Goal: Task Accomplishment & Management: Complete application form

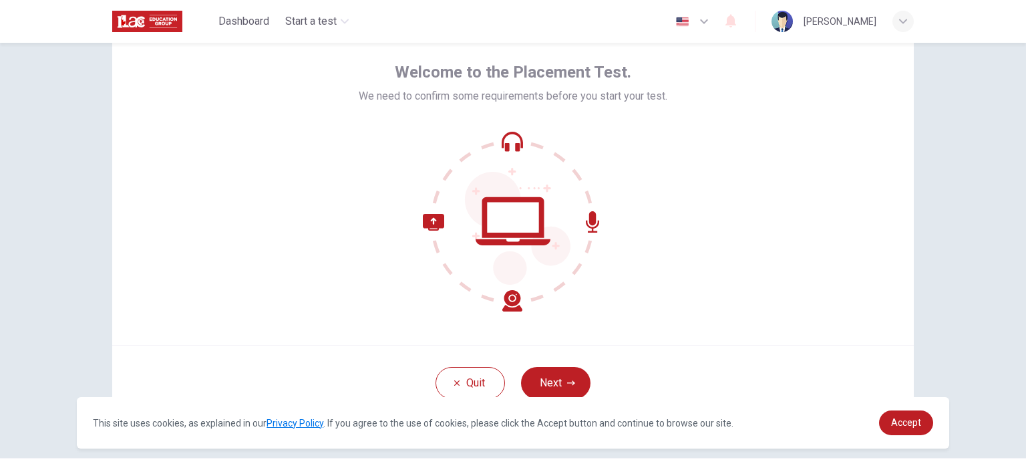
scroll to position [67, 0]
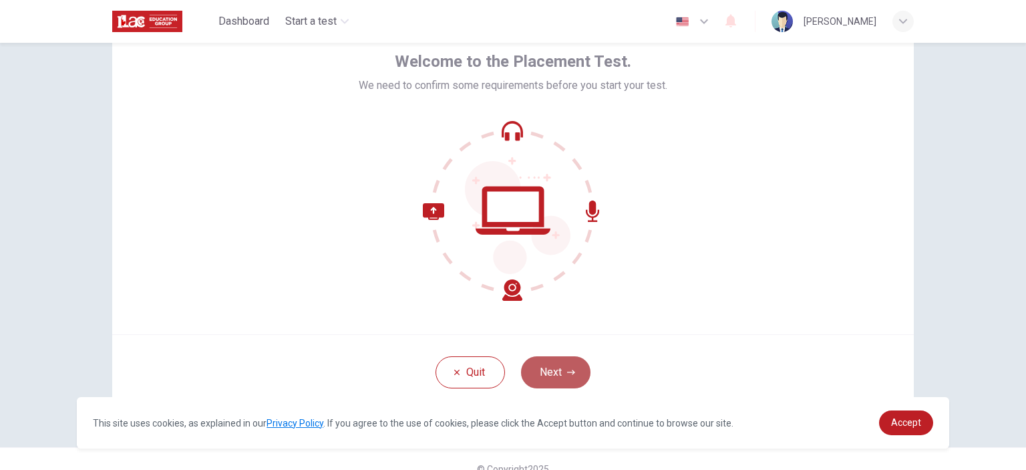
click at [548, 381] on button "Next" at bounding box center [555, 372] width 69 height 32
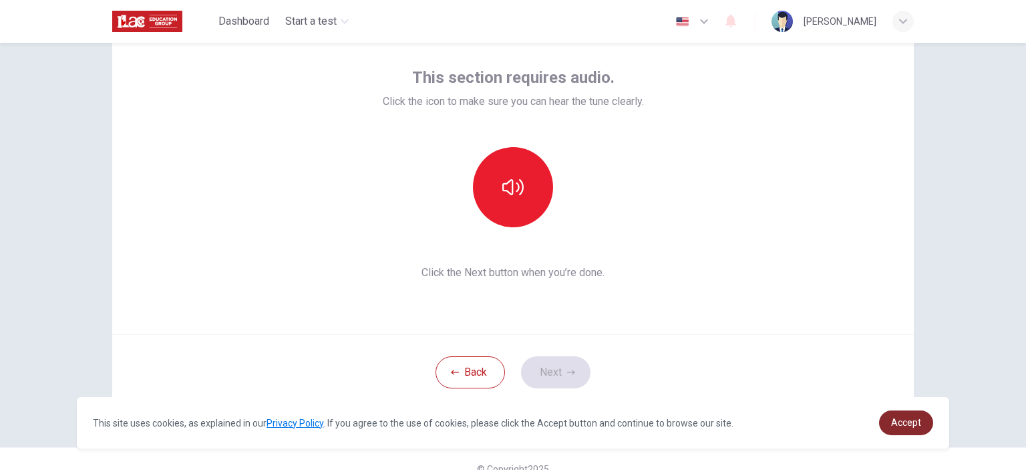
click at [911, 424] on span "Accept" at bounding box center [906, 422] width 30 height 11
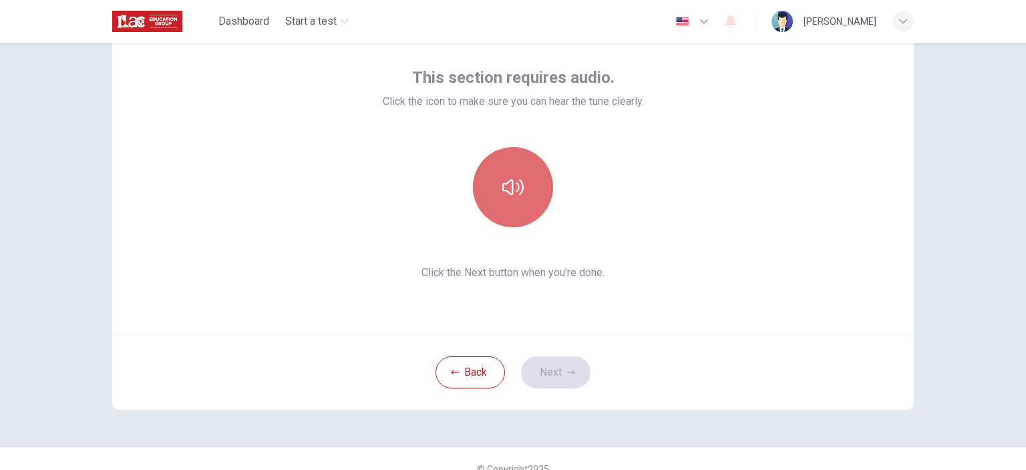
click at [502, 189] on icon "button" at bounding box center [512, 187] width 21 height 16
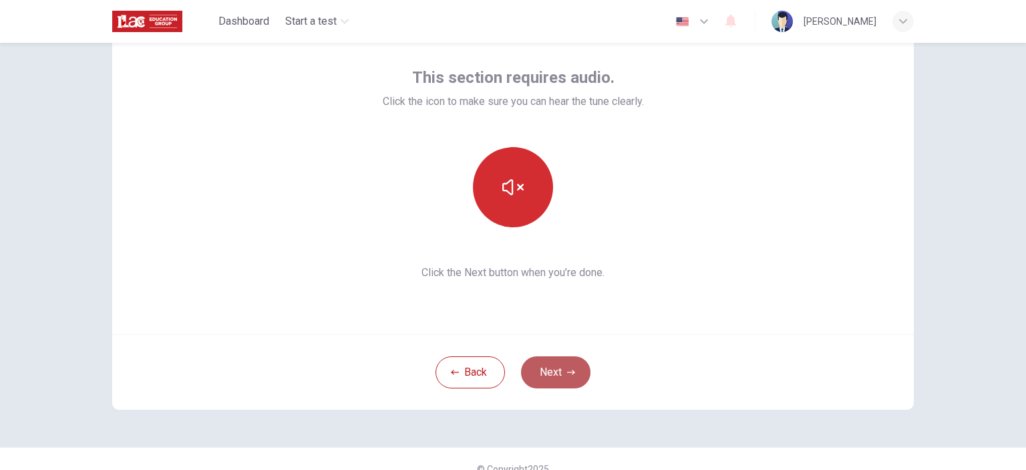
click at [548, 379] on button "Next" at bounding box center [555, 372] width 69 height 32
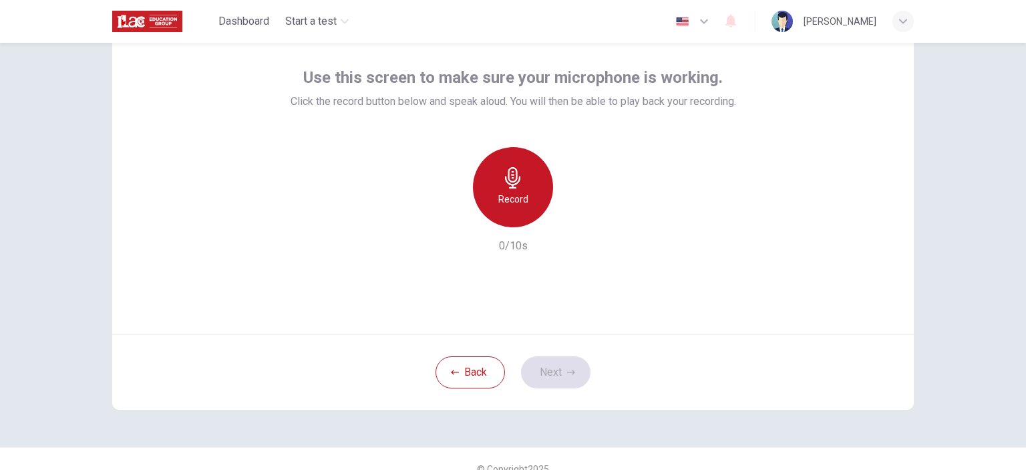
click at [504, 189] on div "Record" at bounding box center [513, 187] width 80 height 80
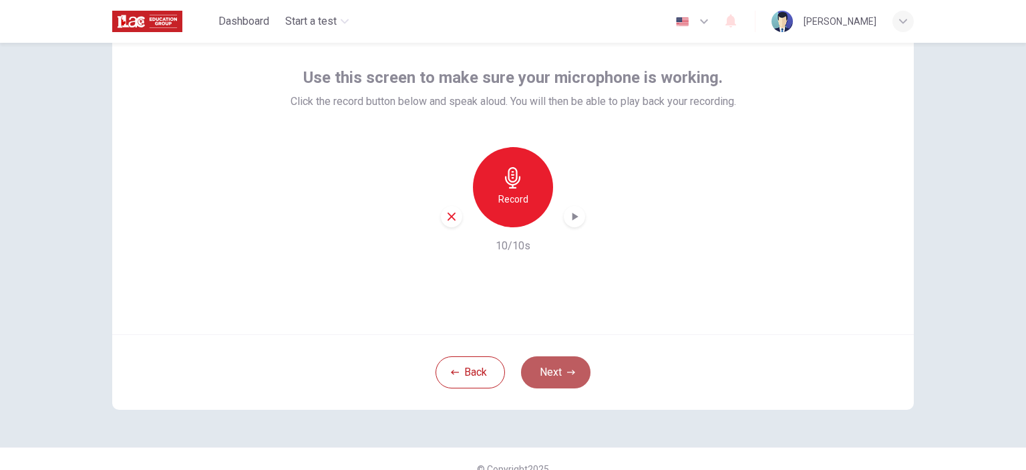
click at [556, 372] on button "Next" at bounding box center [555, 372] width 69 height 32
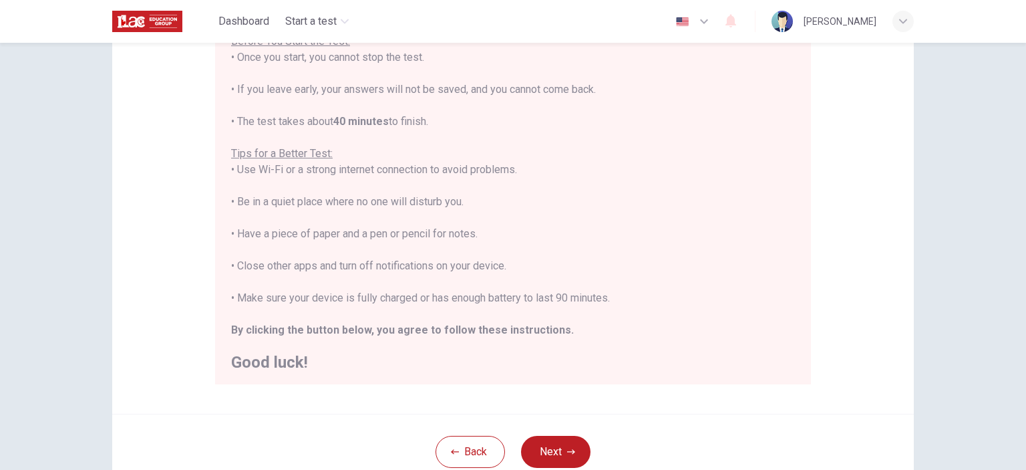
scroll to position [15, 0]
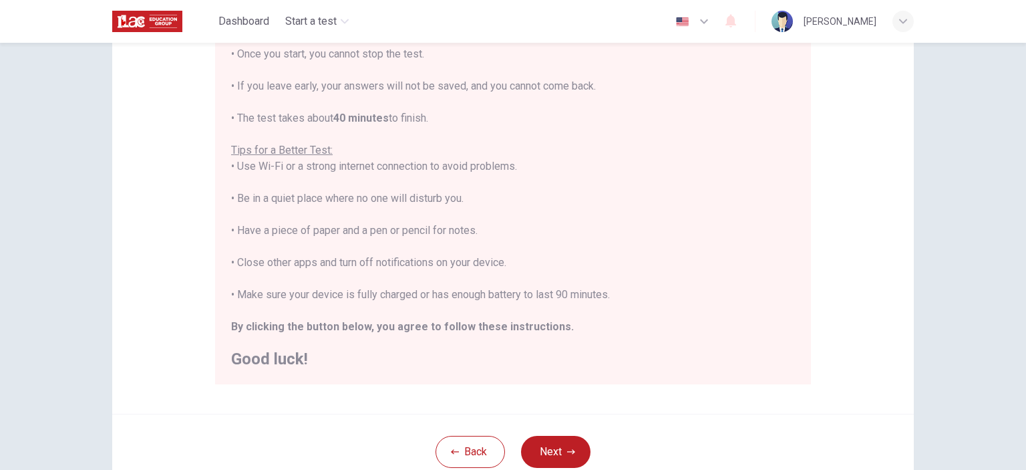
click at [678, 398] on div "Disclaimer: You are about to start a Placement Test . Before You Start the Test…" at bounding box center [513, 159] width 802 height 507
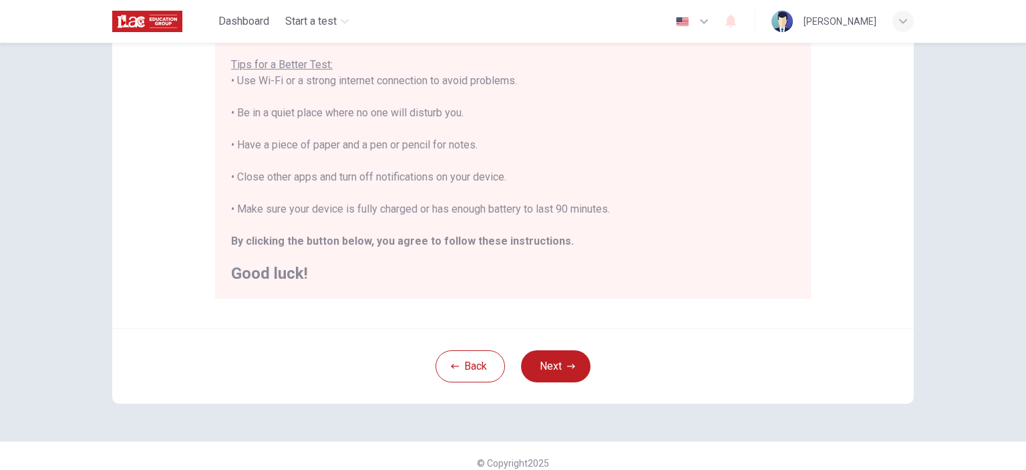
scroll to position [273, 0]
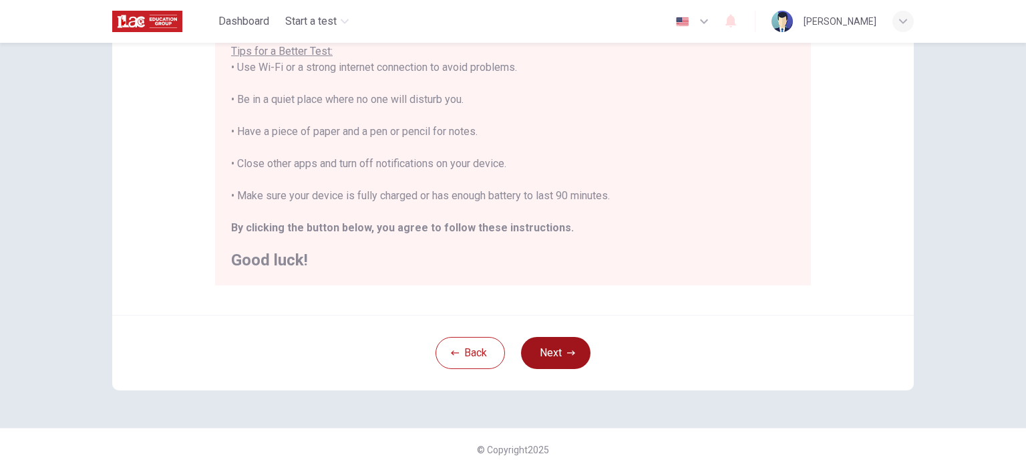
click at [537, 350] on button "Next" at bounding box center [555, 353] width 69 height 32
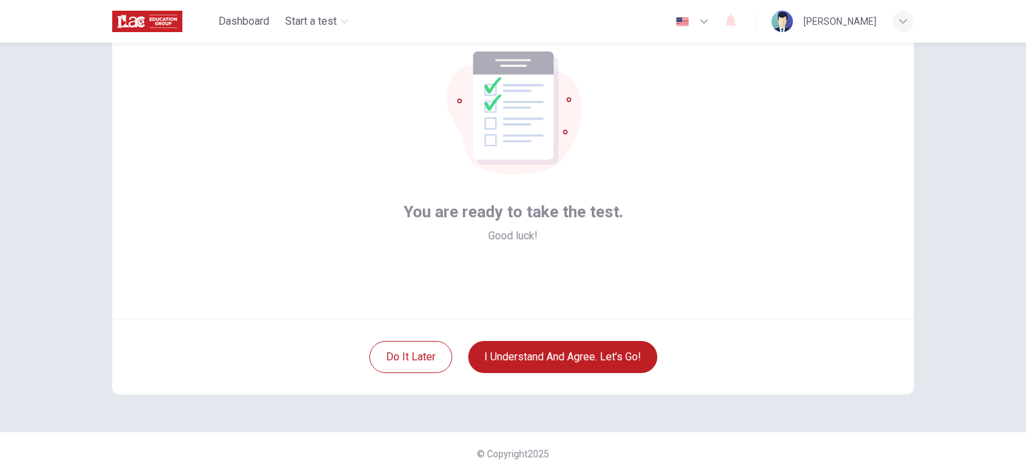
scroll to position [86, 0]
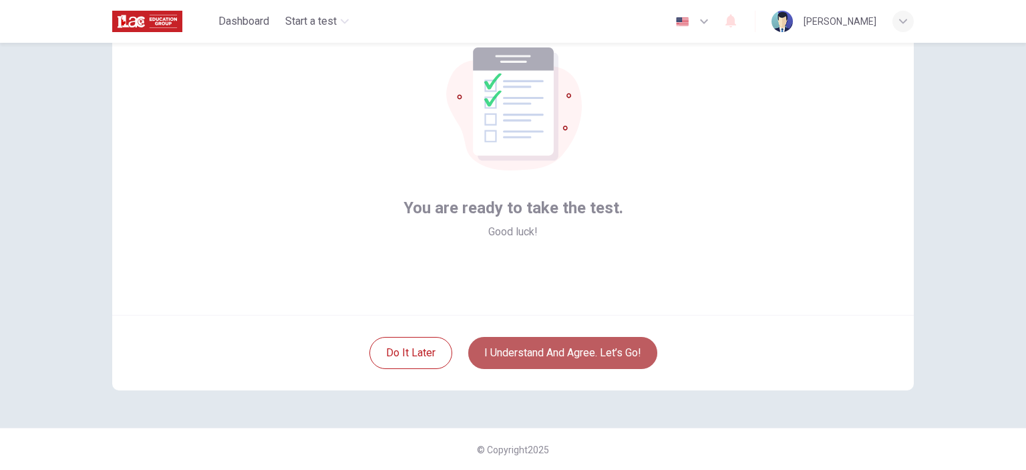
click at [584, 357] on button "I understand and agree. Let’s go!" at bounding box center [562, 353] width 189 height 32
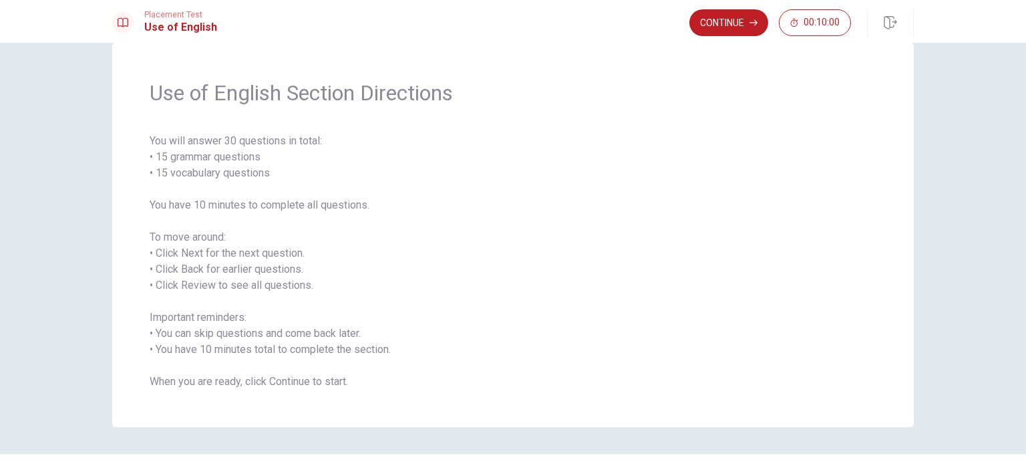
scroll to position [53, 0]
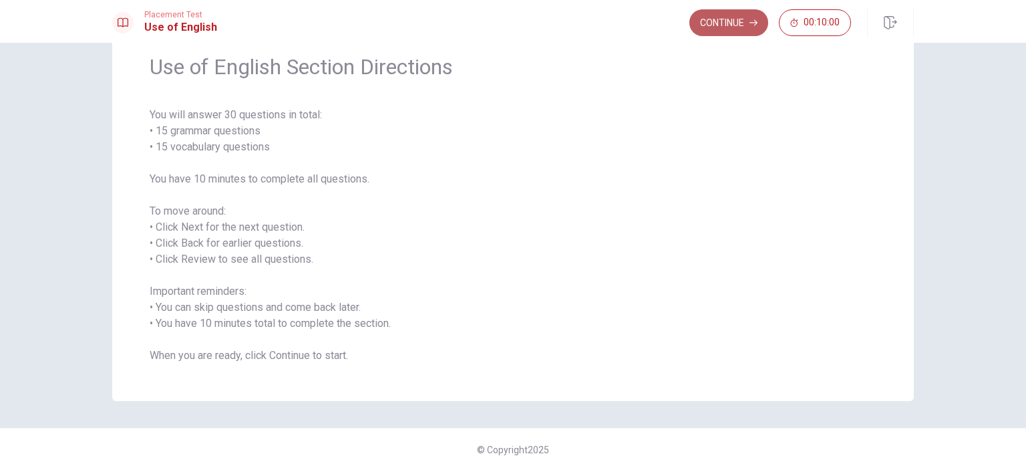
click at [718, 28] on button "Continue" at bounding box center [729, 22] width 79 height 27
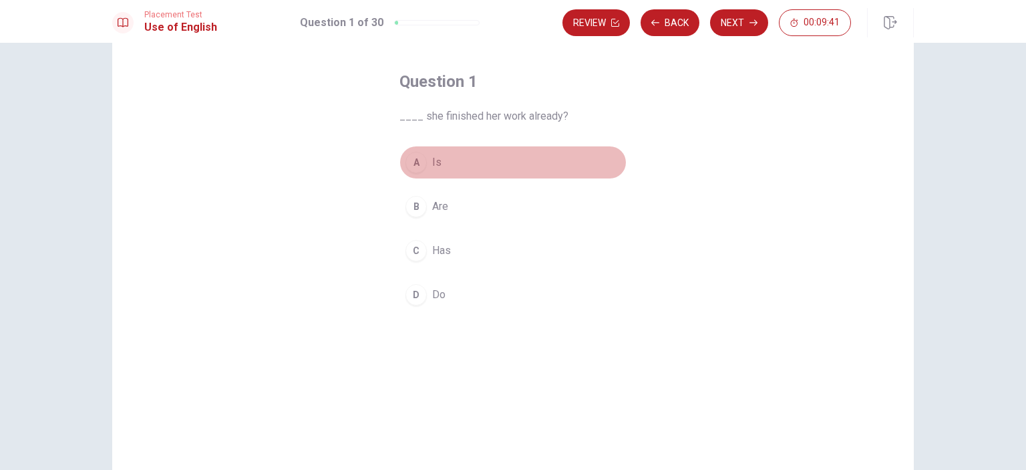
click at [412, 160] on div "A" at bounding box center [416, 162] width 21 height 21
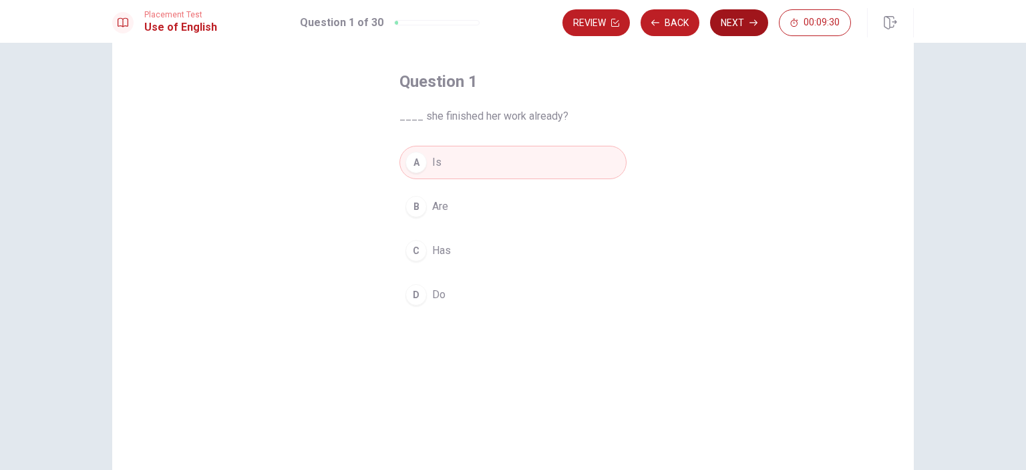
click at [732, 25] on button "Next" at bounding box center [739, 22] width 58 height 27
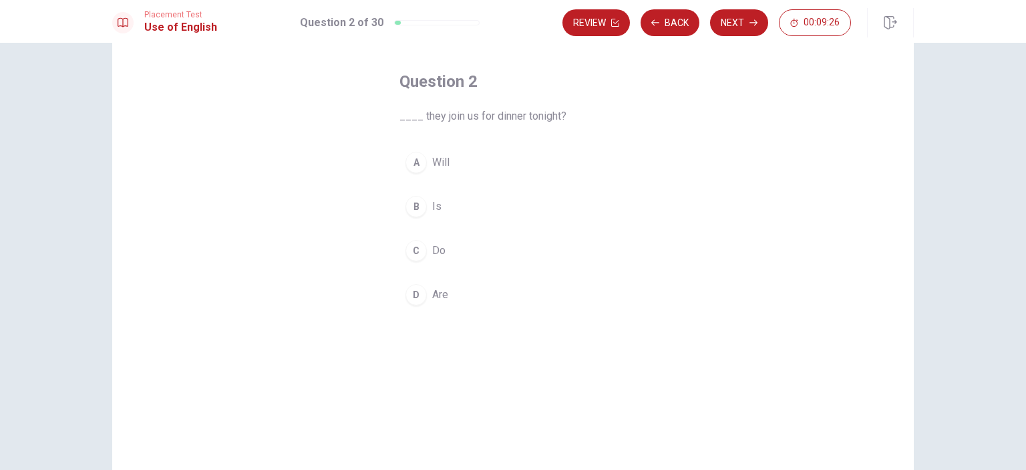
click at [416, 158] on div "A" at bounding box center [416, 162] width 21 height 21
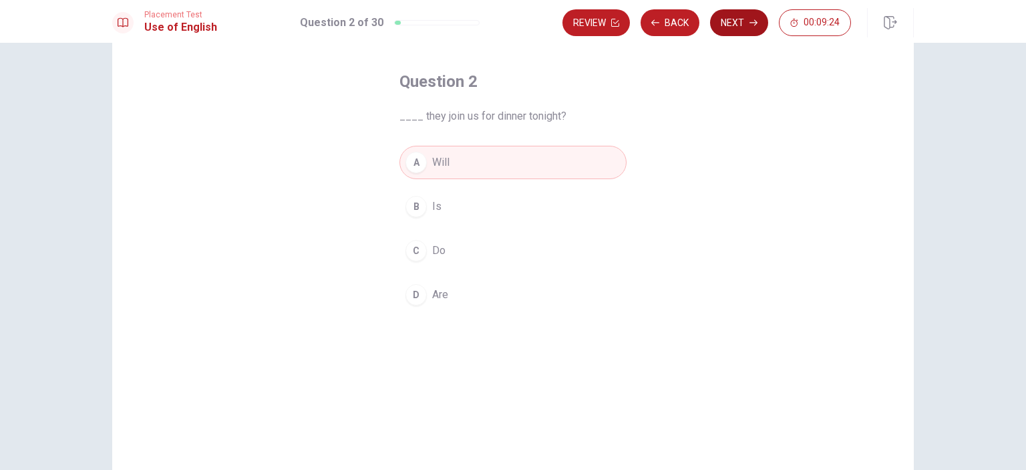
click at [730, 26] on button "Next" at bounding box center [739, 22] width 58 height 27
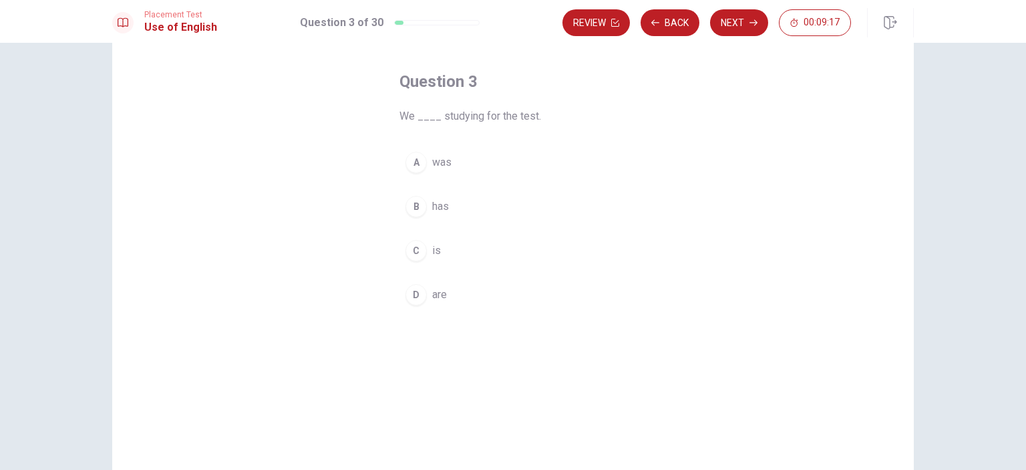
click at [416, 288] on div "D" at bounding box center [416, 294] width 21 height 21
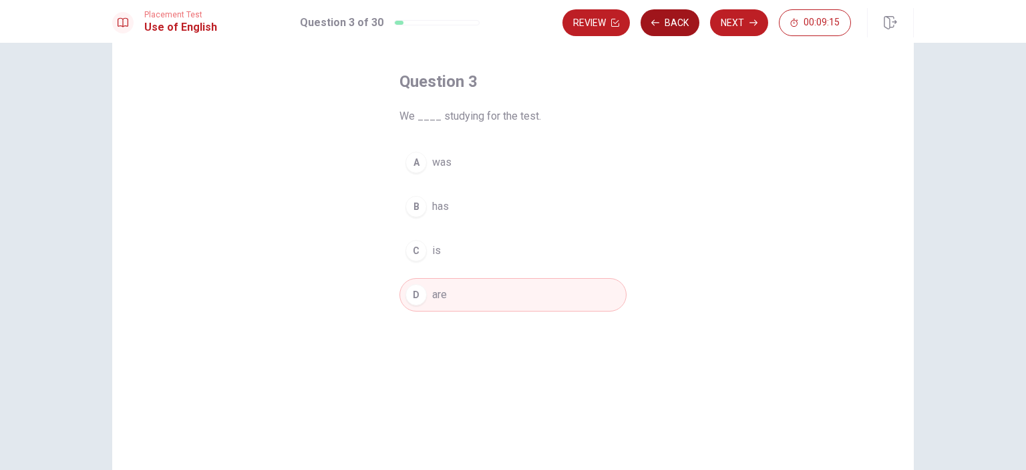
click at [674, 21] on button "Back" at bounding box center [670, 22] width 59 height 27
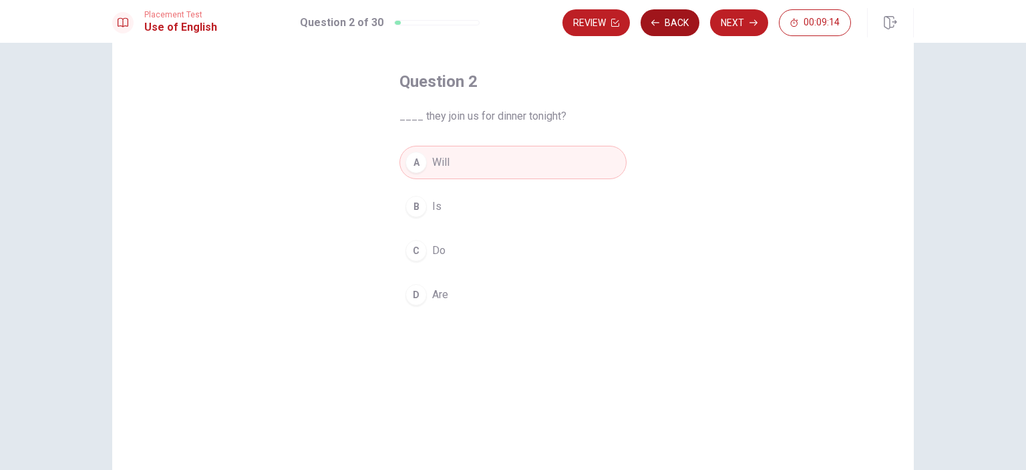
click at [674, 21] on button "Back" at bounding box center [670, 22] width 59 height 27
click at [725, 24] on button "Next" at bounding box center [739, 22] width 58 height 27
click at [725, 24] on div "Review Back Next 00:09:05" at bounding box center [707, 22] width 289 height 27
click at [724, 27] on button "Next" at bounding box center [739, 22] width 58 height 27
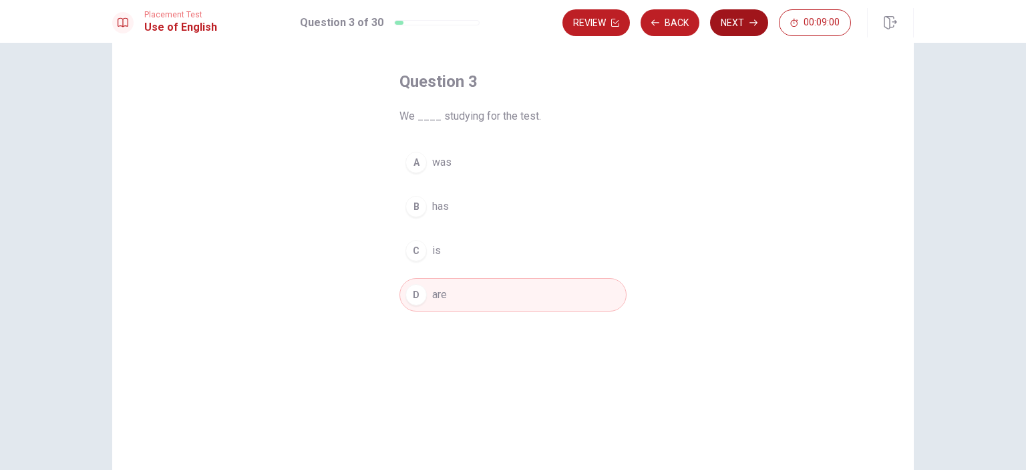
click at [734, 26] on button "Next" at bounding box center [739, 22] width 58 height 27
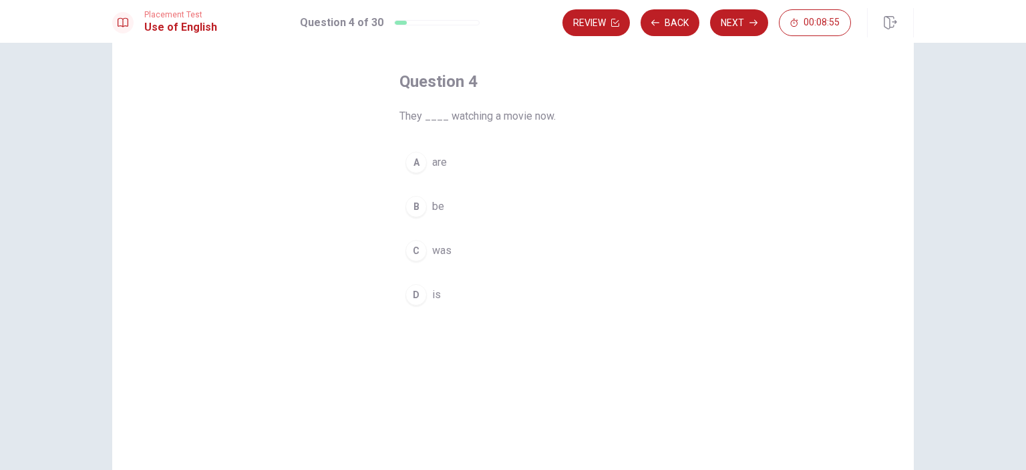
click at [417, 160] on div "A" at bounding box center [416, 162] width 21 height 21
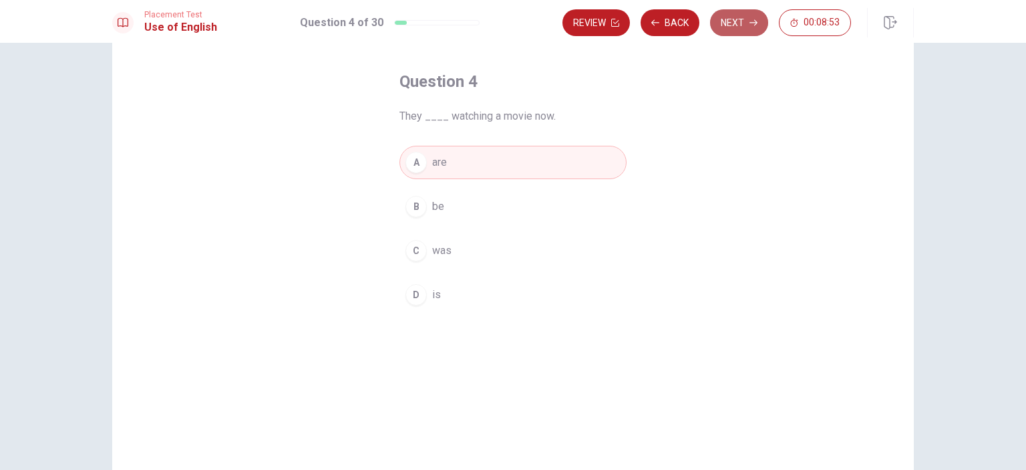
click at [724, 25] on button "Next" at bounding box center [739, 22] width 58 height 27
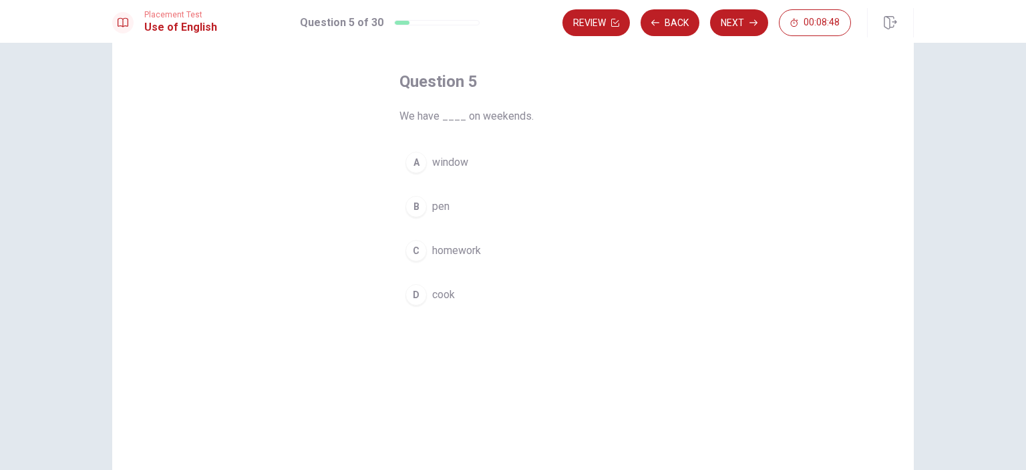
click at [412, 245] on div "C" at bounding box center [416, 250] width 21 height 21
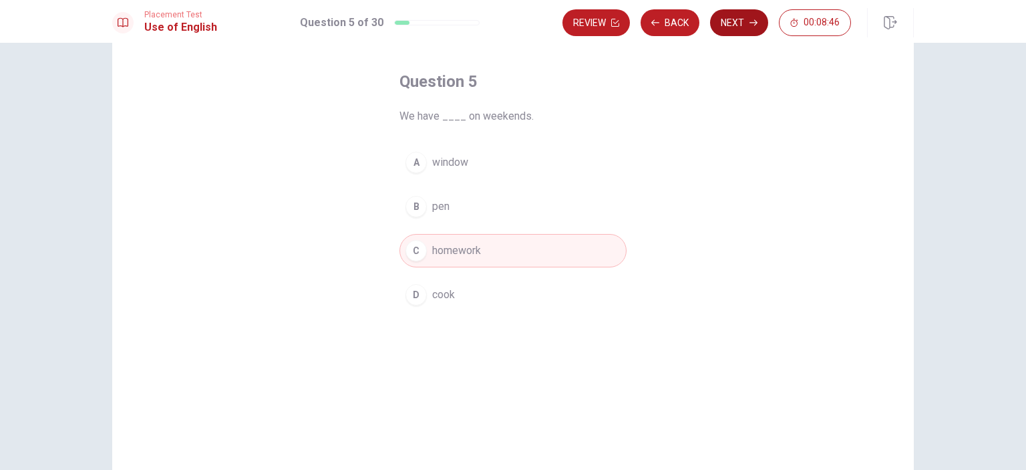
click at [726, 31] on button "Next" at bounding box center [739, 22] width 58 height 27
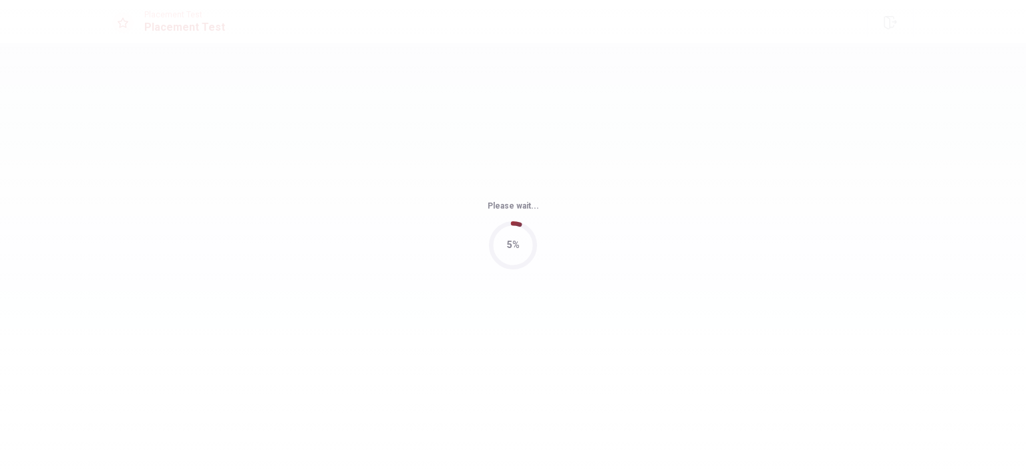
scroll to position [0, 0]
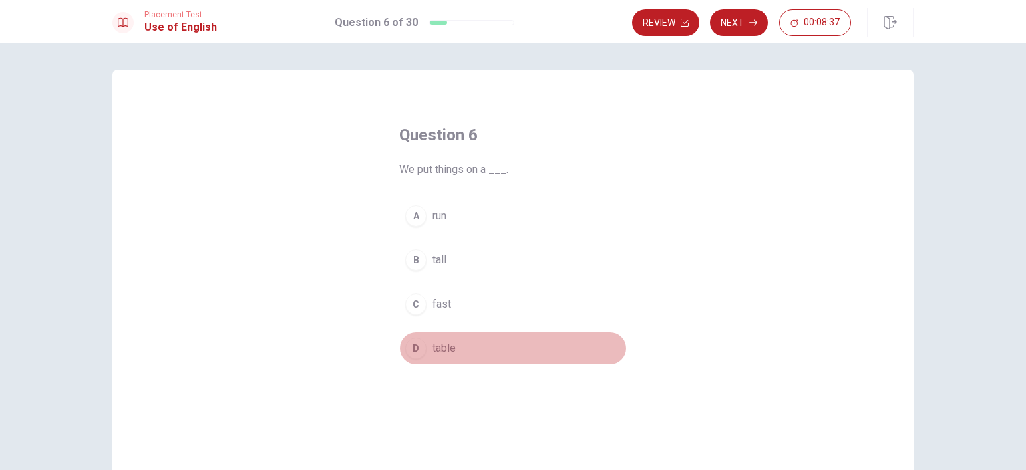
click at [409, 347] on div "D" at bounding box center [416, 347] width 21 height 21
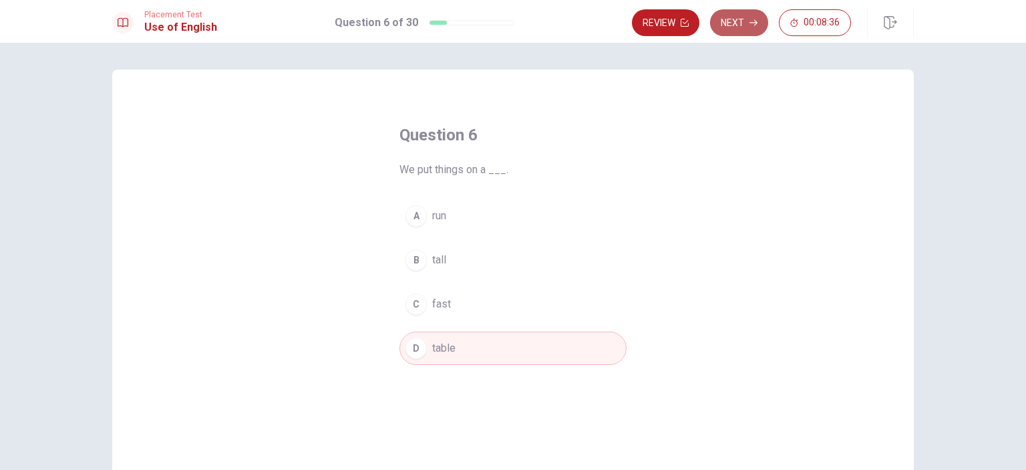
click at [748, 19] on button "Next" at bounding box center [739, 22] width 58 height 27
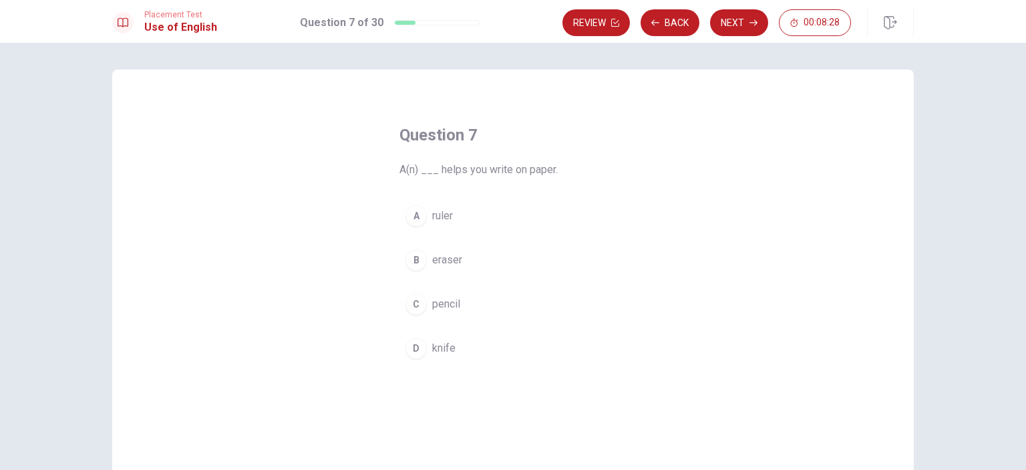
click at [407, 302] on div "C" at bounding box center [416, 303] width 21 height 21
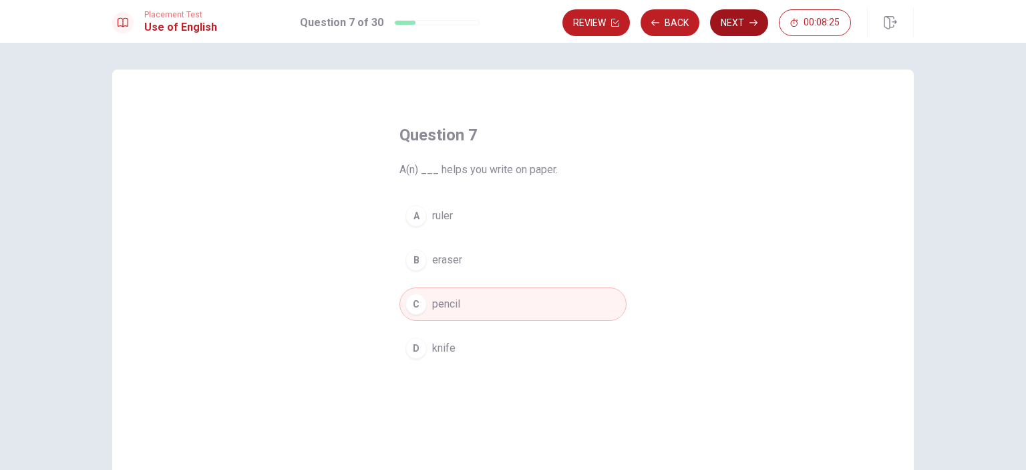
click at [735, 26] on button "Next" at bounding box center [739, 22] width 58 height 27
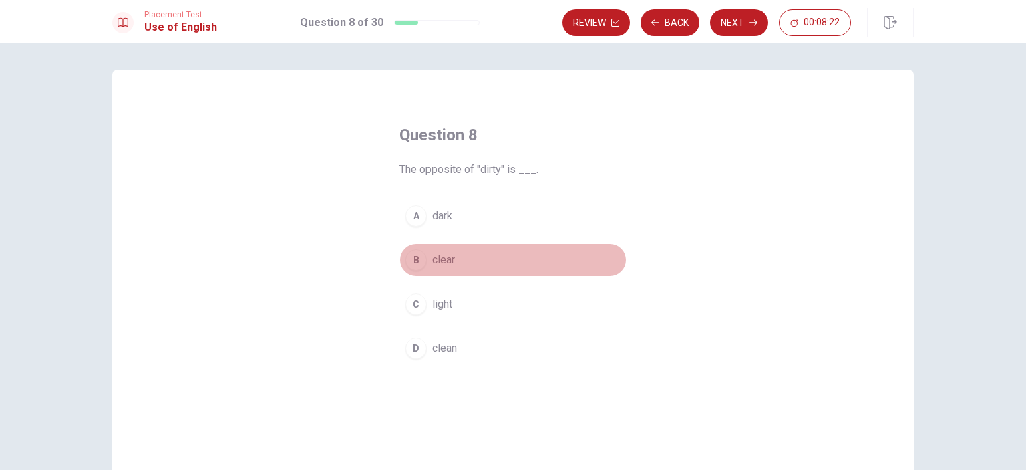
click at [411, 268] on div "B" at bounding box center [416, 259] width 21 height 21
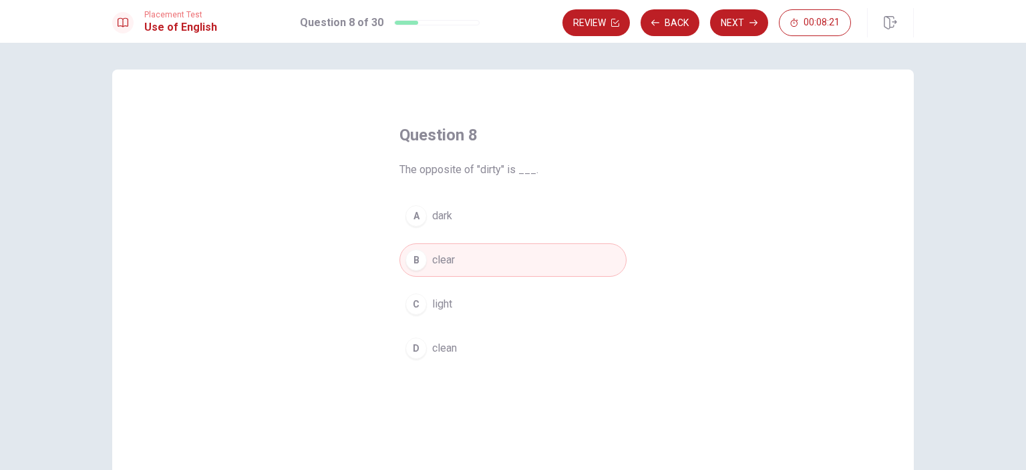
click at [424, 354] on button "D clean" at bounding box center [513, 347] width 227 height 33
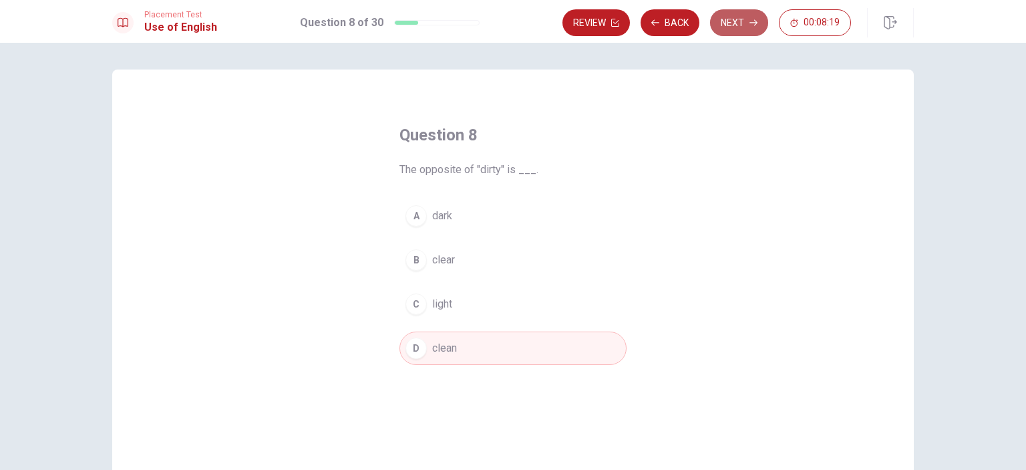
click at [730, 21] on button "Next" at bounding box center [739, 22] width 58 height 27
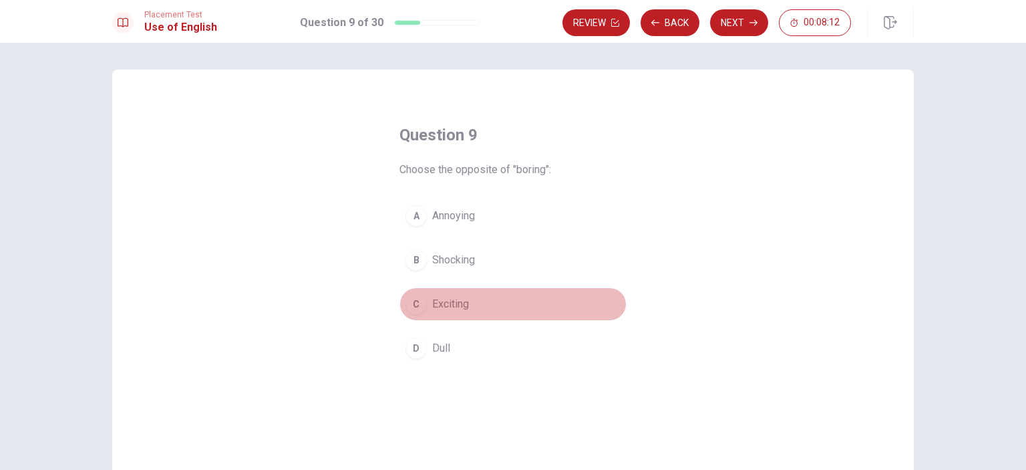
click at [413, 299] on div "C" at bounding box center [416, 303] width 21 height 21
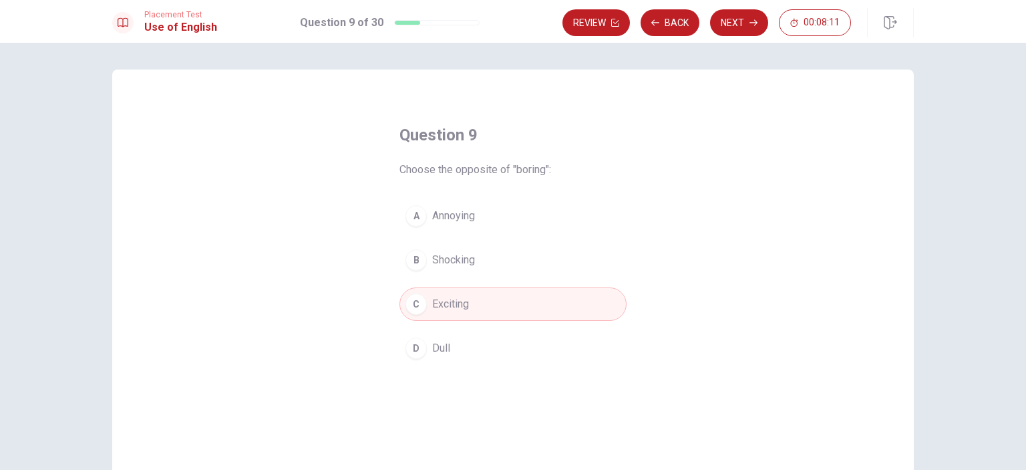
click at [742, 25] on button "Next" at bounding box center [739, 22] width 58 height 27
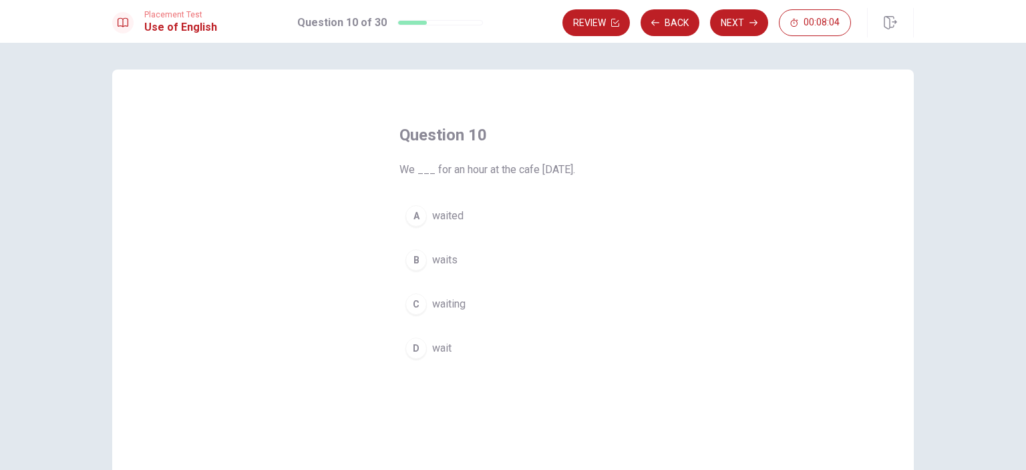
click at [412, 218] on div "A" at bounding box center [416, 215] width 21 height 21
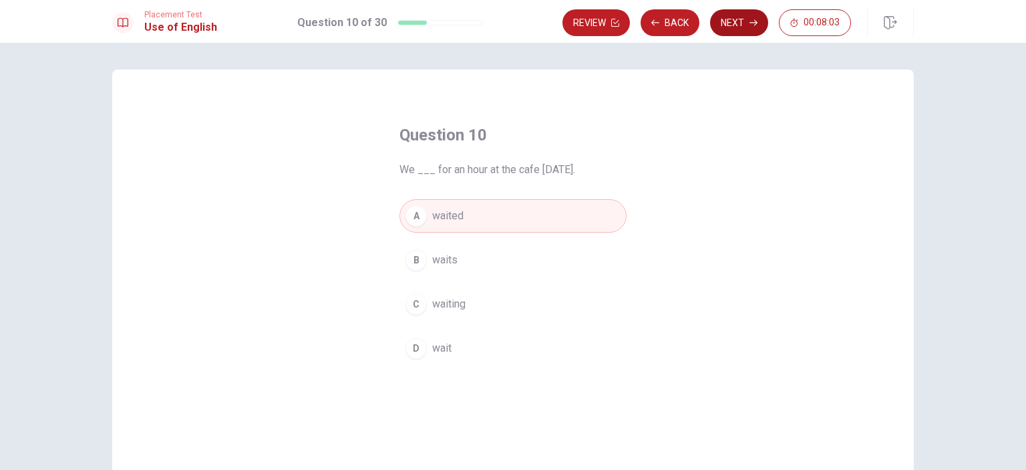
click at [724, 25] on button "Next" at bounding box center [739, 22] width 58 height 27
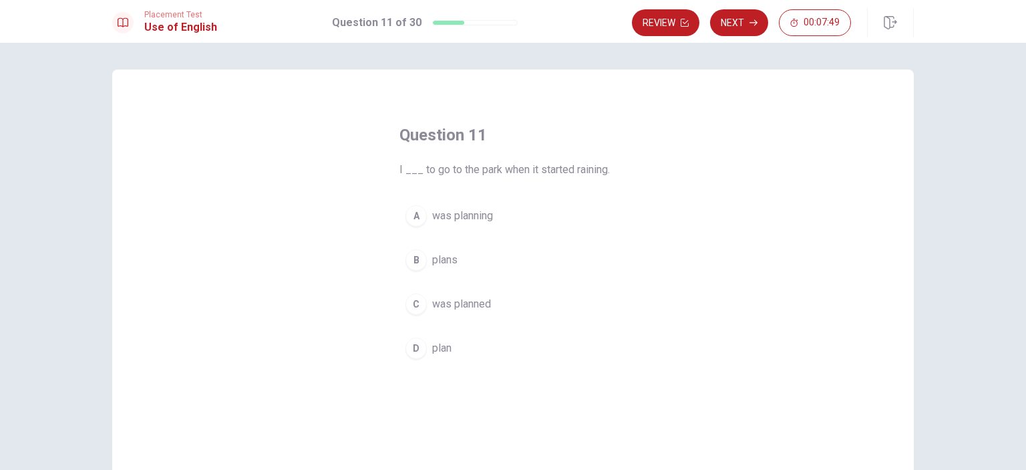
click at [414, 211] on div "A" at bounding box center [416, 215] width 21 height 21
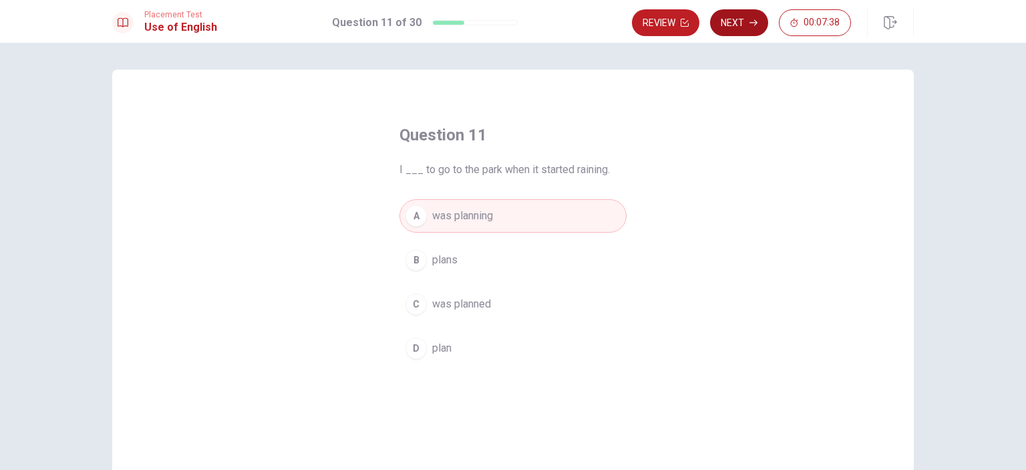
click at [754, 19] on icon "button" at bounding box center [754, 23] width 8 height 8
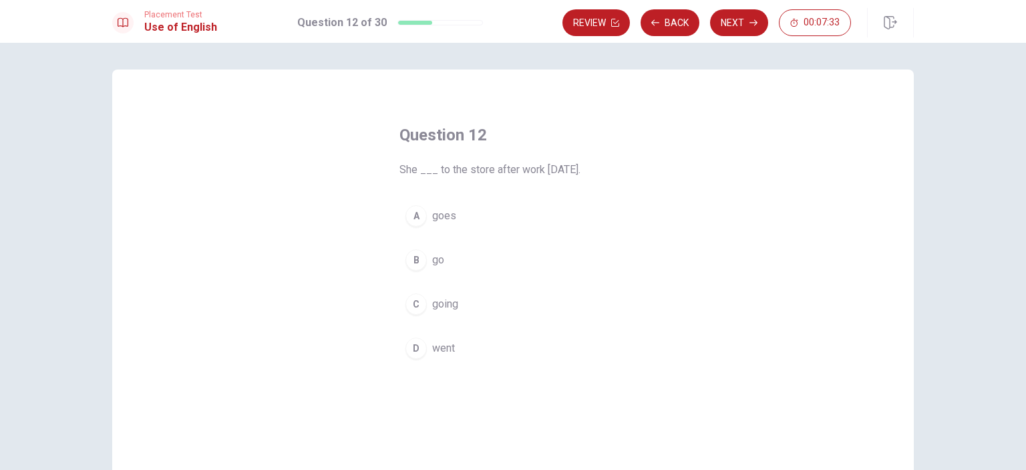
click at [414, 352] on div "D" at bounding box center [416, 347] width 21 height 21
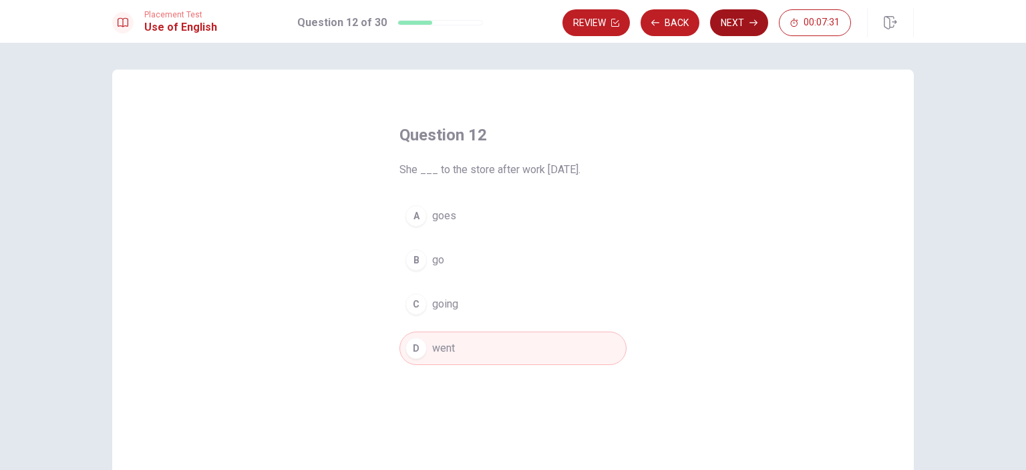
click at [729, 21] on button "Next" at bounding box center [739, 22] width 58 height 27
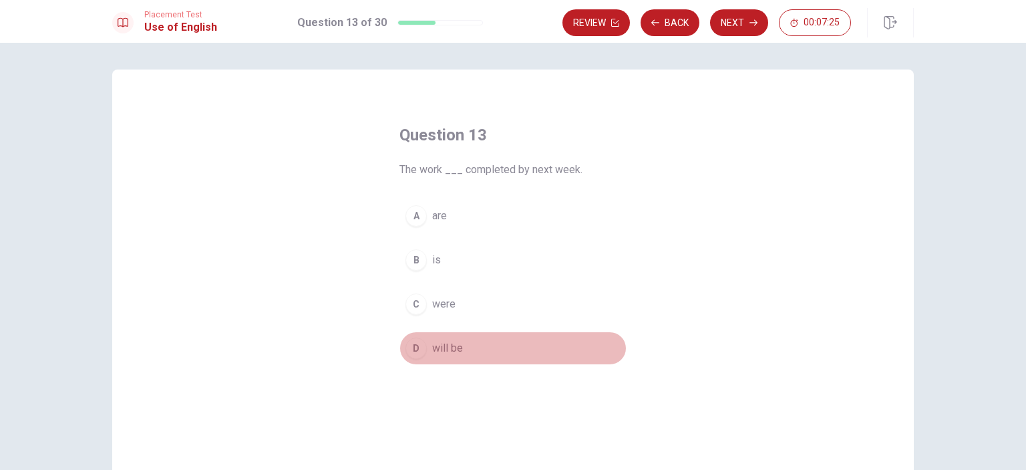
click at [412, 347] on div "D" at bounding box center [416, 347] width 21 height 21
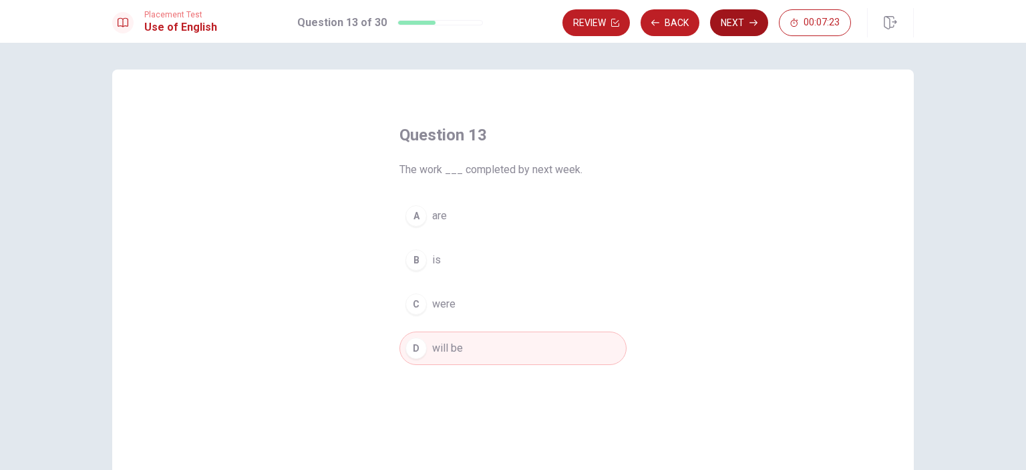
click at [740, 24] on button "Next" at bounding box center [739, 22] width 58 height 27
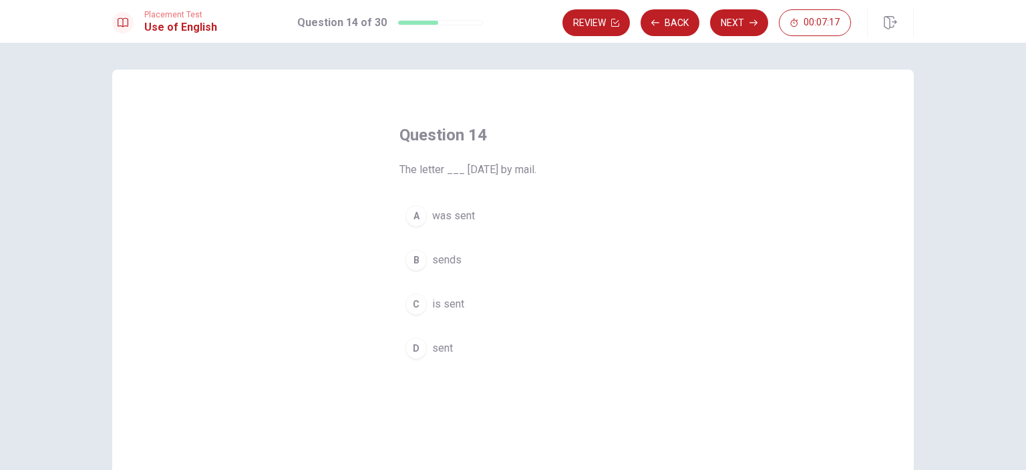
click at [410, 212] on div "A" at bounding box center [416, 215] width 21 height 21
click at [730, 31] on button "Next" at bounding box center [739, 22] width 58 height 27
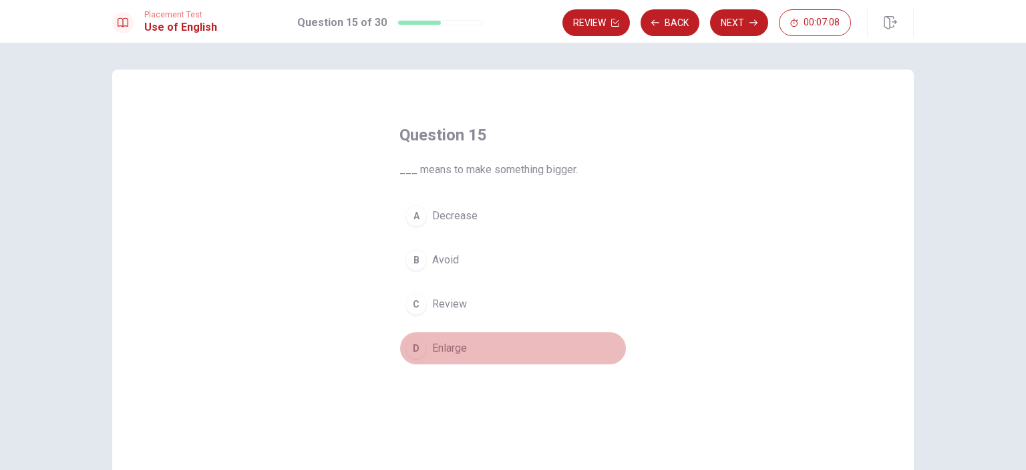
click at [415, 349] on div "D" at bounding box center [416, 347] width 21 height 21
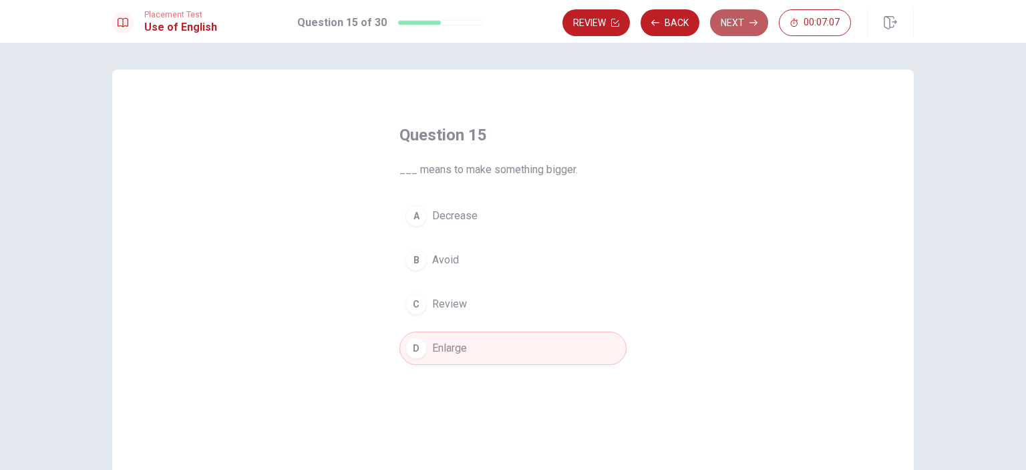
click at [740, 25] on button "Next" at bounding box center [739, 22] width 58 height 27
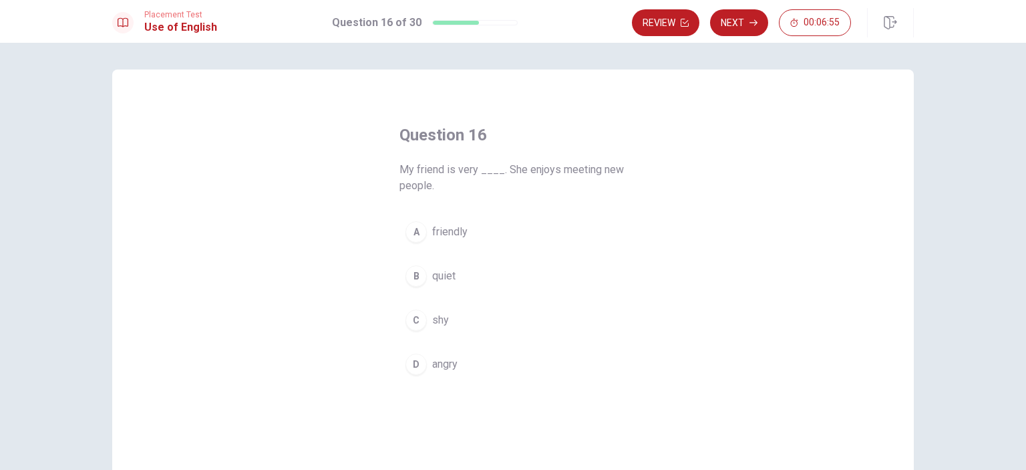
click at [413, 227] on div "A" at bounding box center [416, 231] width 21 height 21
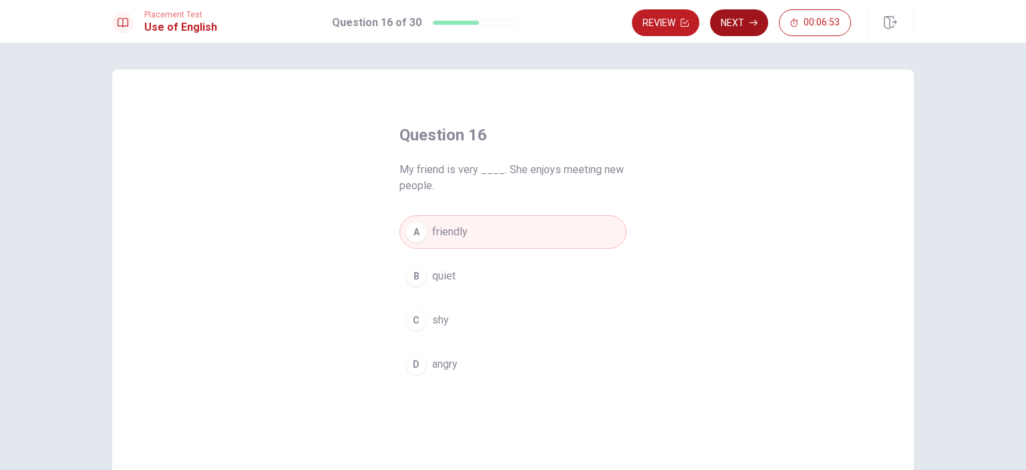
click at [735, 19] on button "Next" at bounding box center [739, 22] width 58 height 27
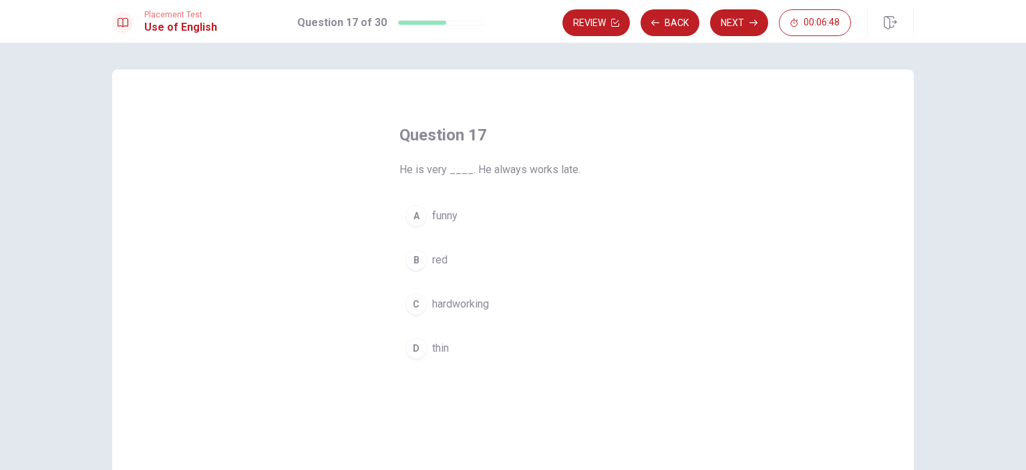
click at [414, 303] on div "C" at bounding box center [416, 303] width 21 height 21
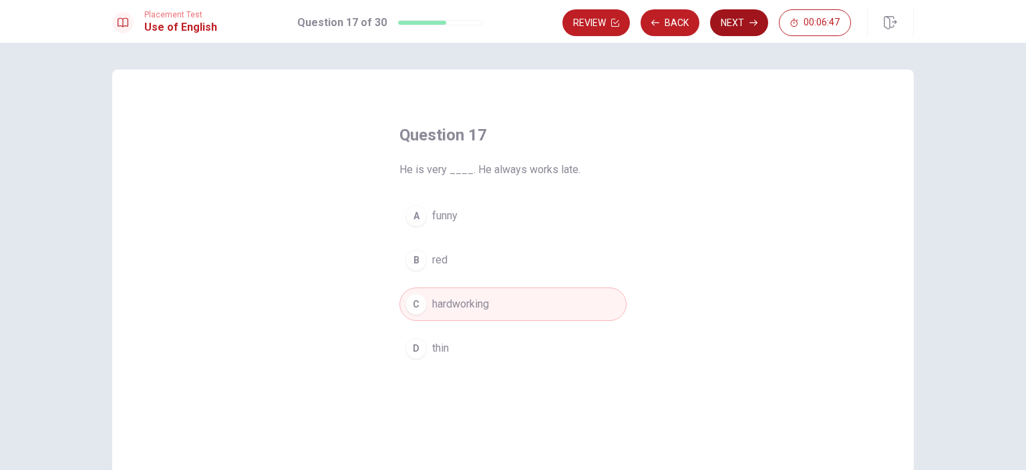
click at [722, 30] on button "Next" at bounding box center [739, 22] width 58 height 27
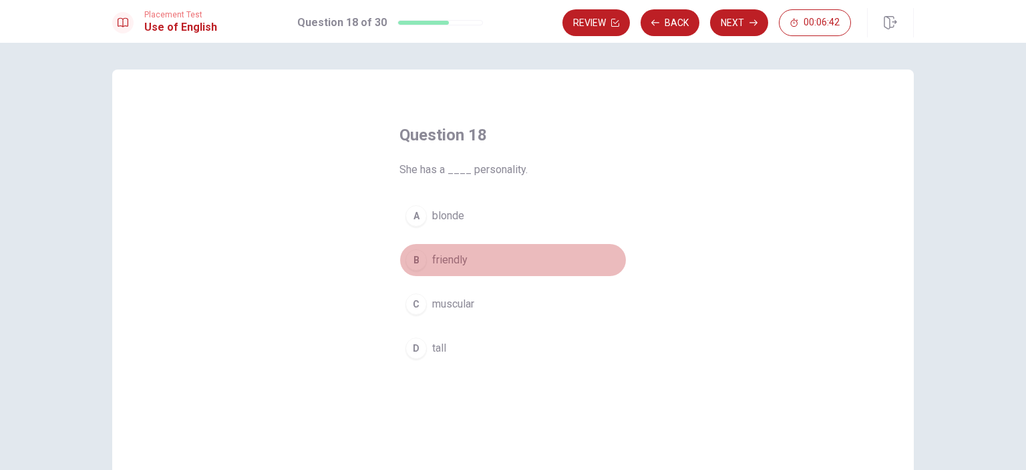
drag, startPoint x: 413, startPoint y: 259, endPoint x: 428, endPoint y: 251, distance: 16.7
click at [412, 259] on div "B" at bounding box center [416, 259] width 21 height 21
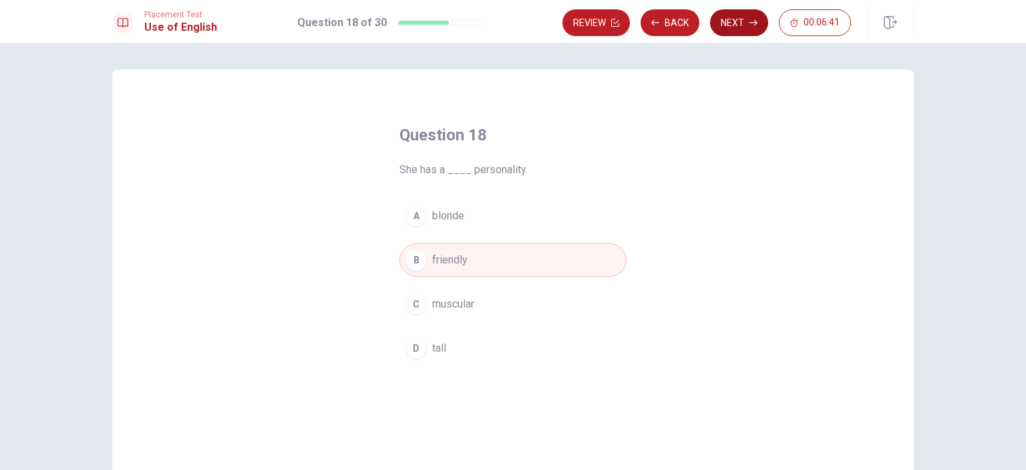
click at [747, 31] on button "Next" at bounding box center [739, 22] width 58 height 27
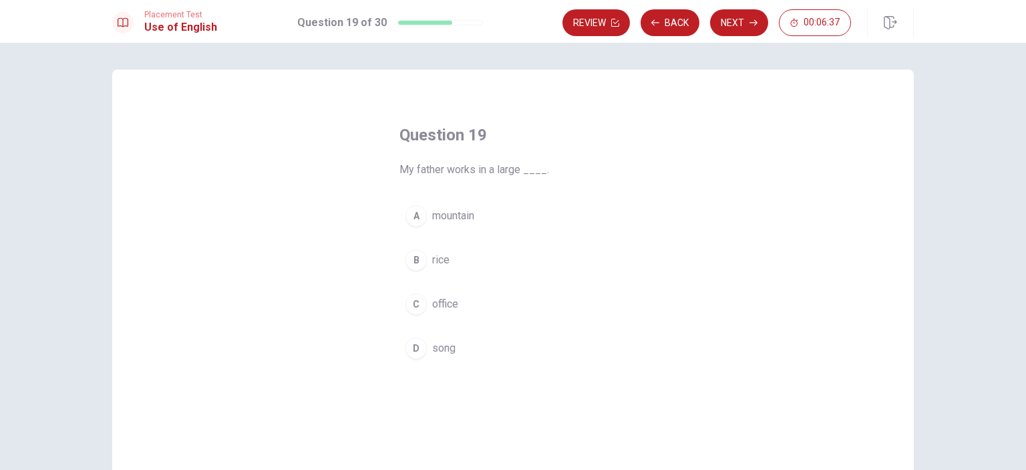
click at [422, 305] on div "C" at bounding box center [416, 303] width 21 height 21
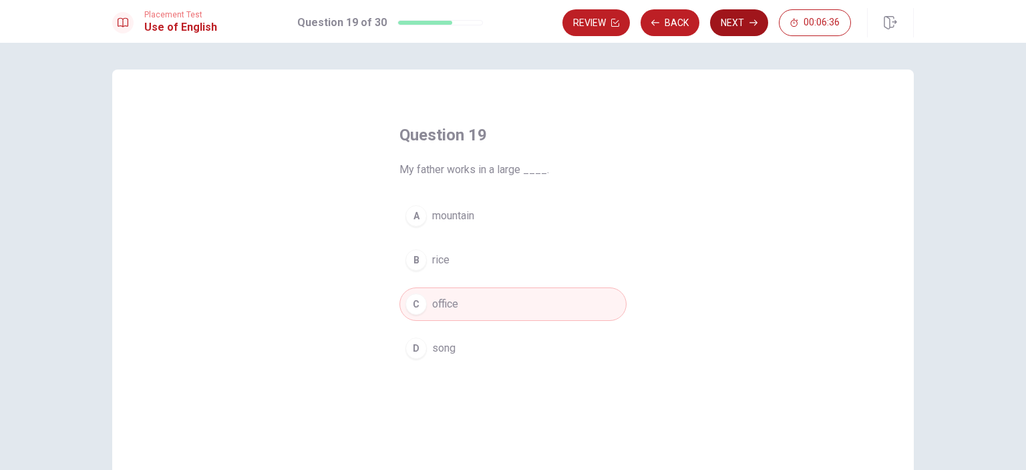
click at [734, 19] on button "Next" at bounding box center [739, 22] width 58 height 27
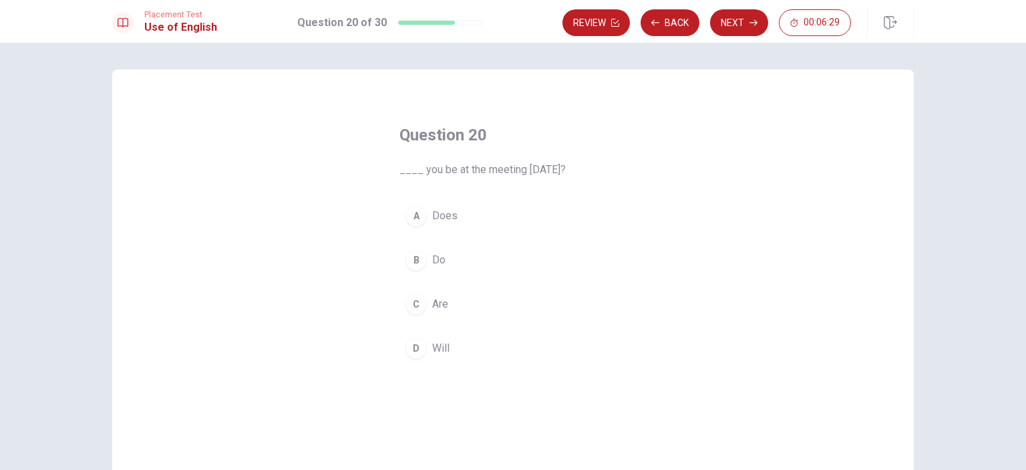
click at [412, 343] on div "D" at bounding box center [416, 347] width 21 height 21
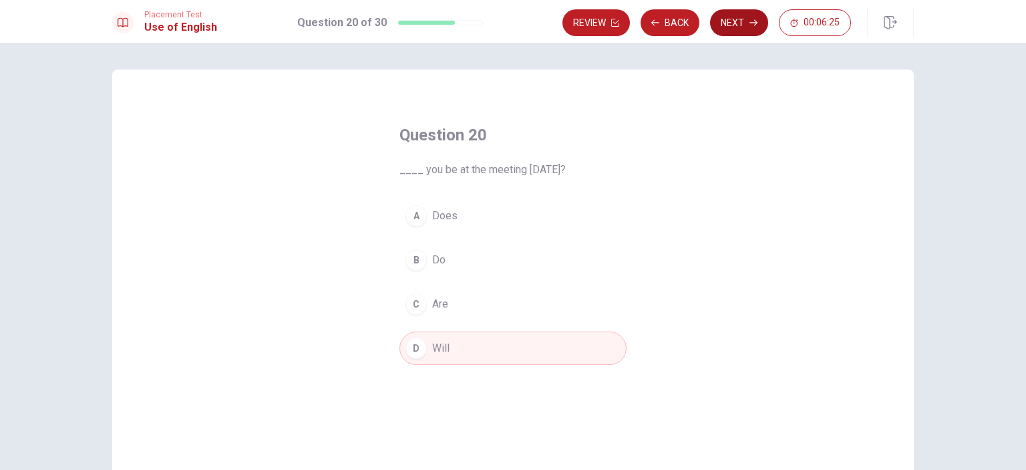
click at [736, 27] on button "Next" at bounding box center [739, 22] width 58 height 27
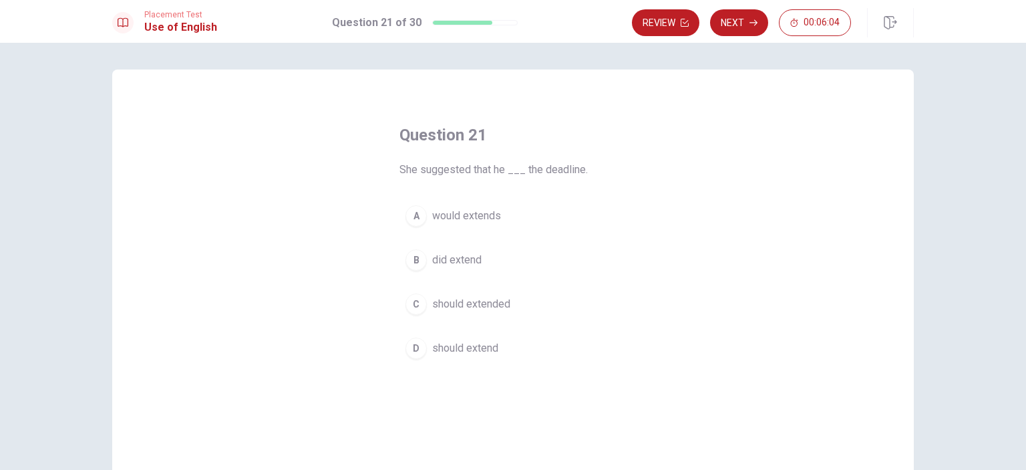
click at [412, 343] on div "D" at bounding box center [416, 347] width 21 height 21
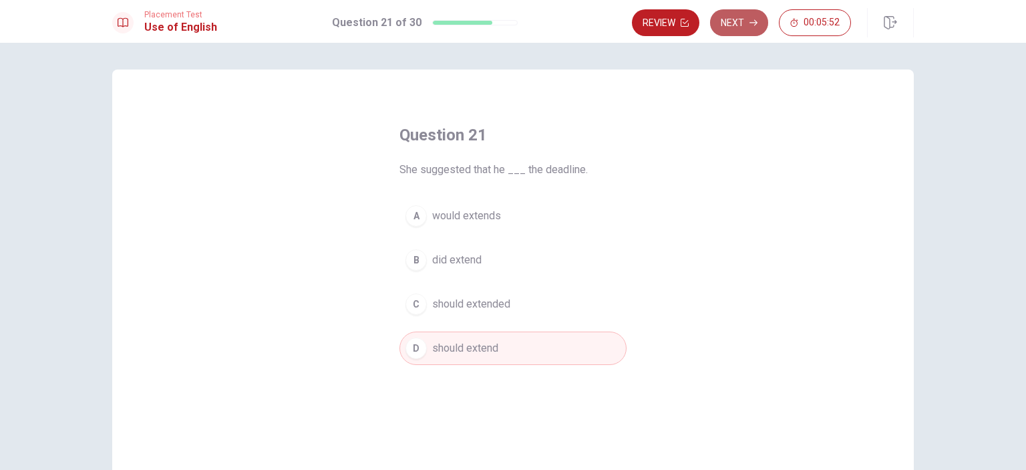
click at [735, 21] on button "Next" at bounding box center [739, 22] width 58 height 27
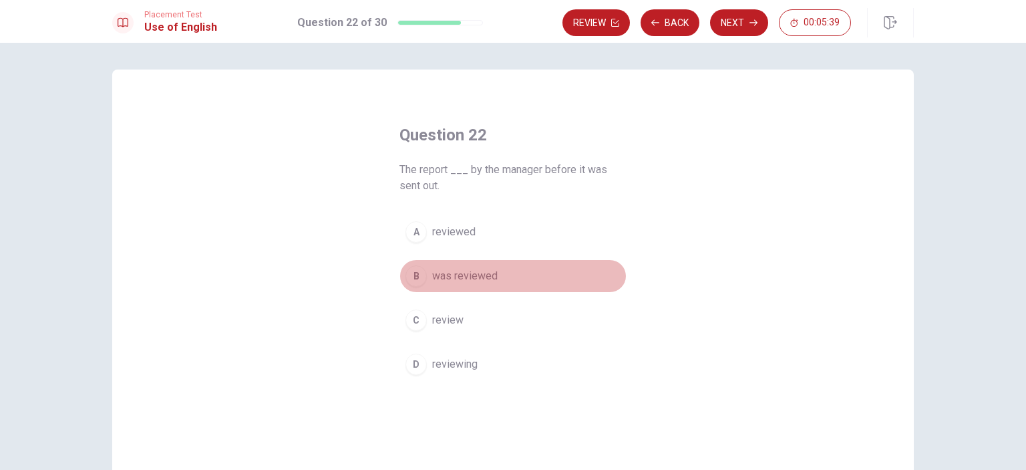
click at [411, 275] on div "B" at bounding box center [416, 275] width 21 height 21
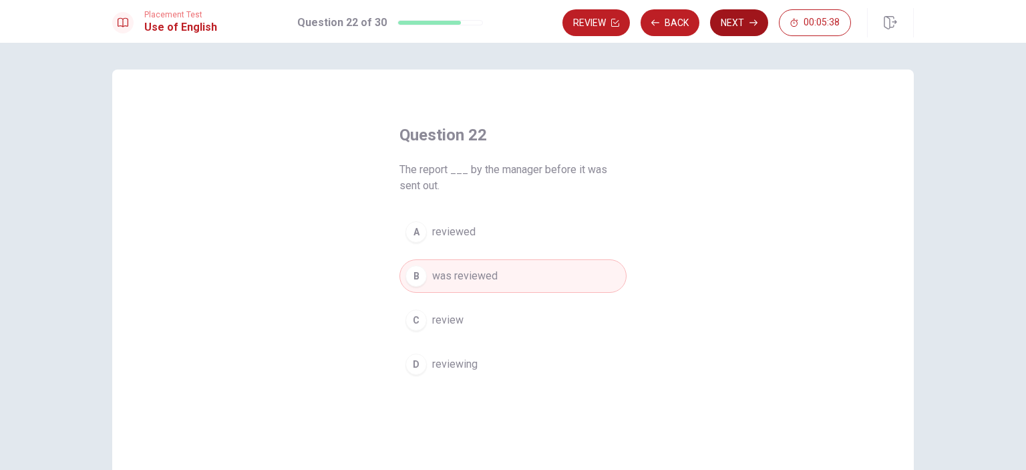
click at [723, 26] on button "Next" at bounding box center [739, 22] width 58 height 27
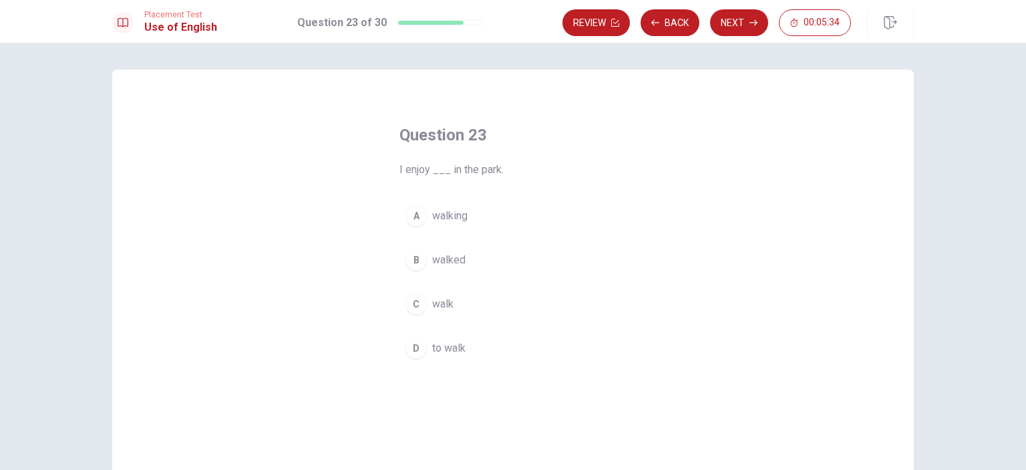
click at [410, 212] on div "A" at bounding box center [416, 215] width 21 height 21
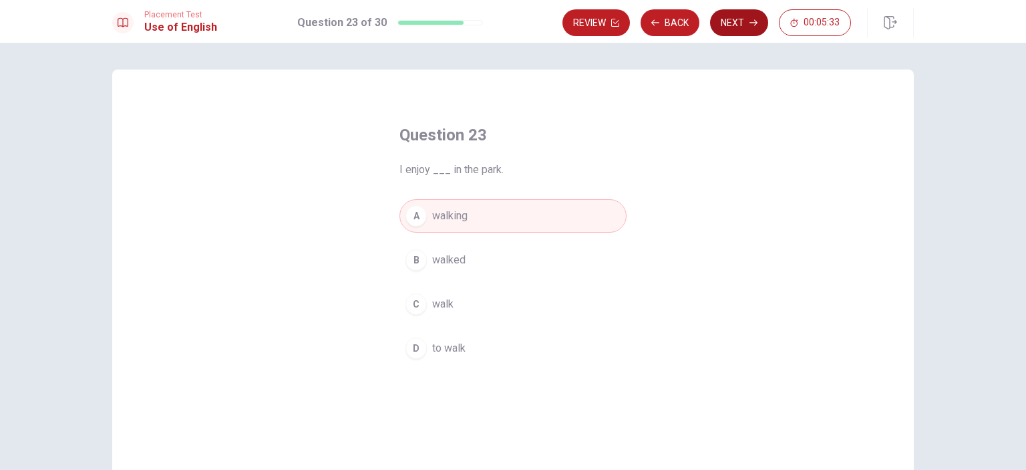
click at [734, 23] on button "Next" at bounding box center [739, 22] width 58 height 27
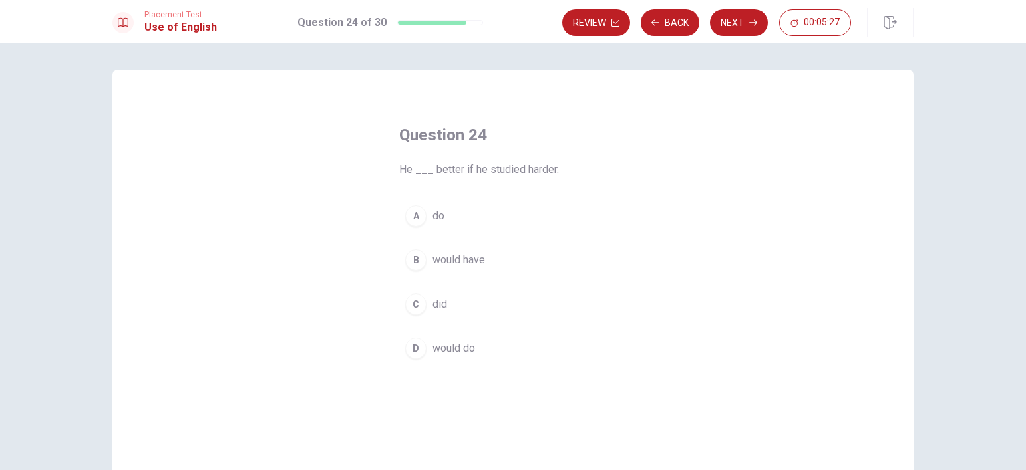
click at [410, 220] on div "A" at bounding box center [416, 215] width 21 height 21
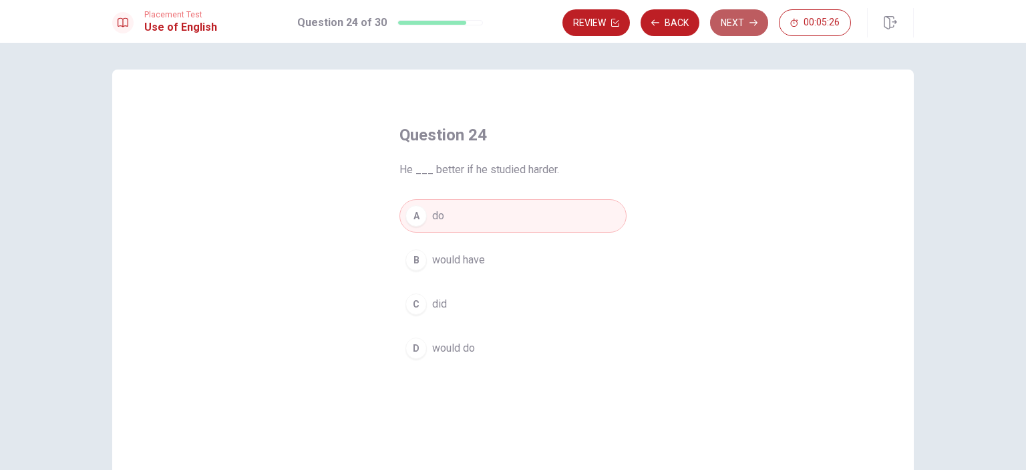
click at [732, 23] on button "Next" at bounding box center [739, 22] width 58 height 27
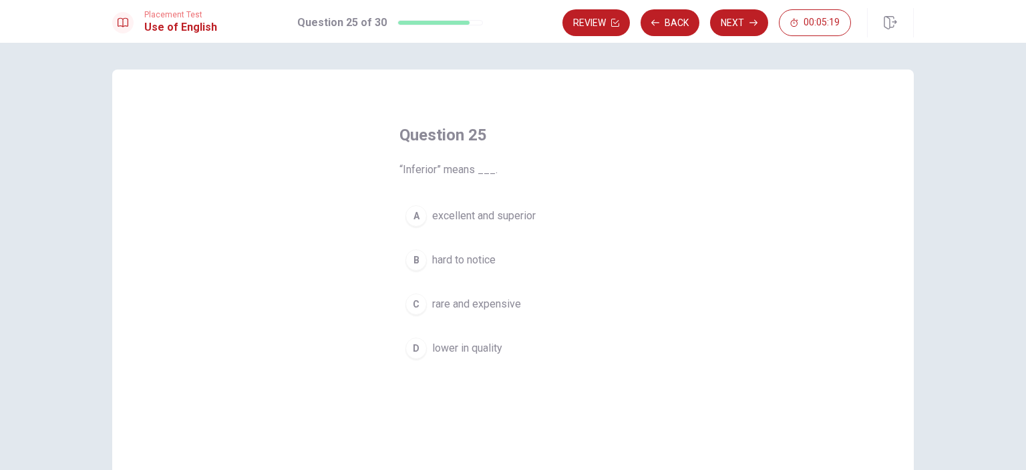
click at [414, 349] on div "D" at bounding box center [416, 347] width 21 height 21
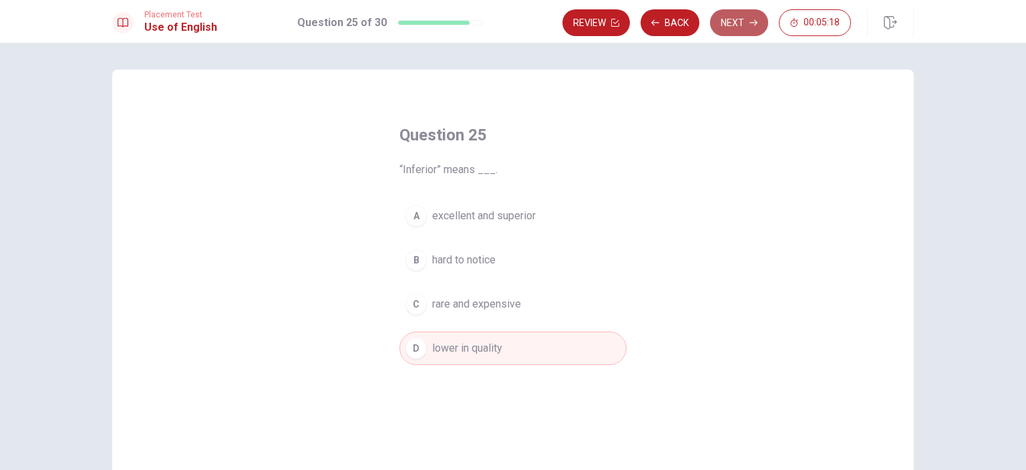
click at [743, 20] on button "Next" at bounding box center [739, 22] width 58 height 27
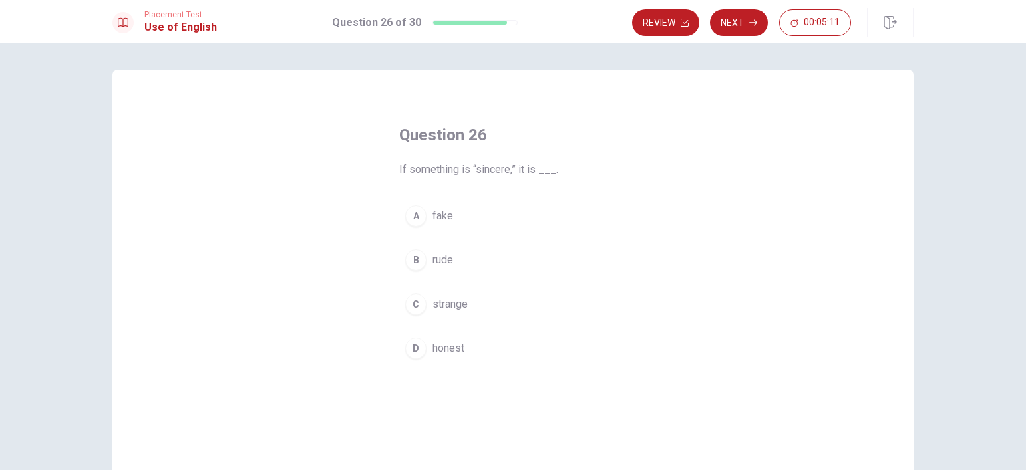
click at [420, 343] on div "D" at bounding box center [416, 347] width 21 height 21
click at [730, 23] on button "Next" at bounding box center [739, 22] width 58 height 27
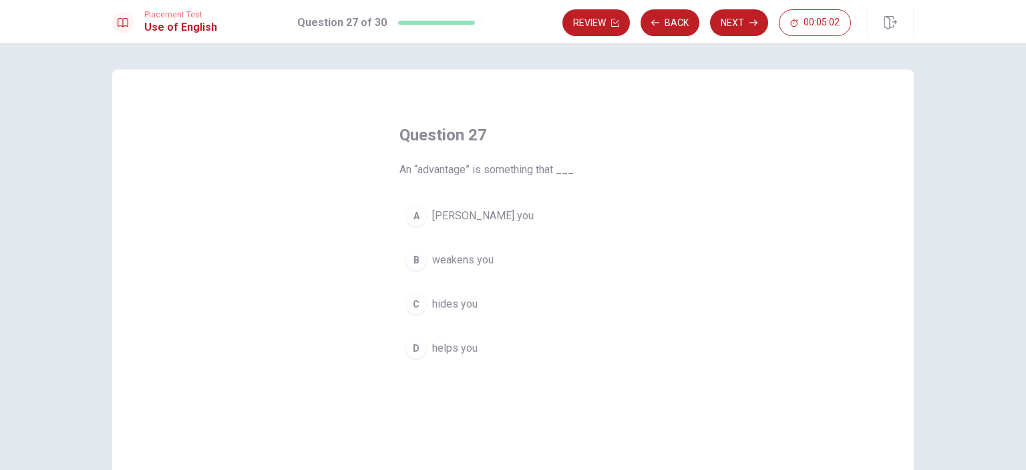
click at [412, 347] on div "D" at bounding box center [416, 347] width 21 height 21
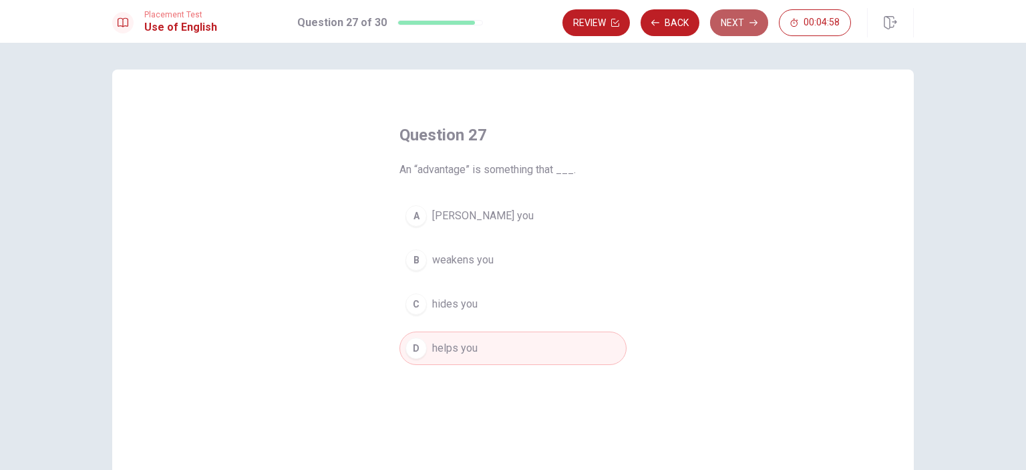
click at [733, 23] on button "Next" at bounding box center [739, 22] width 58 height 27
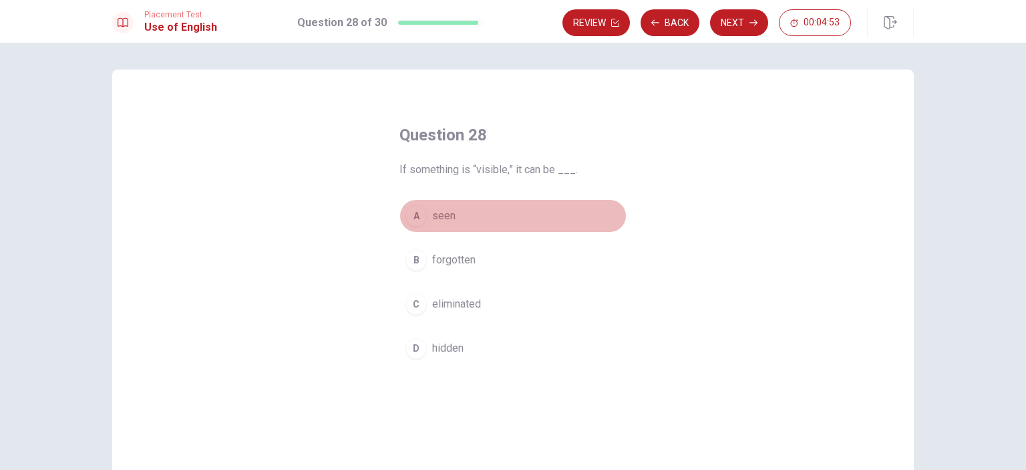
click at [420, 216] on div "A" at bounding box center [416, 215] width 21 height 21
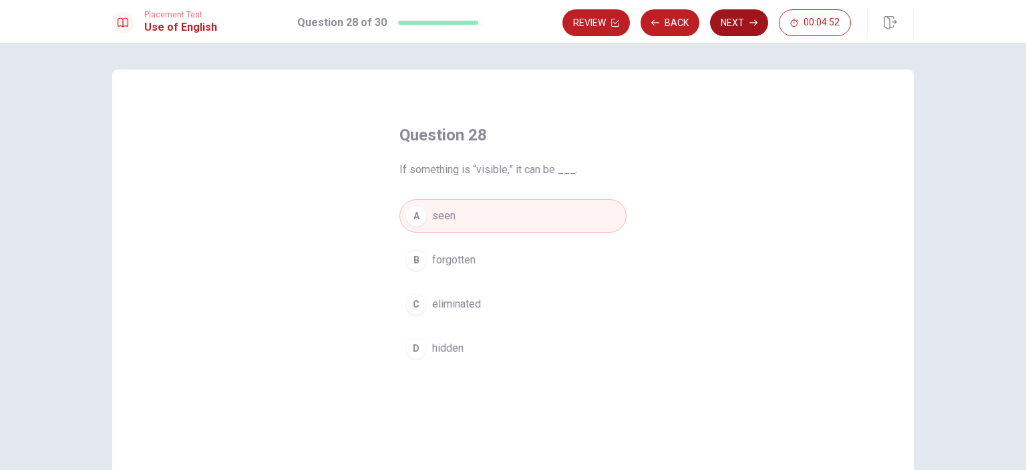
click at [732, 21] on button "Next" at bounding box center [739, 22] width 58 height 27
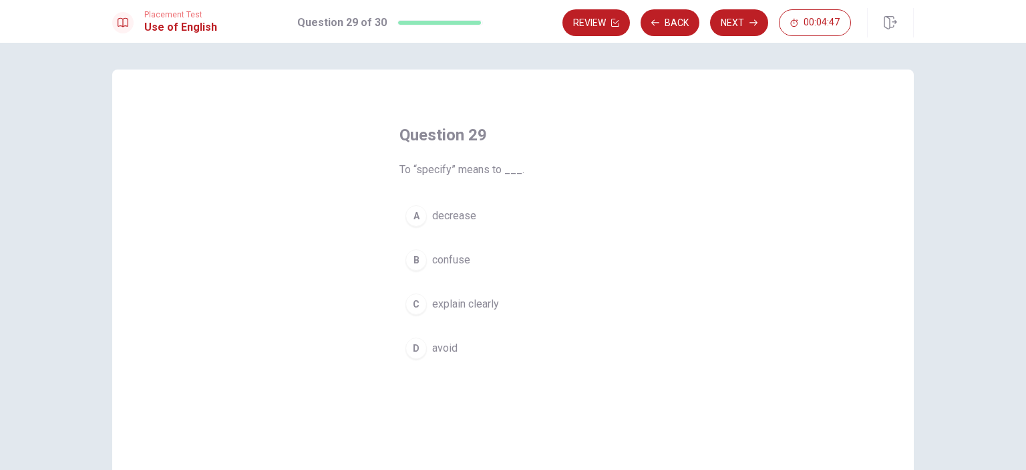
click at [416, 303] on div "C" at bounding box center [416, 303] width 21 height 21
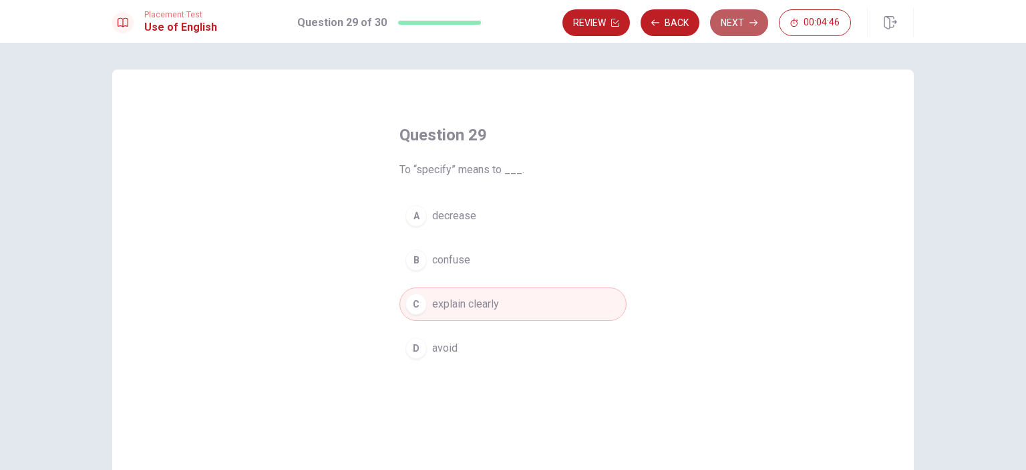
click at [726, 19] on button "Next" at bounding box center [739, 22] width 58 height 27
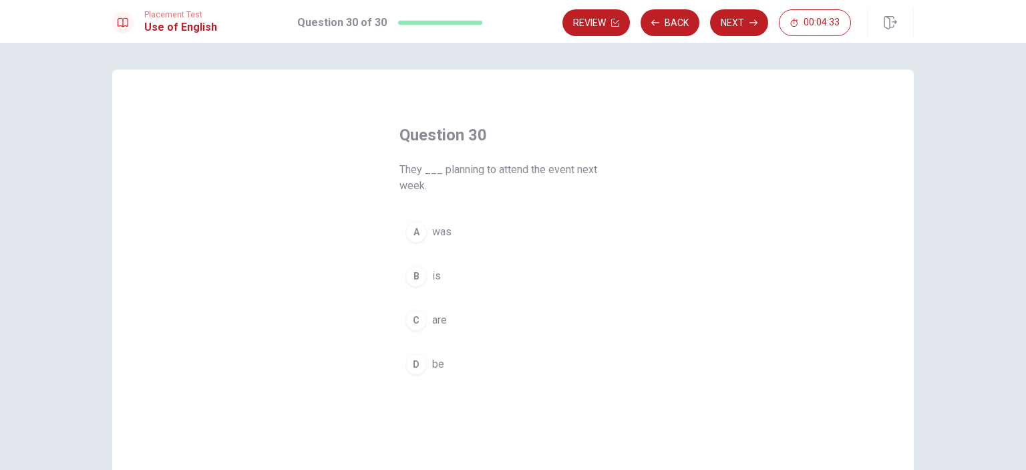
click at [410, 317] on div "C" at bounding box center [416, 319] width 21 height 21
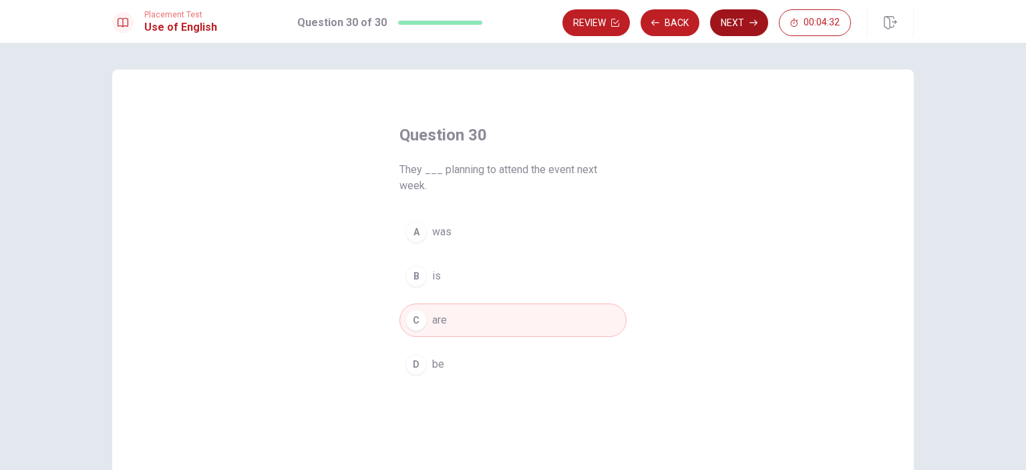
click at [727, 29] on button "Next" at bounding box center [739, 22] width 58 height 27
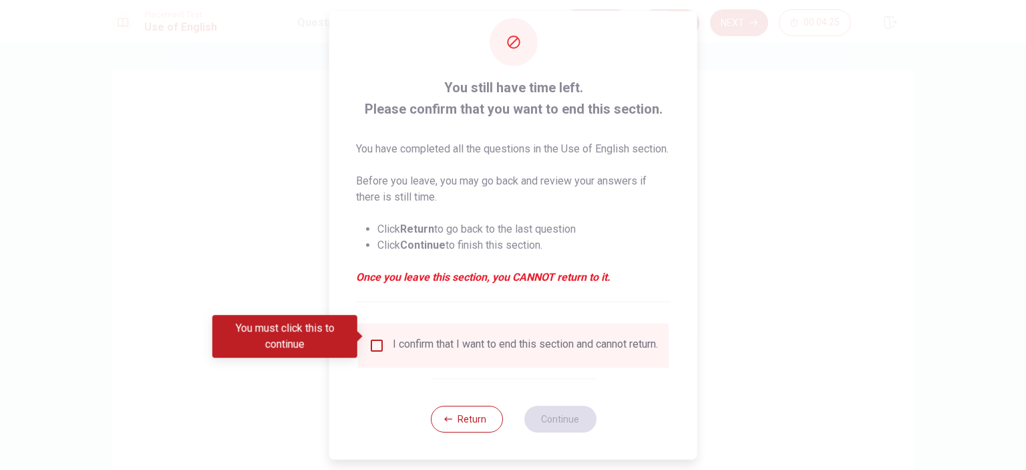
scroll to position [44, 0]
click at [374, 337] on input "You must click this to continue" at bounding box center [377, 345] width 16 height 16
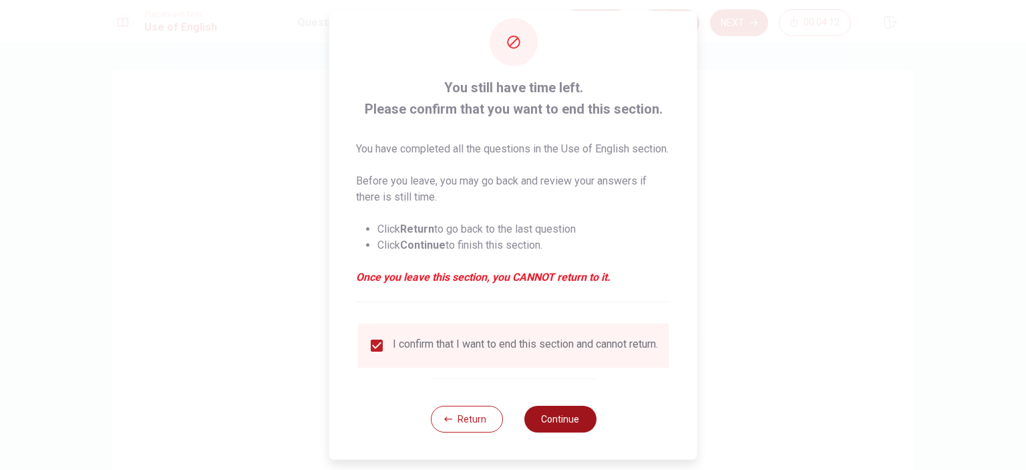
click at [537, 411] on button "Continue" at bounding box center [560, 419] width 72 height 27
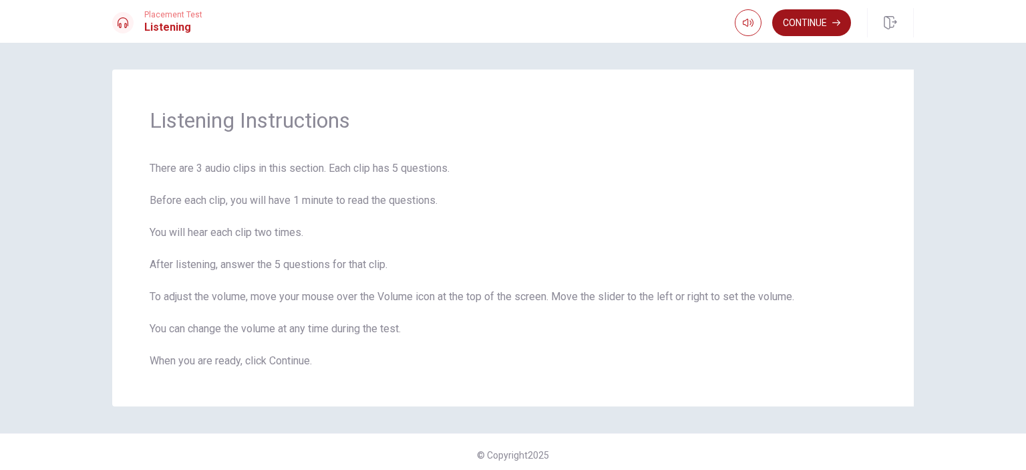
click at [798, 22] on button "Continue" at bounding box center [811, 22] width 79 height 27
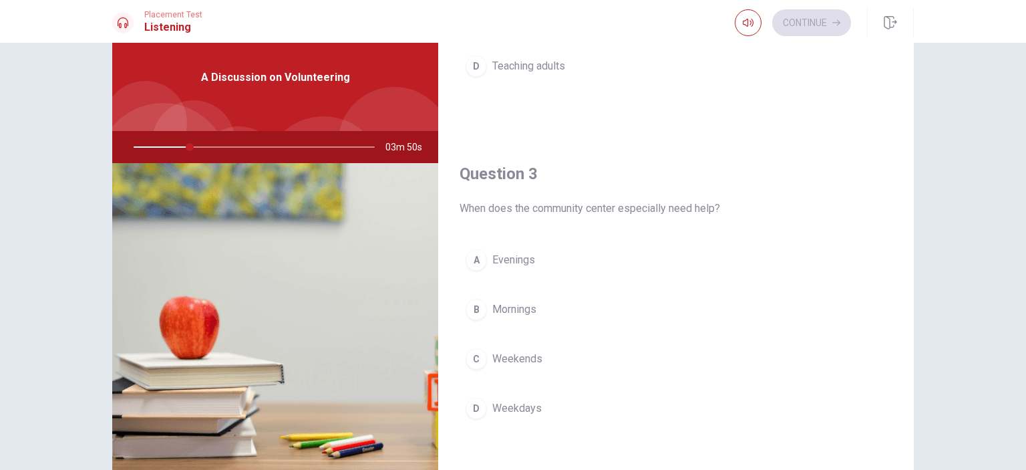
scroll to position [0, 0]
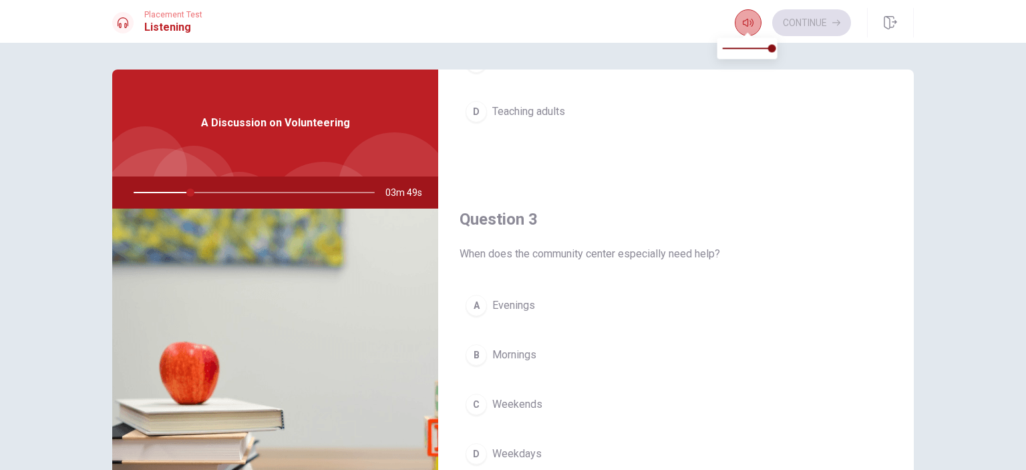
click at [749, 26] on icon "button" at bounding box center [748, 22] width 11 height 11
drag, startPoint x: 188, startPoint y: 192, endPoint x: 136, endPoint y: 188, distance: 52.3
click at [136, 188] on div at bounding box center [252, 192] width 268 height 32
click at [754, 17] on button "button" at bounding box center [748, 22] width 27 height 27
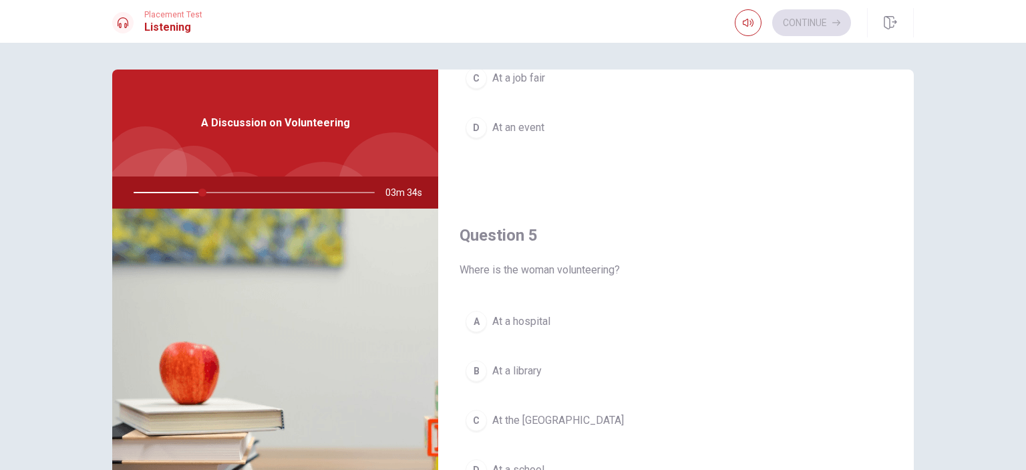
click at [121, 21] on icon at bounding box center [123, 22] width 11 height 11
click at [162, 22] on h1 "Listening" at bounding box center [173, 27] width 58 height 16
click at [743, 23] on icon "button" at bounding box center [748, 22] width 11 height 11
type input "30"
type input "0.2"
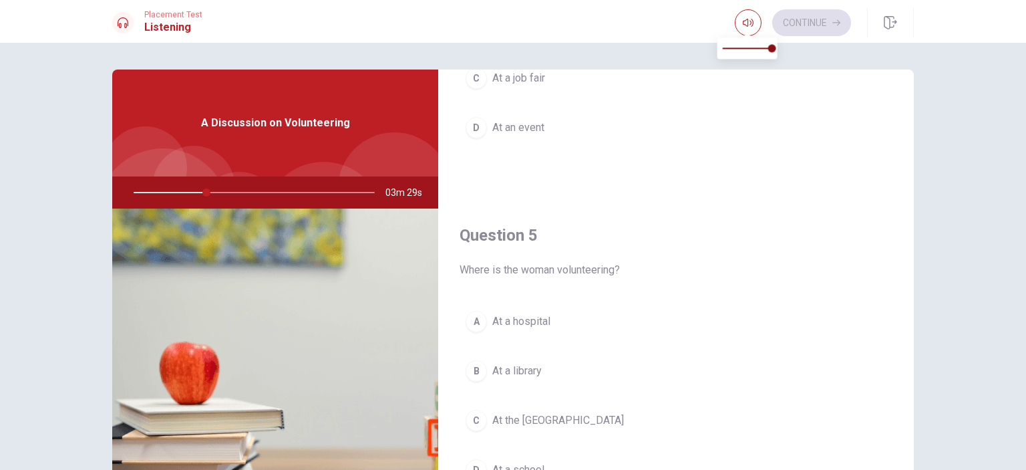
click at [734, 55] on span at bounding box center [747, 48] width 49 height 19
type input "31"
type input "0.8"
click at [764, 49] on span at bounding box center [747, 48] width 49 height 19
type input "31"
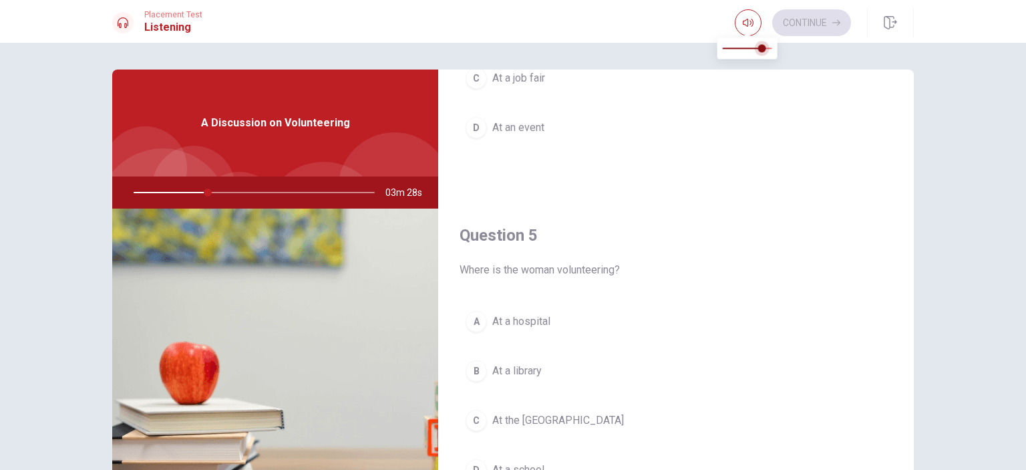
type input "1"
click at [770, 50] on span at bounding box center [772, 48] width 8 height 8
click at [393, 193] on span "03m 25s" at bounding box center [409, 192] width 47 height 32
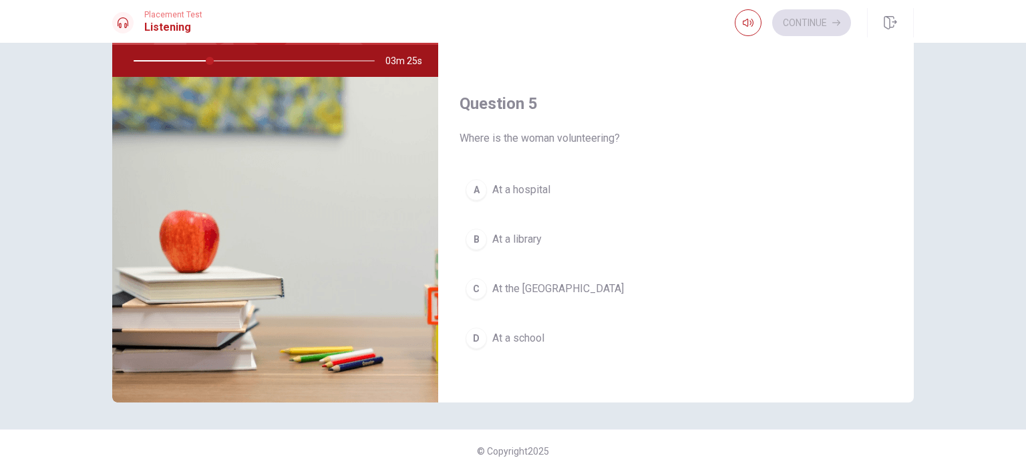
scroll to position [134, 0]
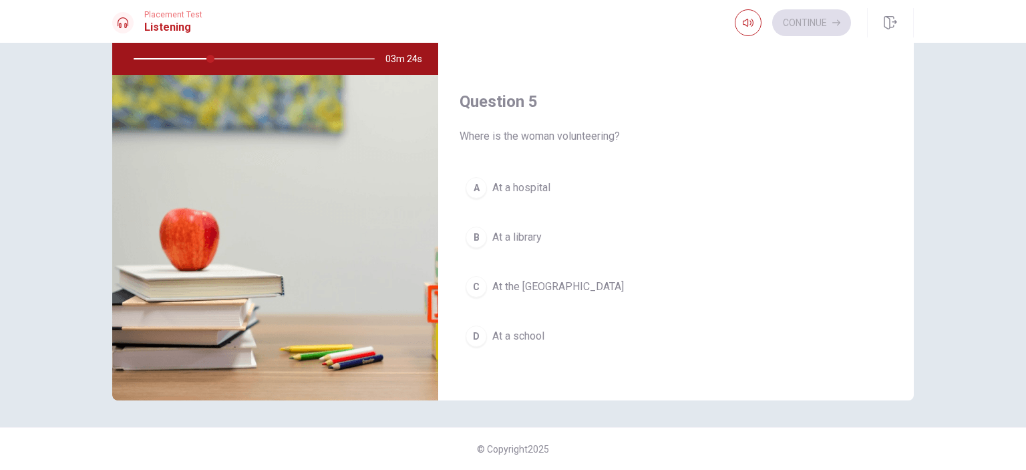
click at [239, 247] on img at bounding box center [275, 237] width 326 height 325
click at [247, 245] on img at bounding box center [275, 237] width 326 height 325
click at [333, 172] on img at bounding box center [275, 237] width 326 height 325
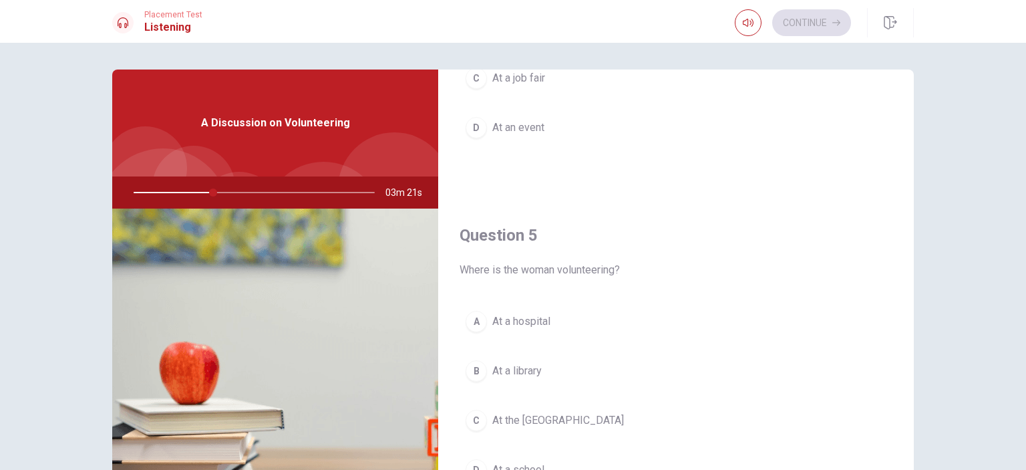
click at [250, 118] on span "A Discussion on Volunteering" at bounding box center [275, 123] width 149 height 16
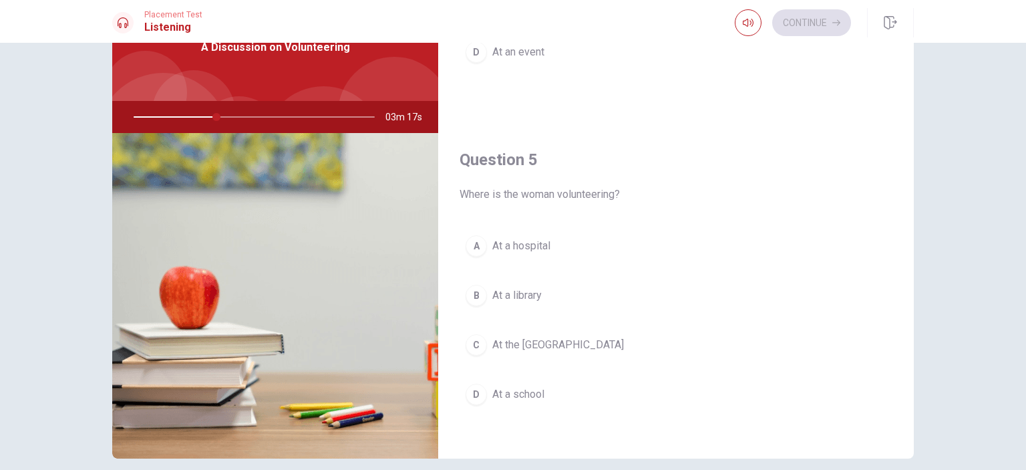
scroll to position [134, 0]
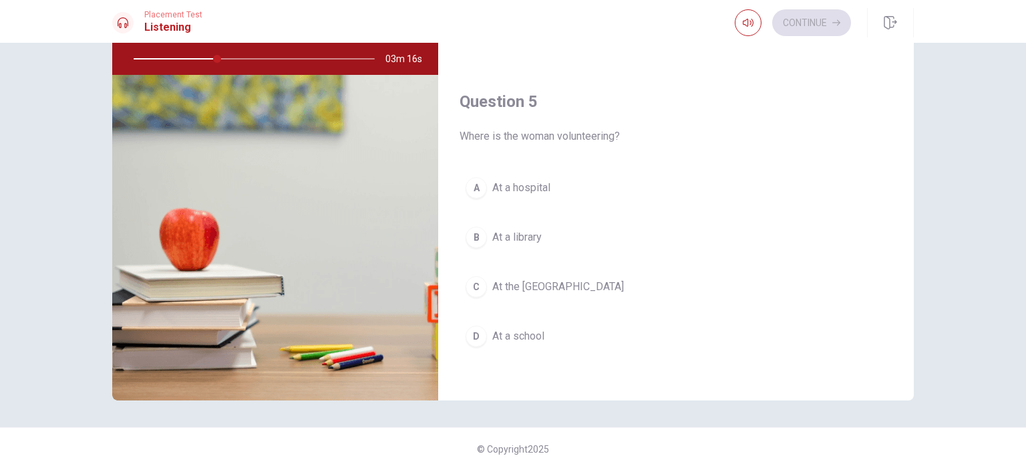
click at [221, 236] on img at bounding box center [275, 237] width 326 height 325
click at [241, 317] on img at bounding box center [275, 237] width 326 height 325
click at [343, 358] on img at bounding box center [275, 237] width 326 height 325
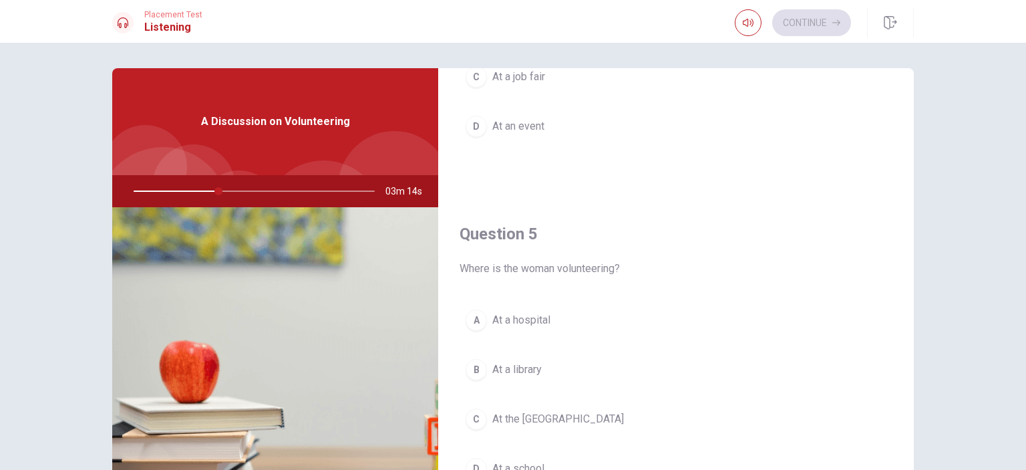
scroll to position [0, 0]
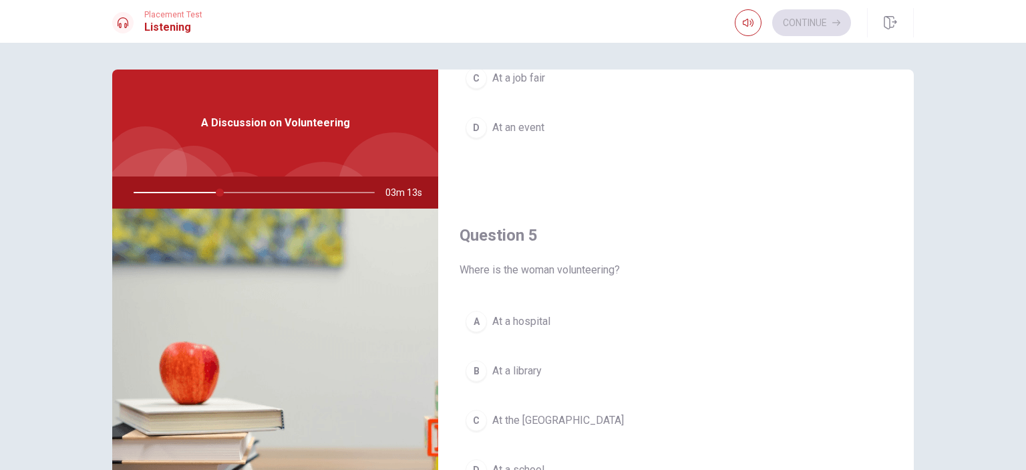
click at [278, 110] on div "A Discussion on Volunteering" at bounding box center [275, 122] width 326 height 107
click at [772, 170] on div "Question 4 How did she find out about the volunteer opportunity? A Online B Thr…" at bounding box center [676, 27] width 476 height 342
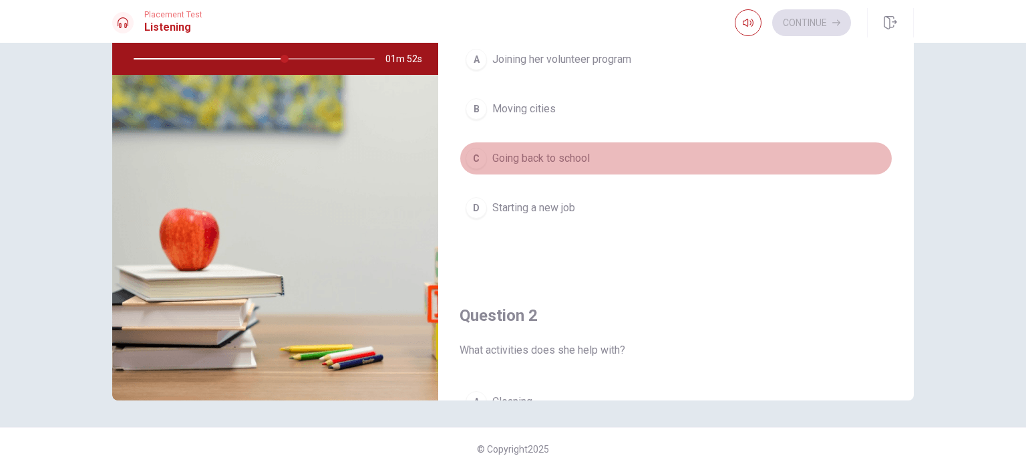
click at [683, 167] on button "C Going back to school" at bounding box center [676, 158] width 433 height 33
click at [498, 162] on span "Going back to school" at bounding box center [541, 158] width 98 height 16
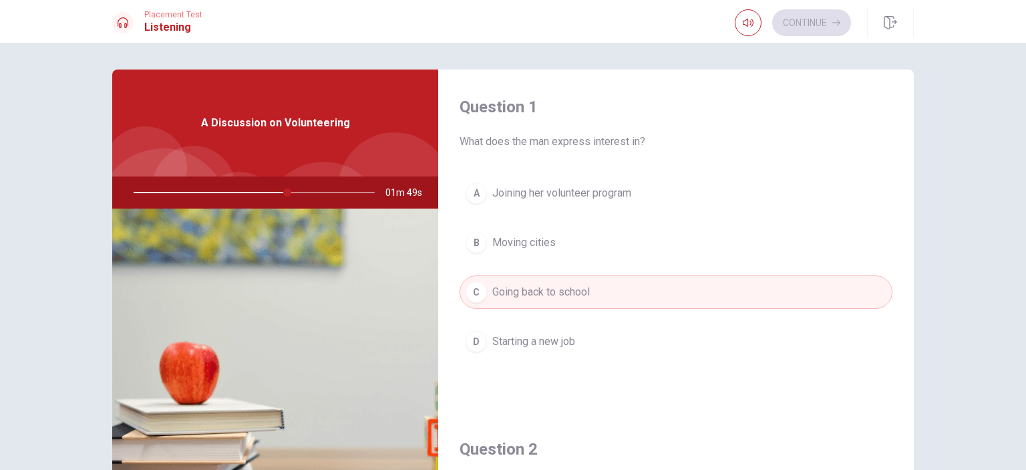
click at [353, 196] on div at bounding box center [252, 192] width 268 height 32
click at [406, 194] on span "01m 48s" at bounding box center [409, 192] width 47 height 32
click at [241, 347] on img at bounding box center [275, 370] width 326 height 325
type input "0"
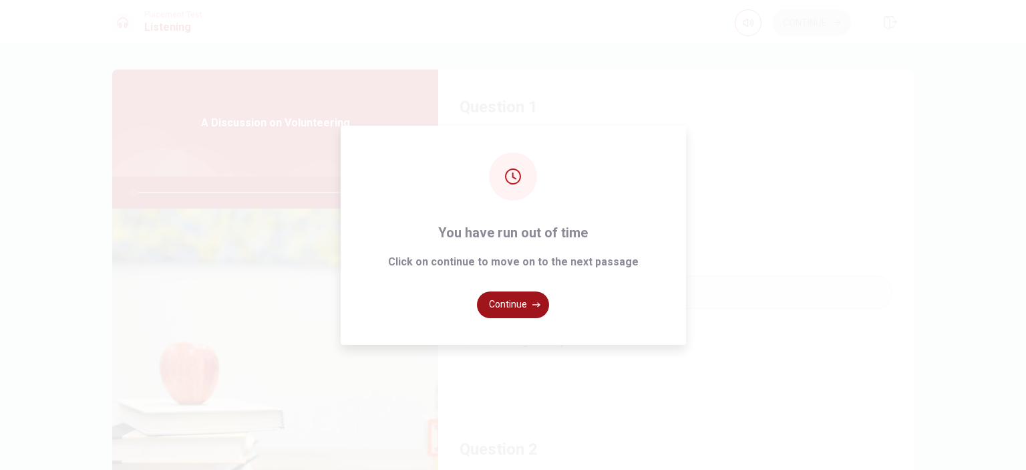
click at [510, 299] on button "Continue" at bounding box center [513, 304] width 72 height 27
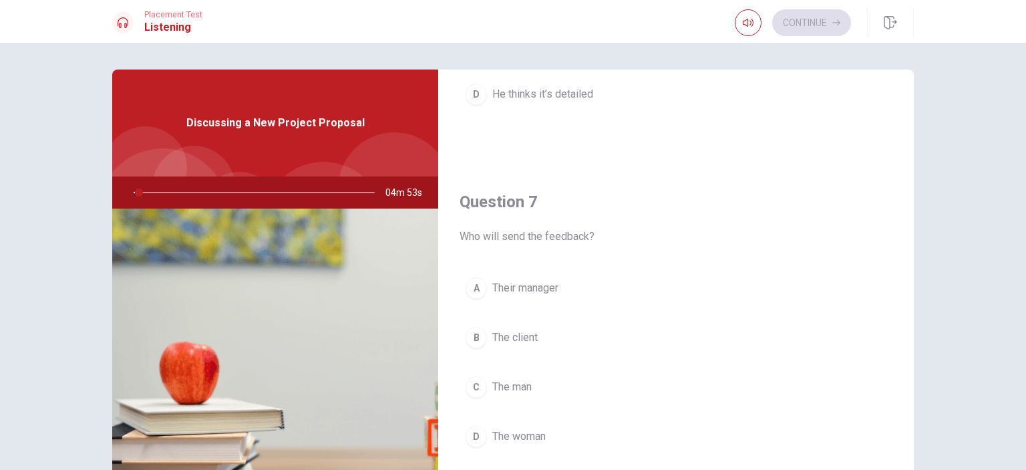
scroll to position [334, 0]
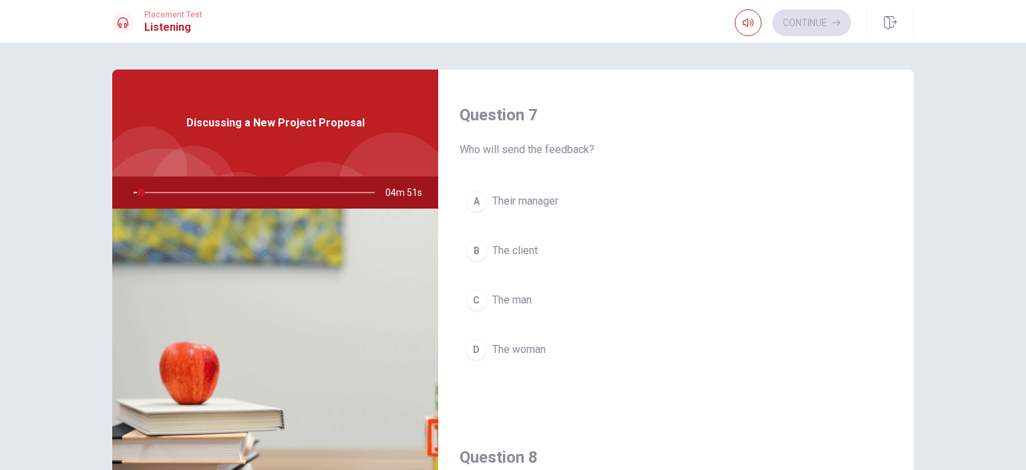
click at [198, 188] on div at bounding box center [252, 192] width 268 height 32
click at [216, 270] on img at bounding box center [275, 370] width 326 height 325
click at [363, 352] on img at bounding box center [275, 370] width 326 height 325
click at [271, 275] on img at bounding box center [275, 370] width 326 height 325
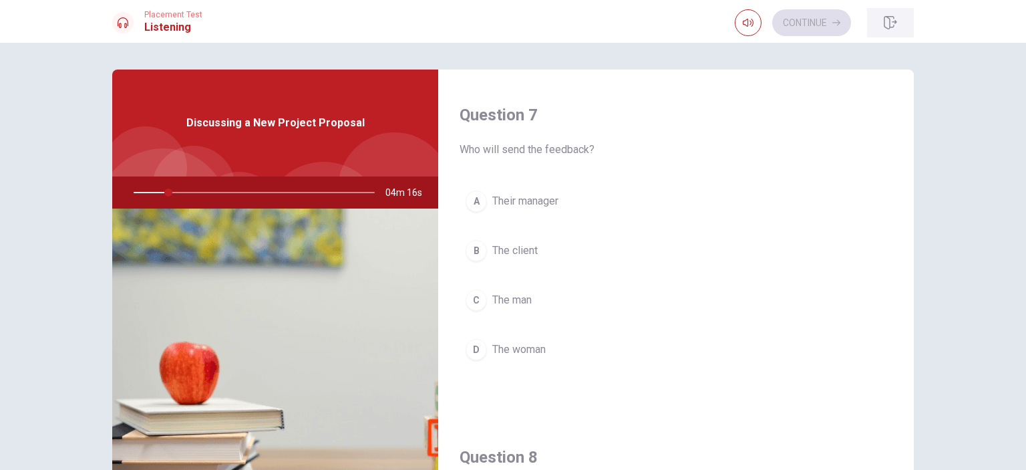
click at [888, 23] on icon "button" at bounding box center [890, 22] width 13 height 13
type input "15"
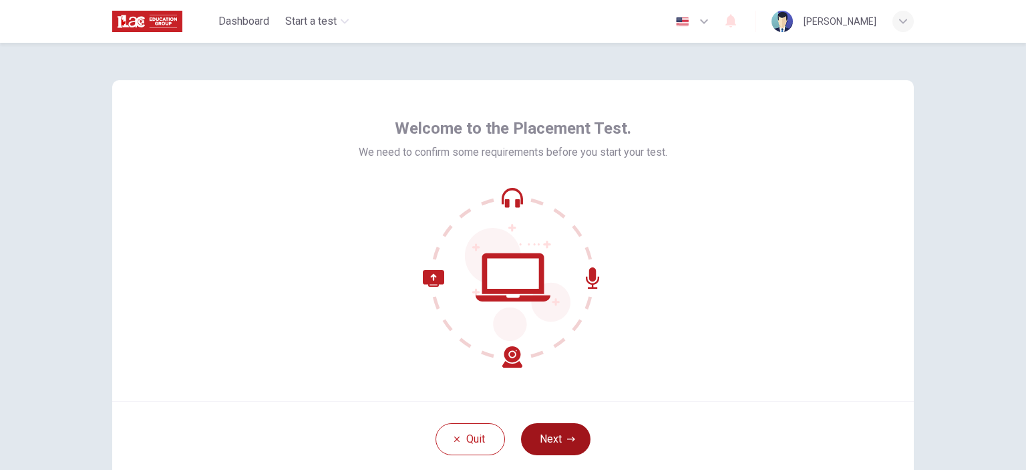
click at [553, 432] on button "Next" at bounding box center [555, 439] width 69 height 32
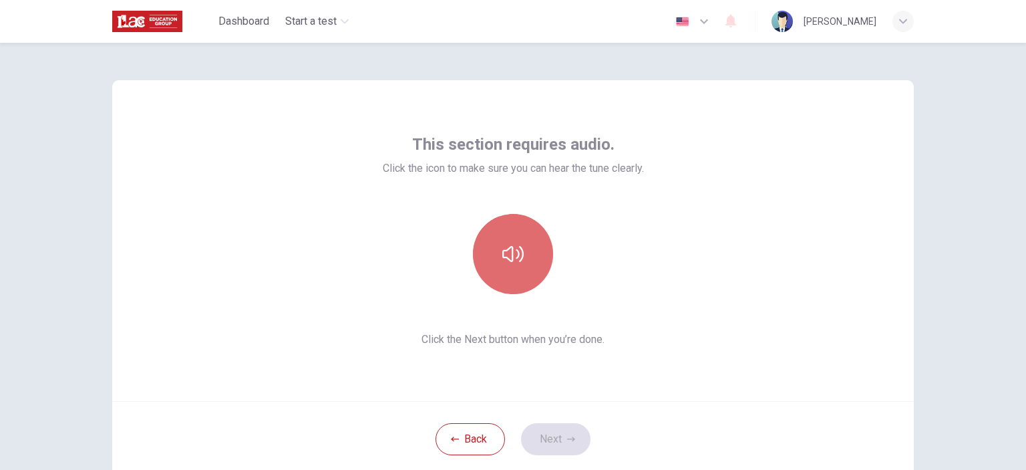
click at [505, 263] on icon "button" at bounding box center [512, 253] width 21 height 21
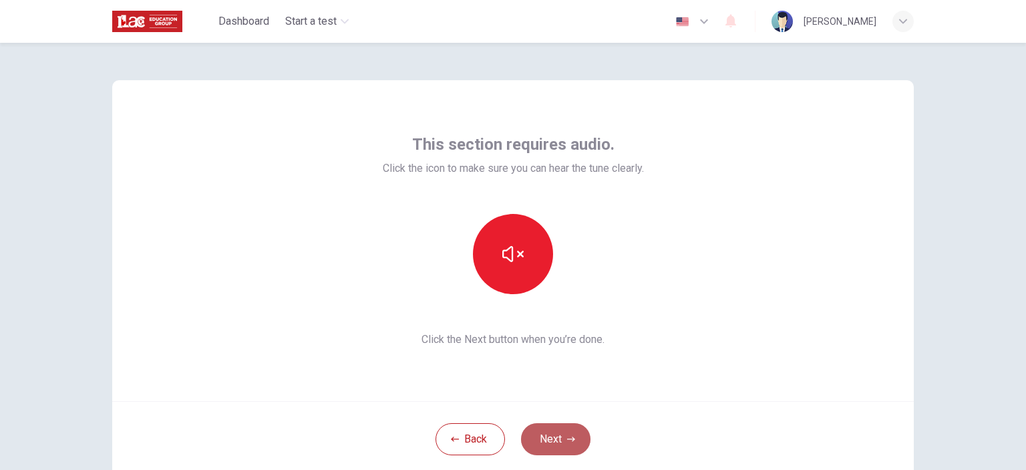
click at [546, 436] on button "Next" at bounding box center [555, 439] width 69 height 32
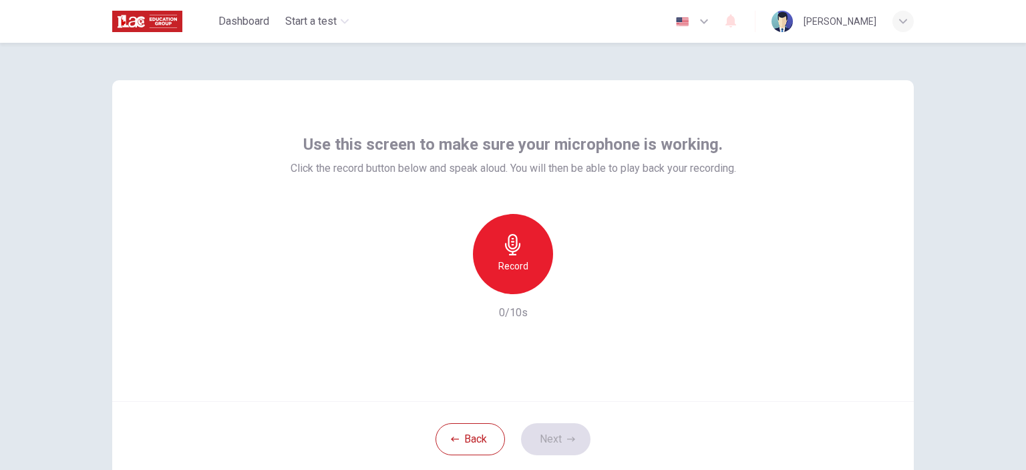
click at [508, 254] on icon "button" at bounding box center [512, 244] width 15 height 21
click at [572, 280] on icon "button" at bounding box center [574, 283] width 13 height 13
click at [545, 436] on button "Next" at bounding box center [555, 439] width 69 height 32
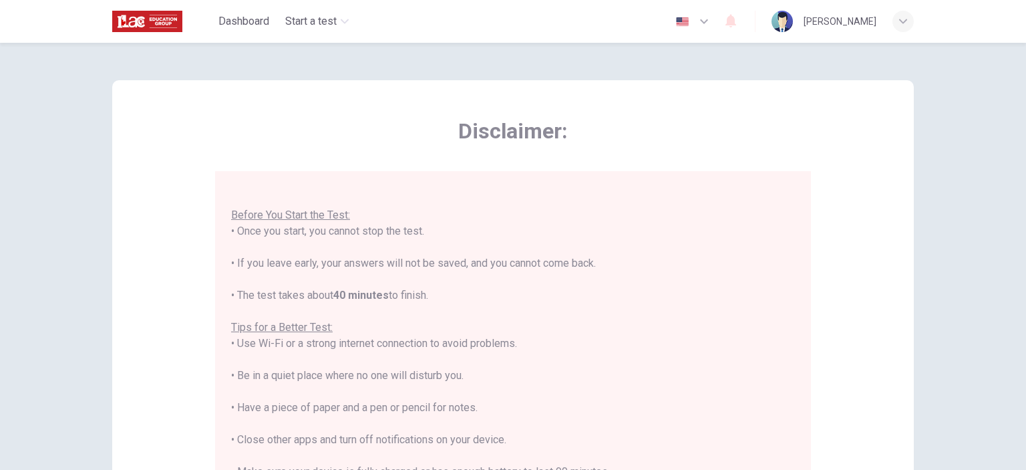
scroll to position [15, 0]
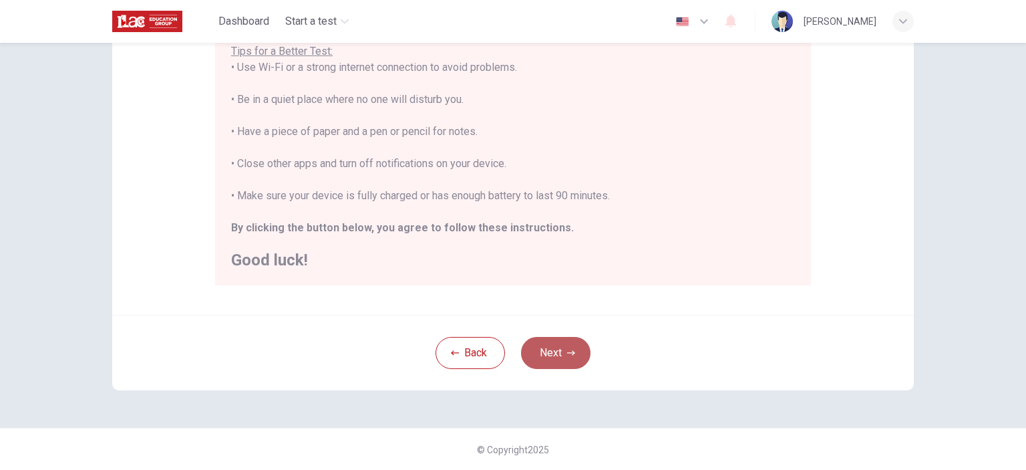
click at [567, 349] on icon "button" at bounding box center [571, 353] width 8 height 8
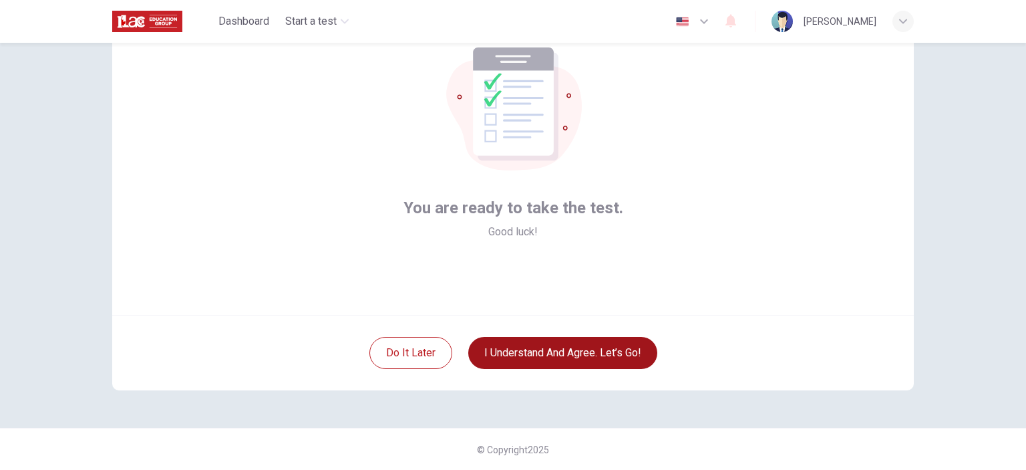
click at [567, 355] on button "I understand and agree. Let’s go!" at bounding box center [562, 353] width 189 height 32
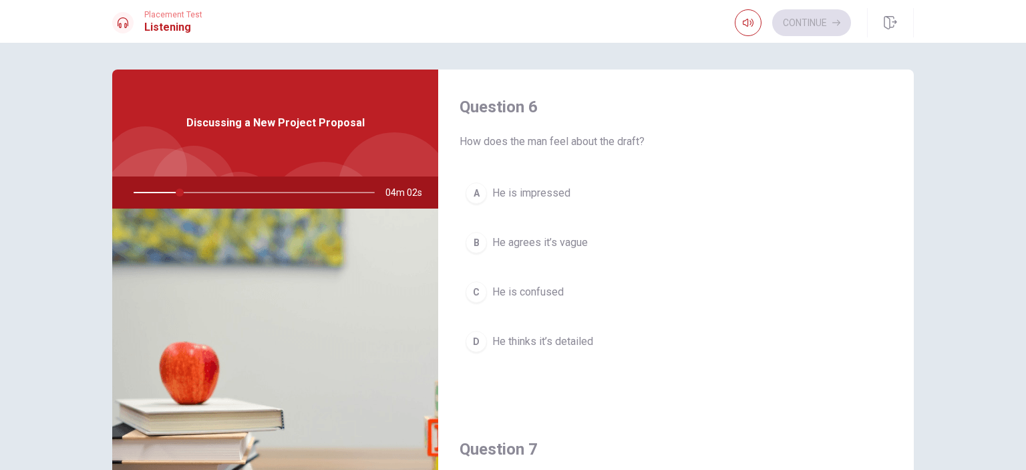
drag, startPoint x: 170, startPoint y: 190, endPoint x: 143, endPoint y: 192, distance: 26.8
click at [143, 192] on div at bounding box center [252, 192] width 268 height 32
click at [148, 189] on div at bounding box center [252, 192] width 268 height 32
click at [155, 189] on div at bounding box center [252, 192] width 268 height 32
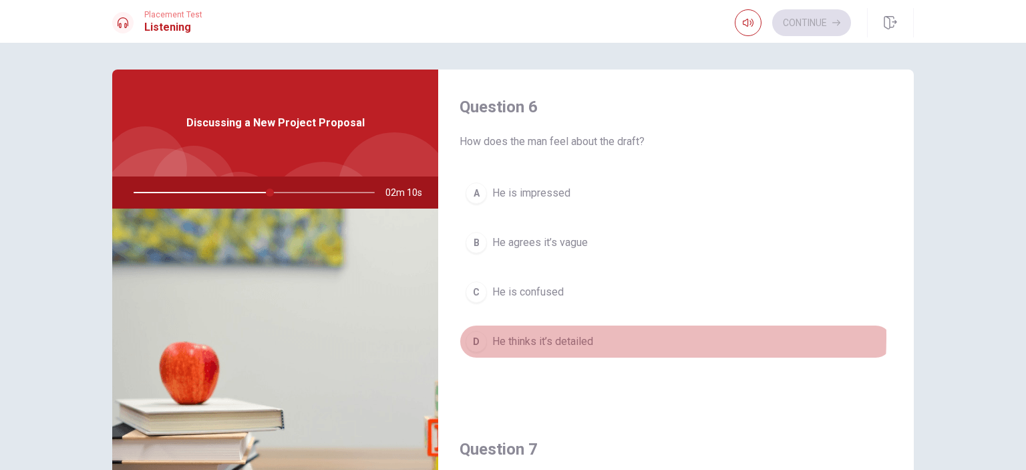
click at [470, 335] on div "D" at bounding box center [476, 341] width 21 height 21
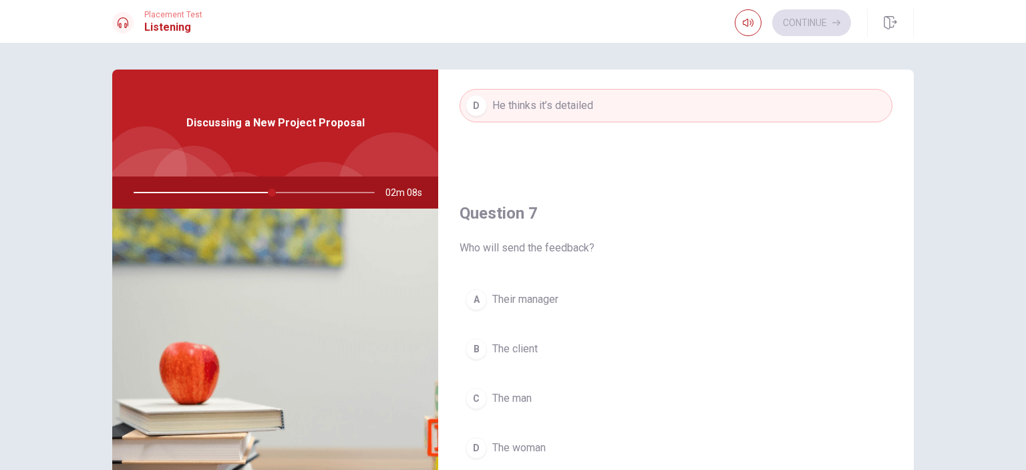
scroll to position [267, 0]
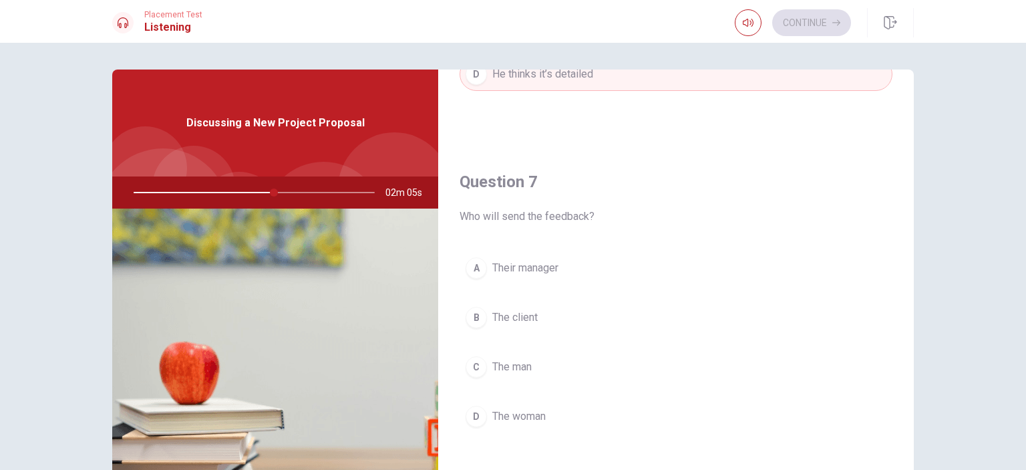
click at [479, 414] on div "D" at bounding box center [476, 416] width 21 height 21
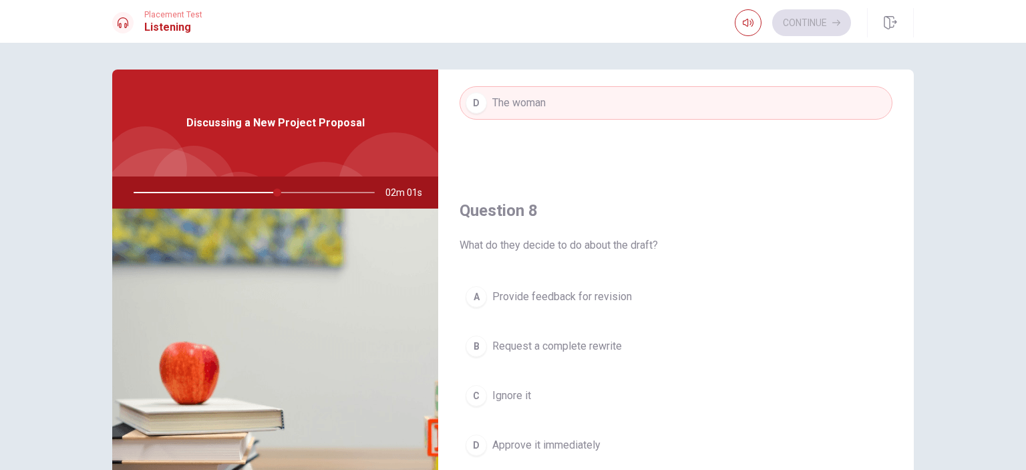
scroll to position [668, 0]
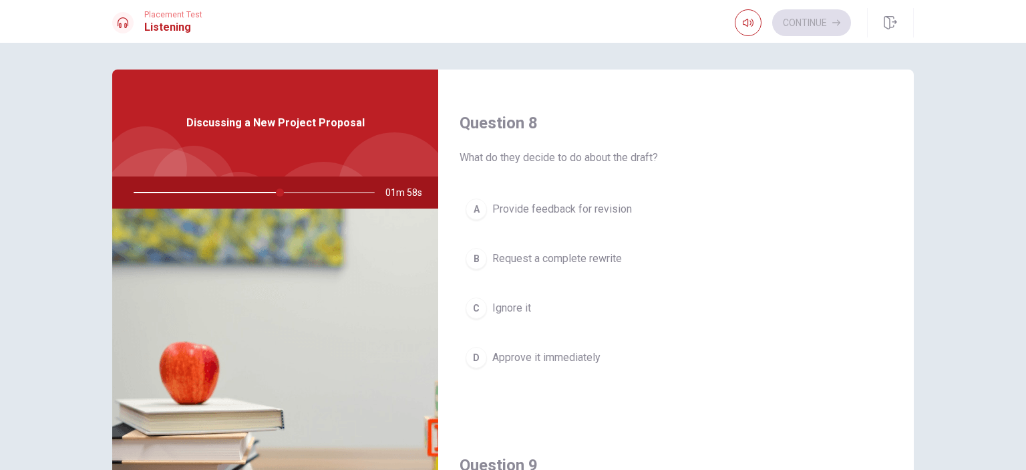
click at [474, 202] on div "A" at bounding box center [476, 208] width 21 height 21
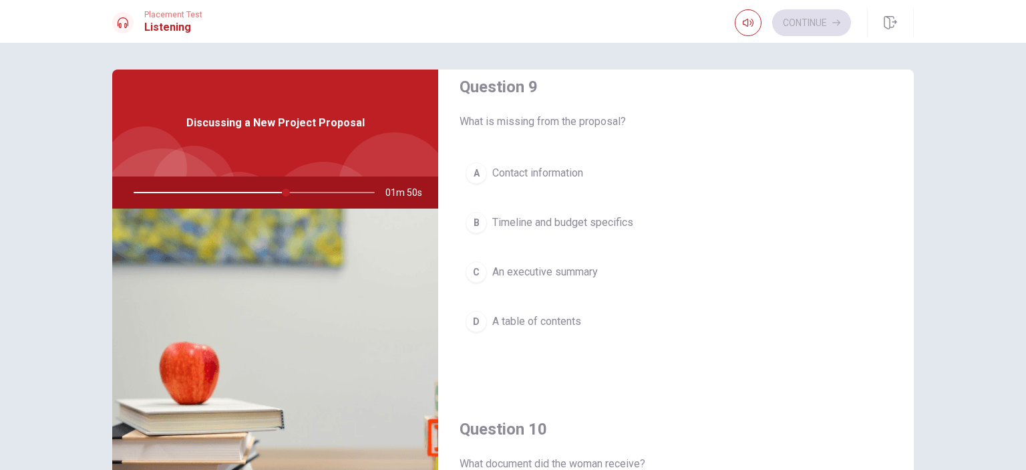
scroll to position [1069, 0]
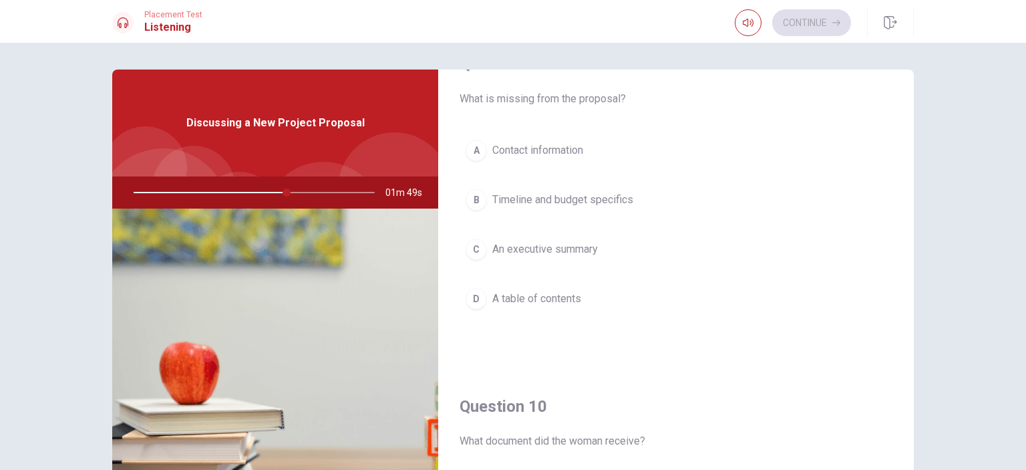
click at [469, 193] on div "B" at bounding box center [476, 199] width 21 height 21
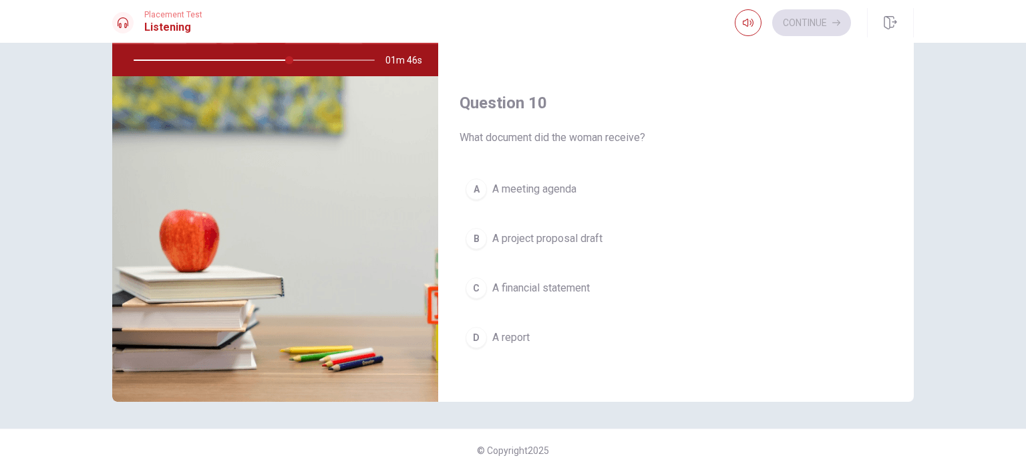
scroll to position [134, 0]
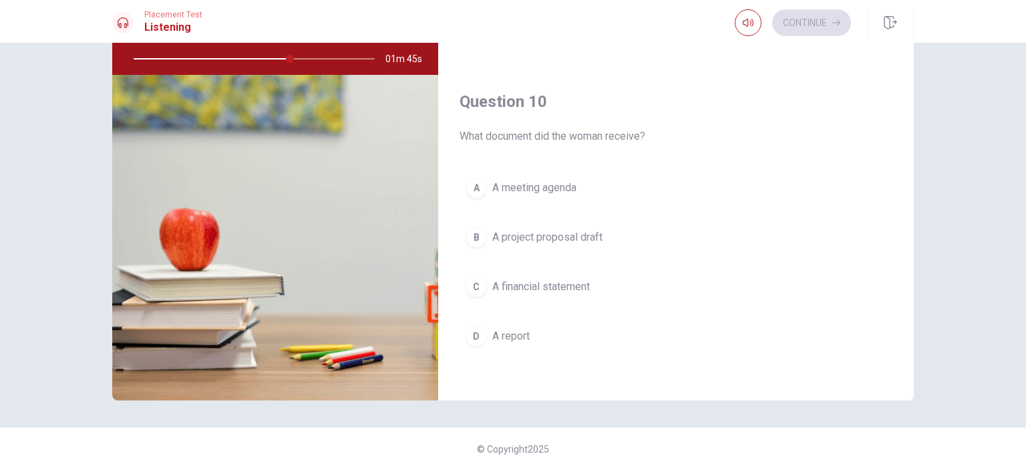
click at [469, 233] on div "B" at bounding box center [476, 237] width 21 height 21
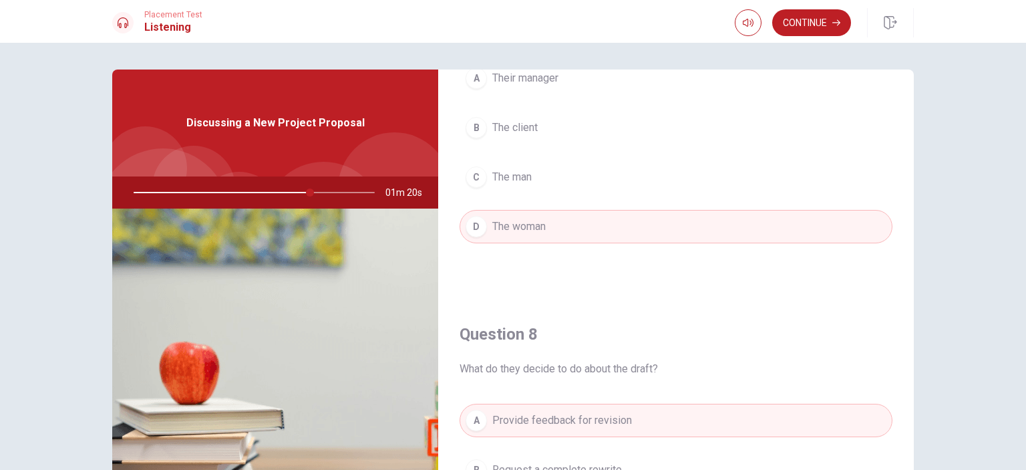
scroll to position [468, 0]
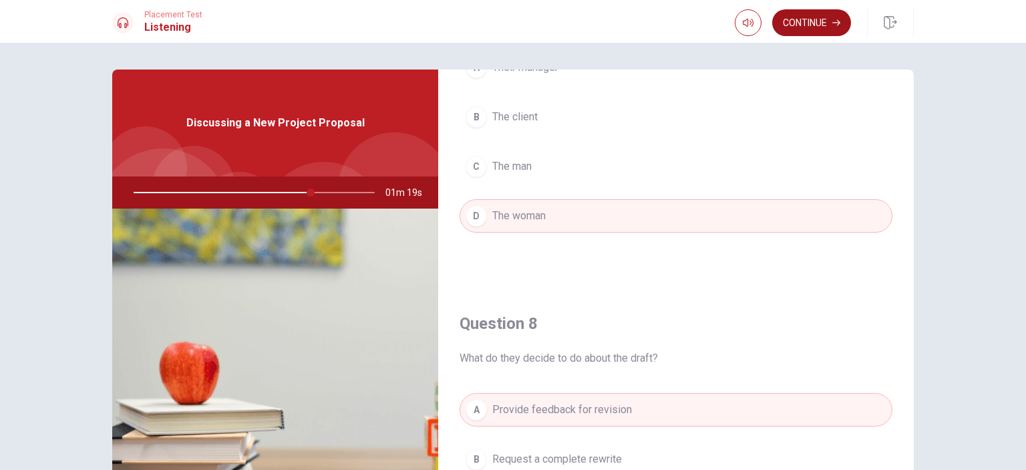
click at [827, 24] on button "Continue" at bounding box center [811, 22] width 79 height 27
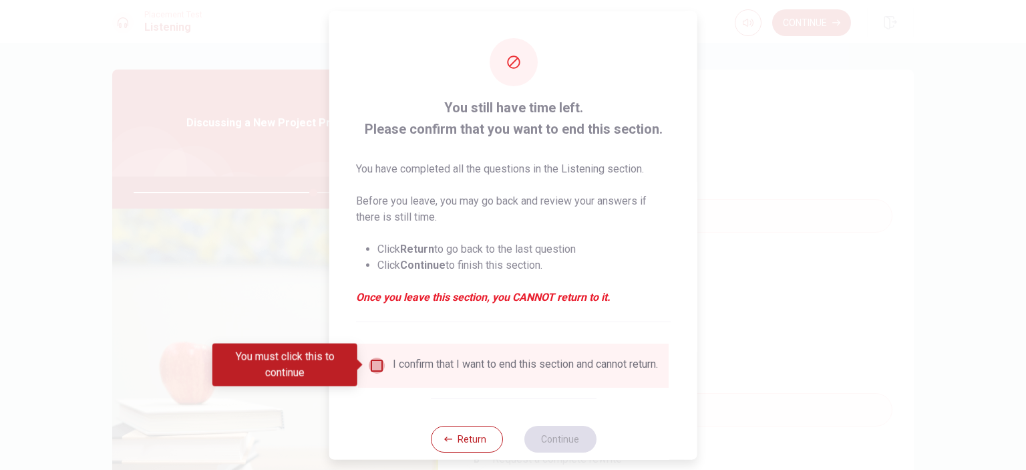
click at [370, 364] on input "You must click this to continue" at bounding box center [377, 365] width 16 height 16
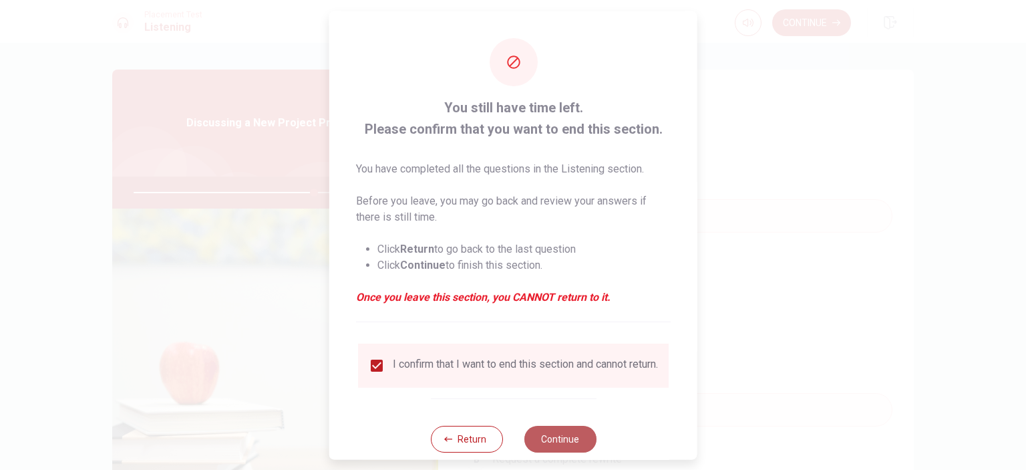
click at [569, 444] on button "Continue" at bounding box center [560, 438] width 72 height 27
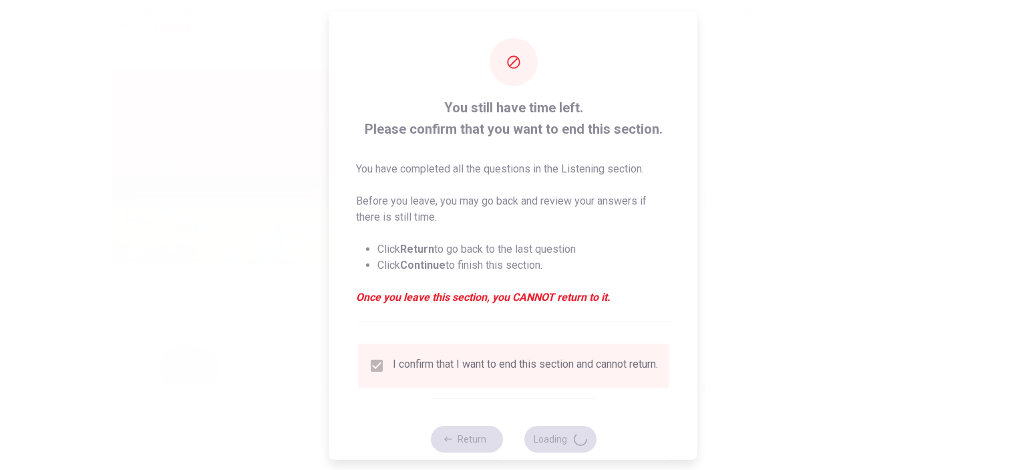
type input "76"
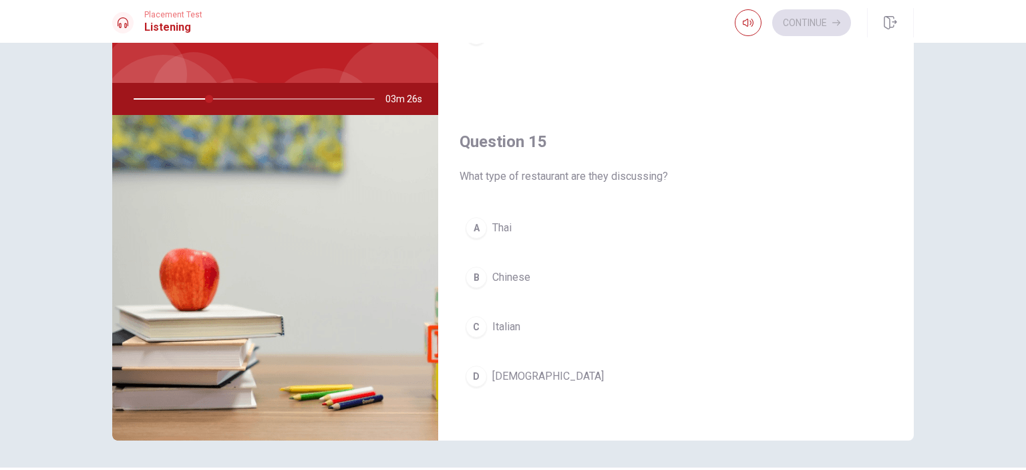
scroll to position [134, 0]
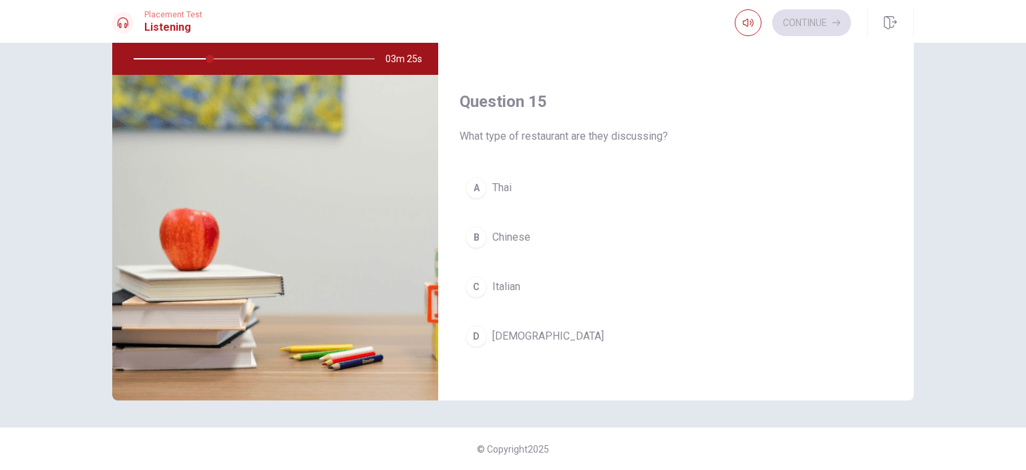
click at [476, 181] on div "A" at bounding box center [476, 187] width 21 height 21
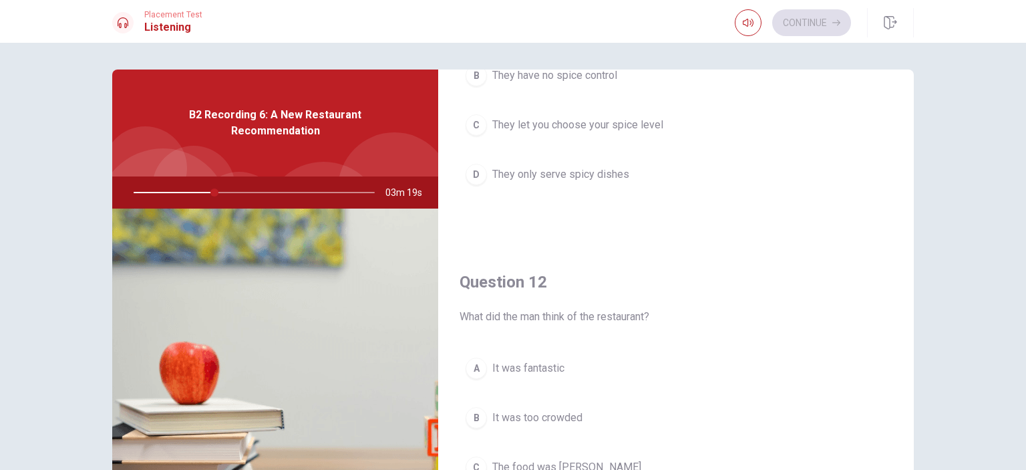
scroll to position [334, 0]
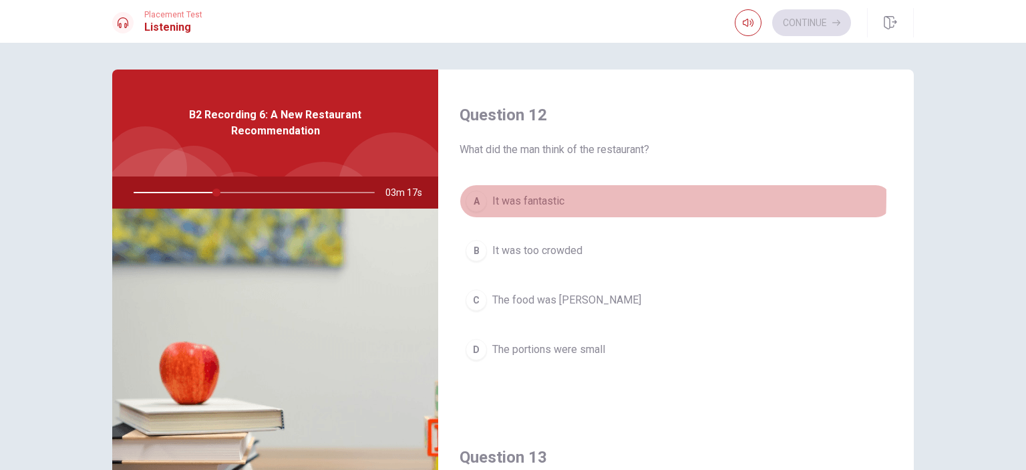
click at [474, 194] on div "A" at bounding box center [476, 200] width 21 height 21
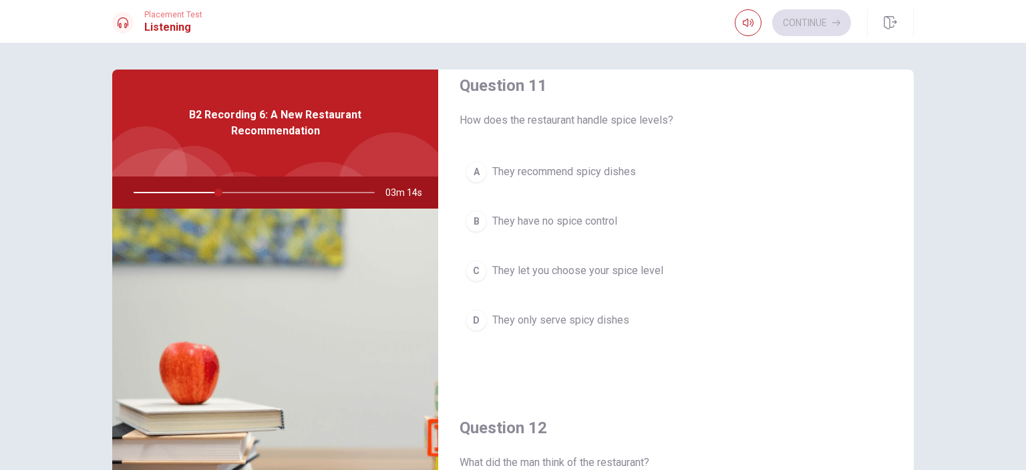
scroll to position [0, 0]
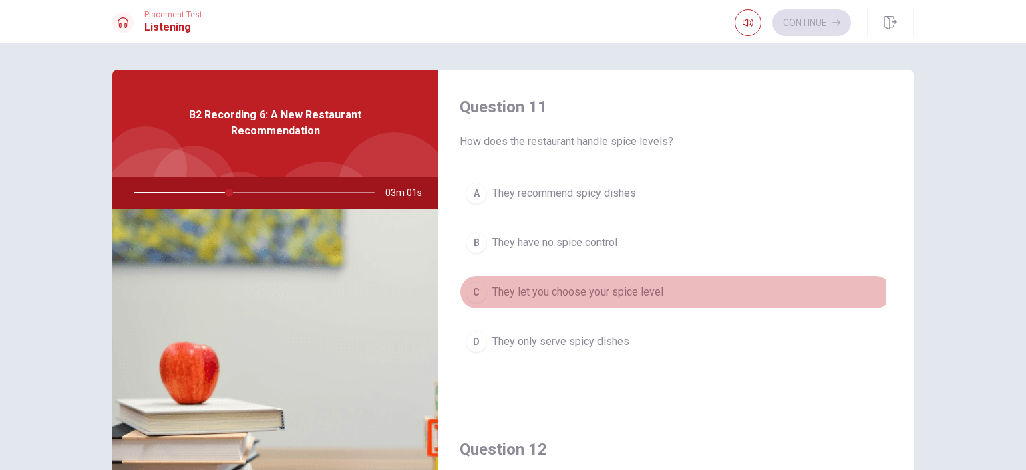
click at [468, 286] on div "C" at bounding box center [476, 291] width 21 height 21
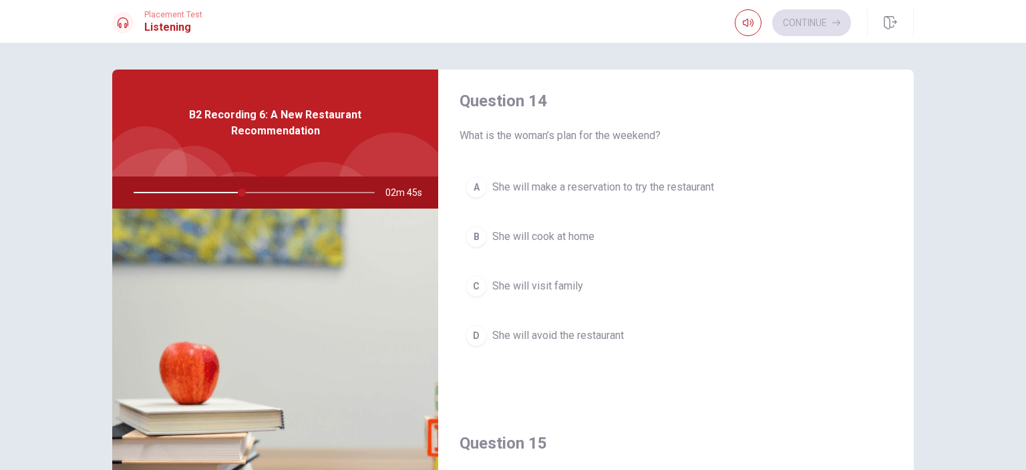
scroll to position [1002, 0]
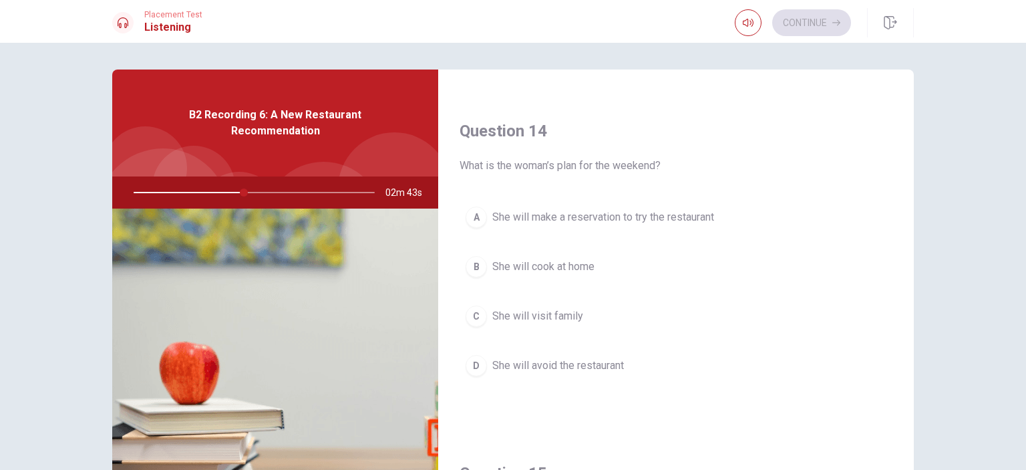
click at [481, 208] on div "A" at bounding box center [476, 216] width 21 height 21
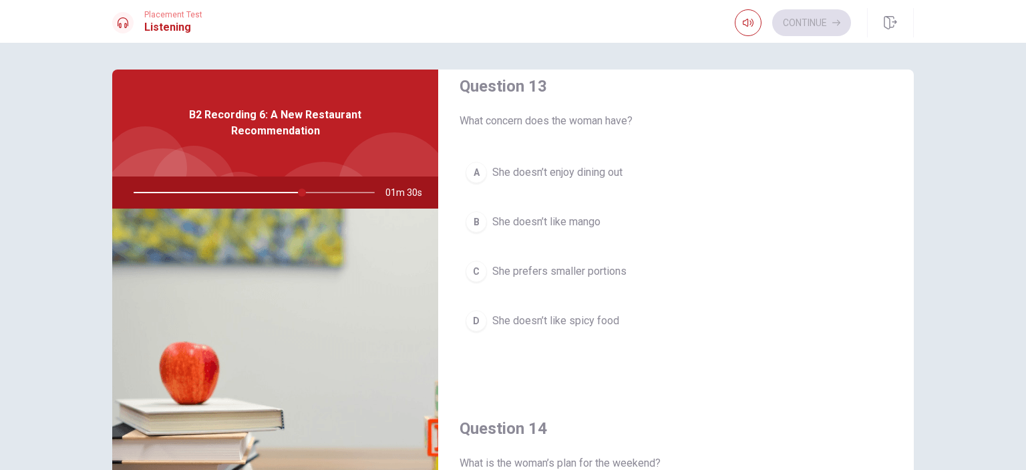
scroll to position [735, 0]
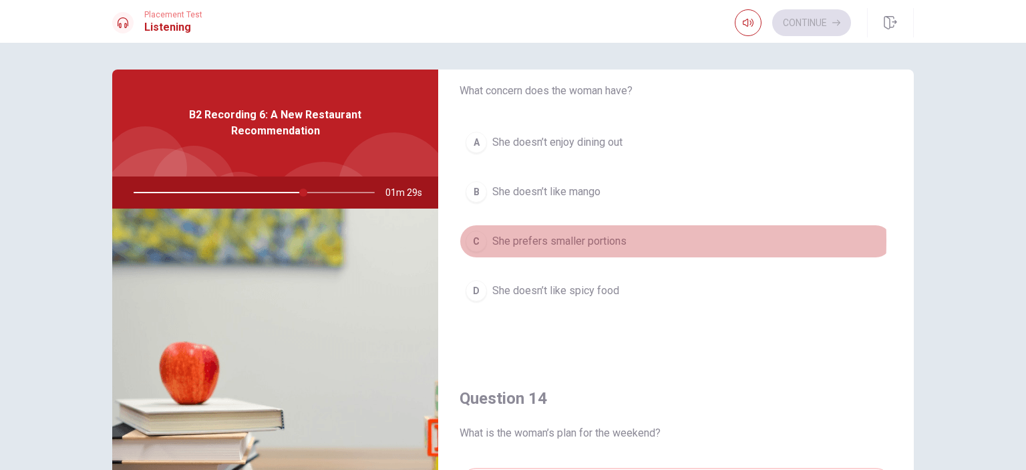
click at [486, 237] on button "C She prefers smaller portions" at bounding box center [676, 241] width 433 height 33
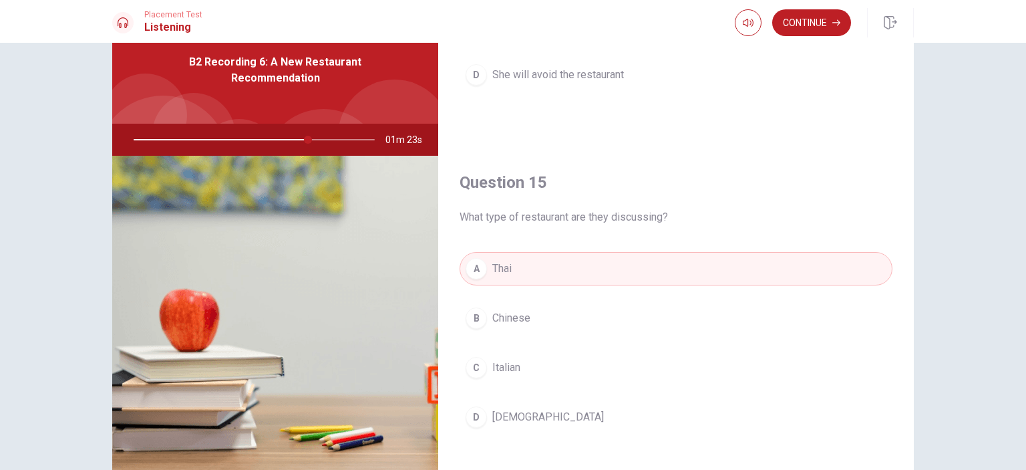
scroll to position [134, 0]
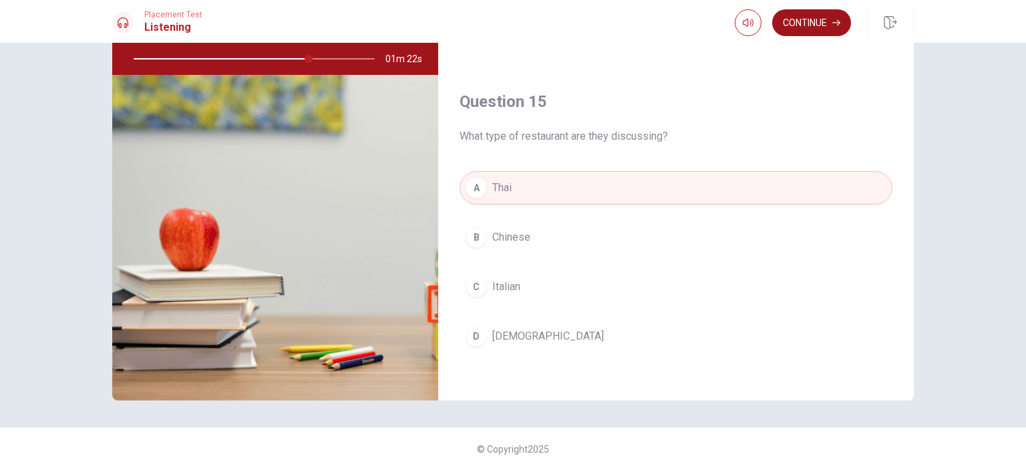
click at [799, 31] on button "Continue" at bounding box center [811, 22] width 79 height 27
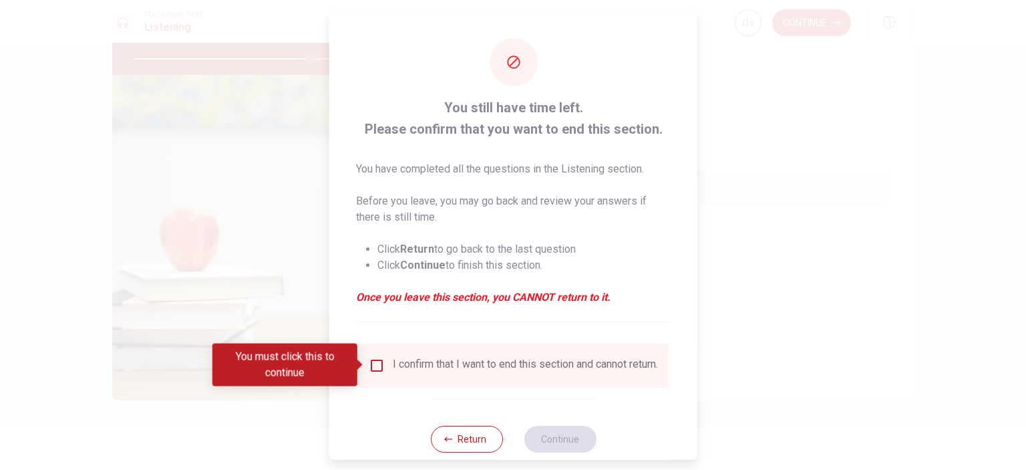
click at [380, 365] on input "You must click this to continue" at bounding box center [377, 365] width 16 height 16
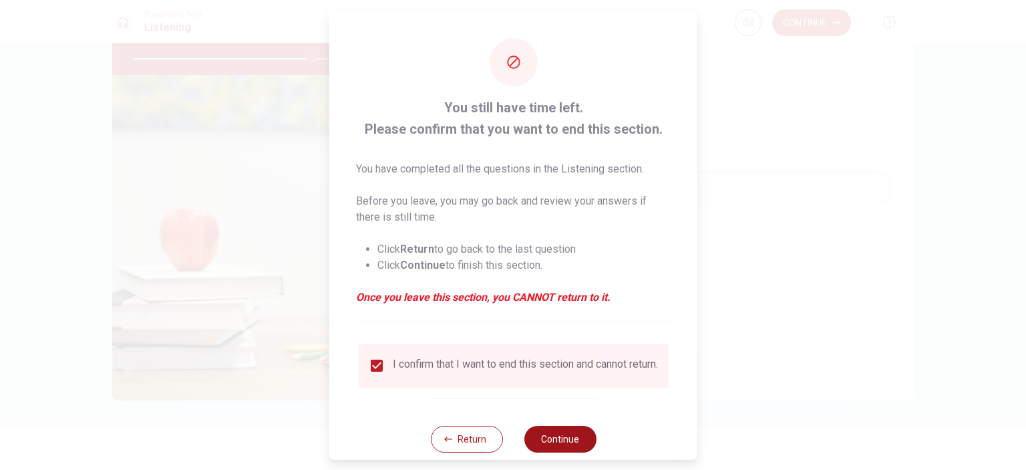
click at [562, 446] on button "Continue" at bounding box center [560, 438] width 72 height 27
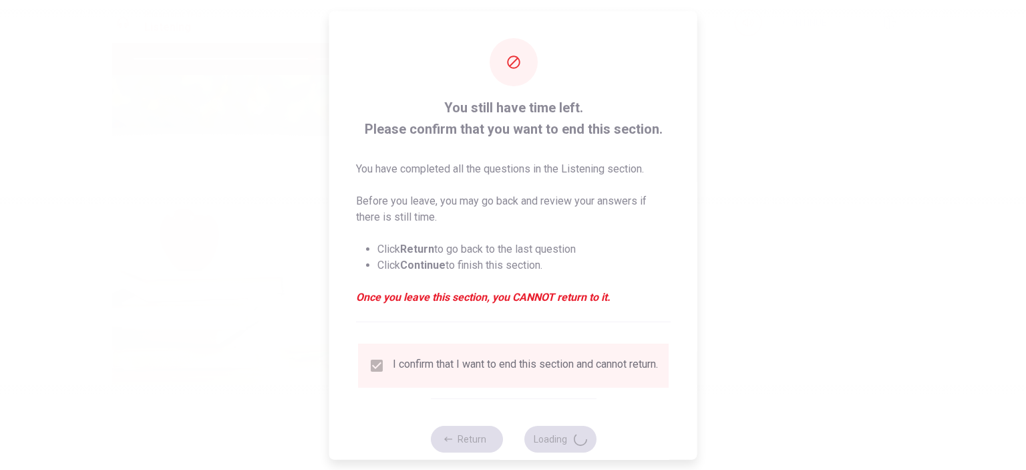
type input "74"
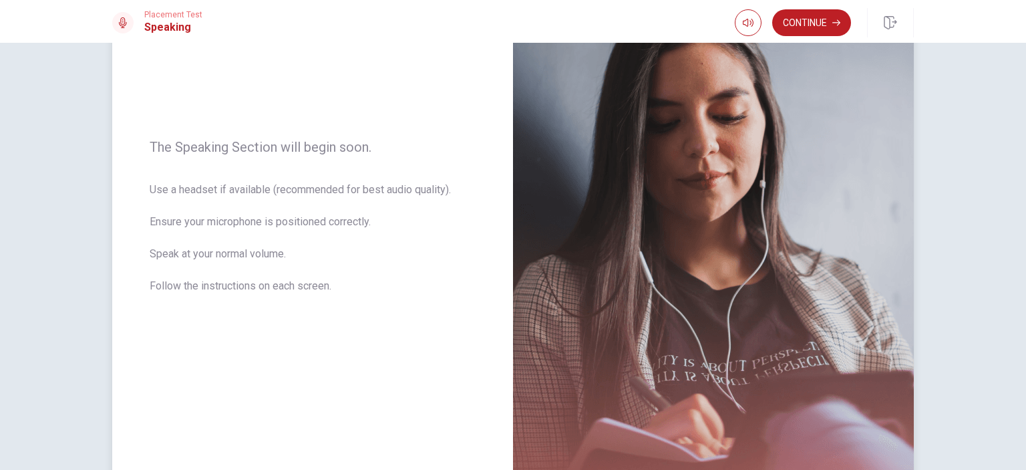
scroll to position [200, 0]
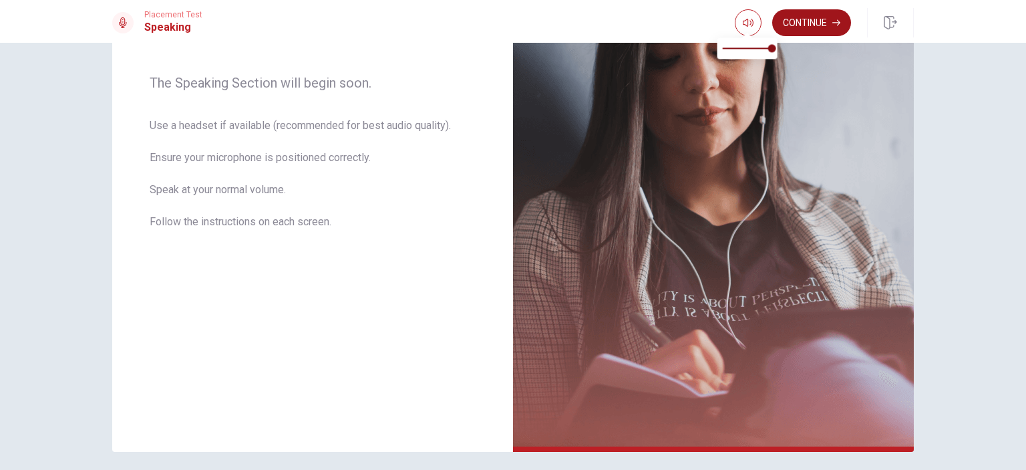
click at [786, 19] on button "Continue" at bounding box center [811, 22] width 79 height 27
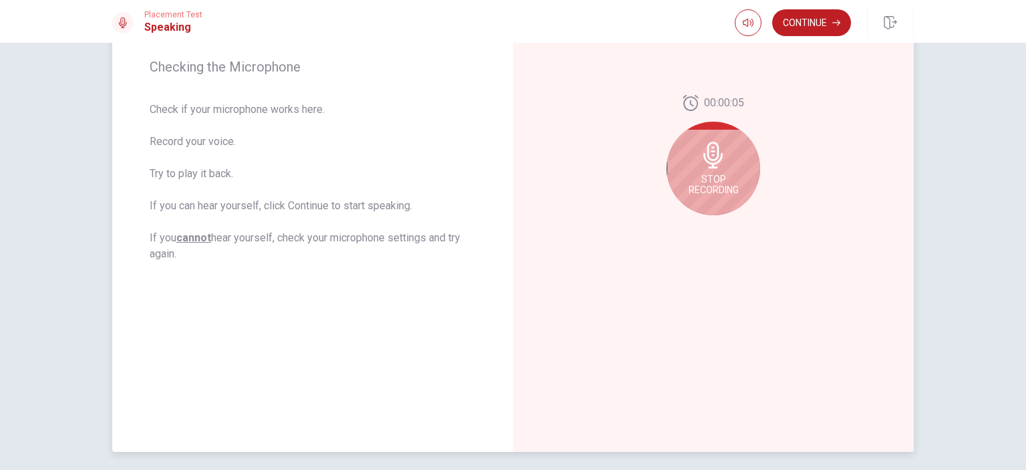
click at [694, 166] on div "Stop Recording" at bounding box center [714, 169] width 94 height 94
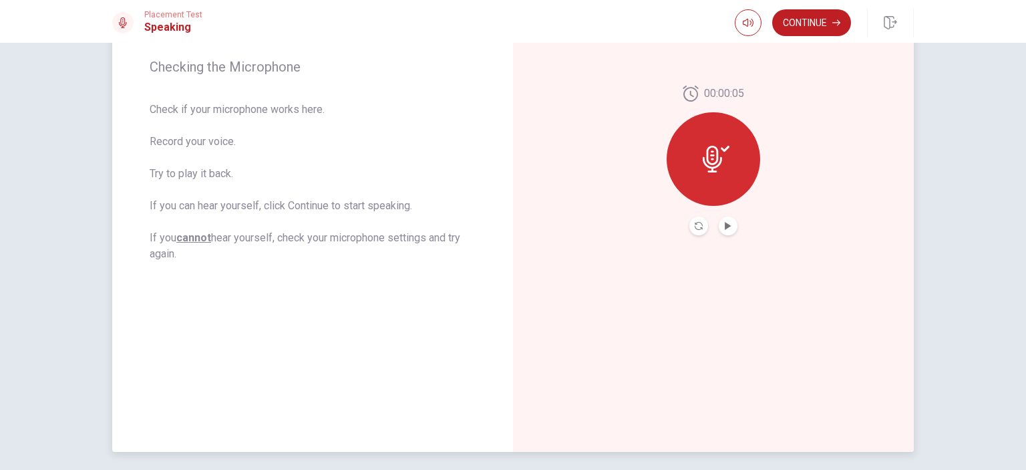
click at [729, 229] on button "Play Audio" at bounding box center [728, 225] width 19 height 19
click at [696, 224] on icon "Record Again" at bounding box center [699, 226] width 8 height 8
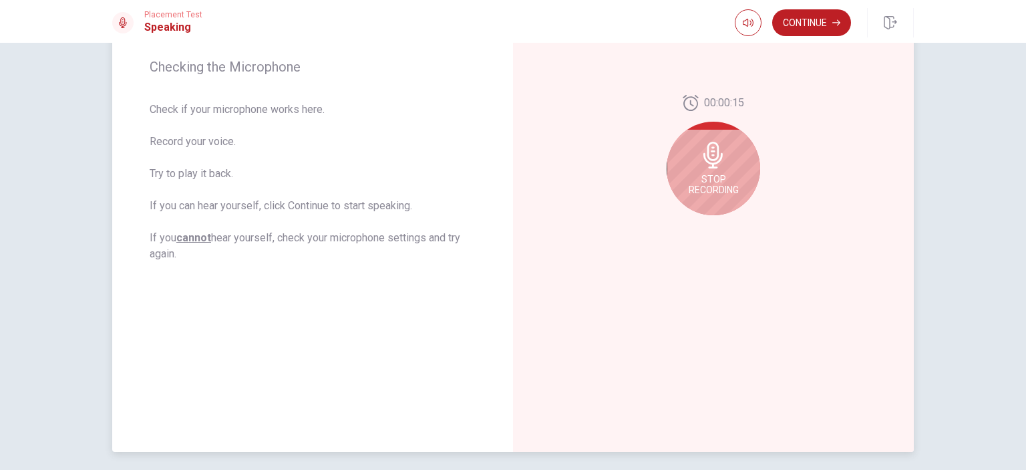
click at [726, 158] on div "Stop Recording" at bounding box center [714, 169] width 94 height 94
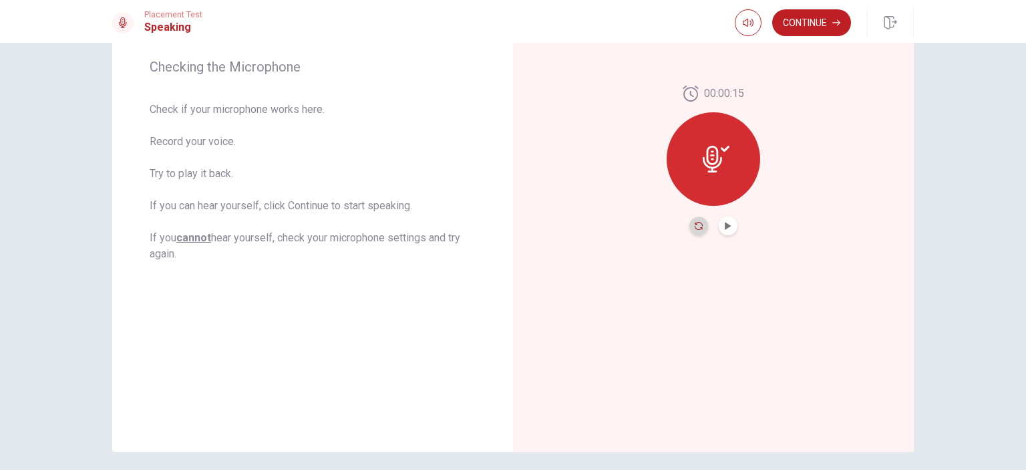
click at [695, 222] on button "Record Again" at bounding box center [699, 225] width 19 height 19
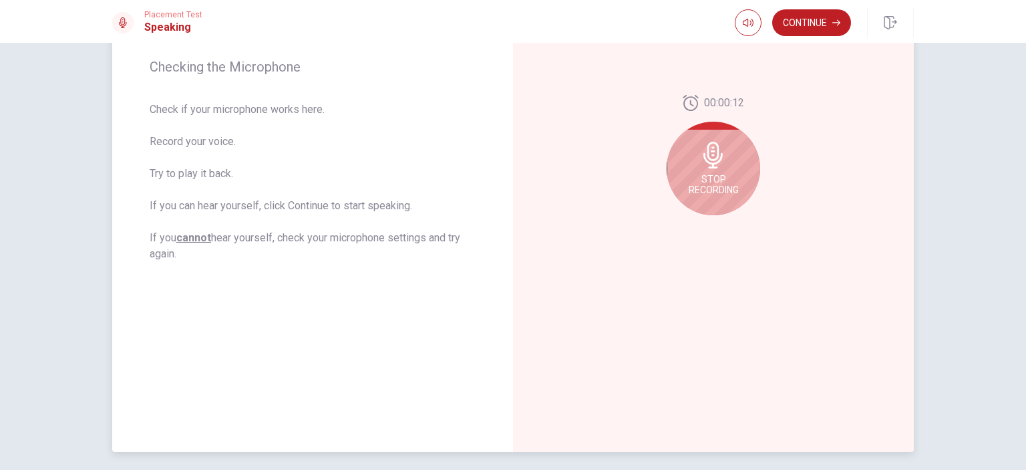
click at [703, 181] on span "Stop Recording" at bounding box center [714, 184] width 50 height 21
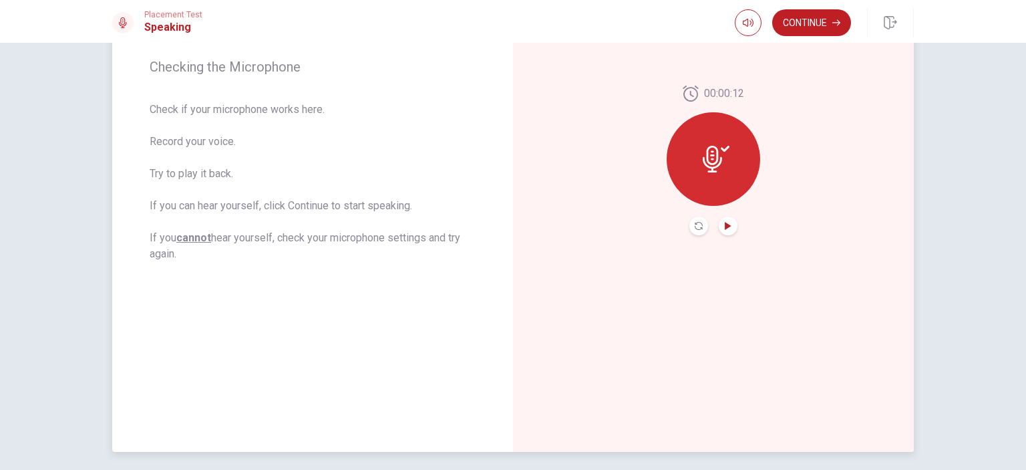
click at [725, 223] on icon "Play Audio" at bounding box center [728, 226] width 6 height 8
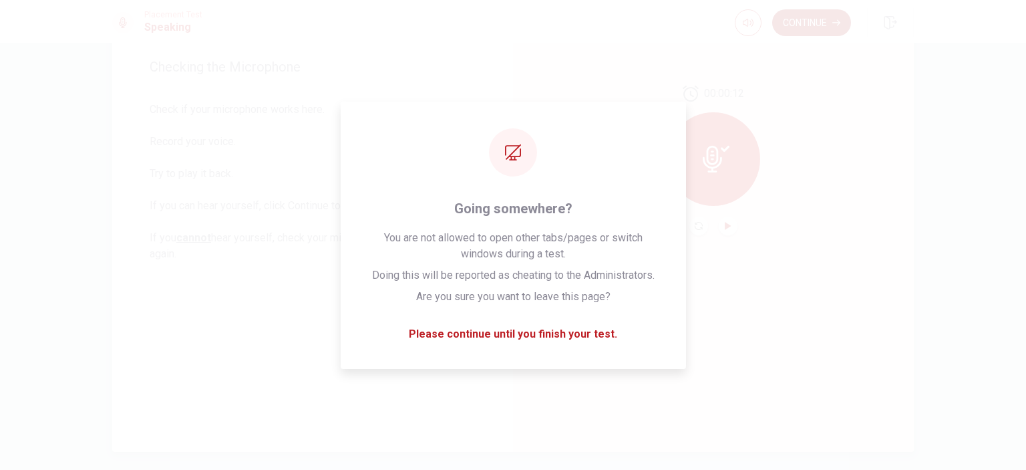
click at [807, 14] on button "Continue" at bounding box center [811, 22] width 79 height 27
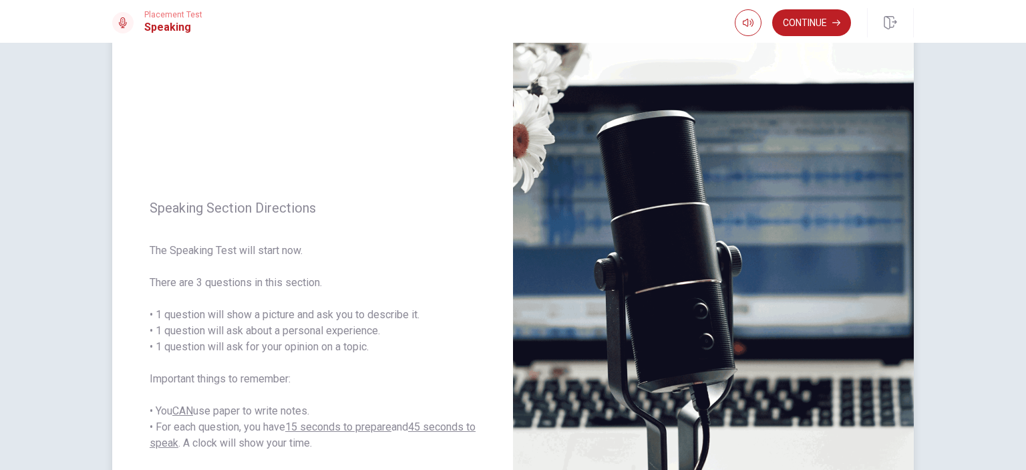
scroll to position [134, 0]
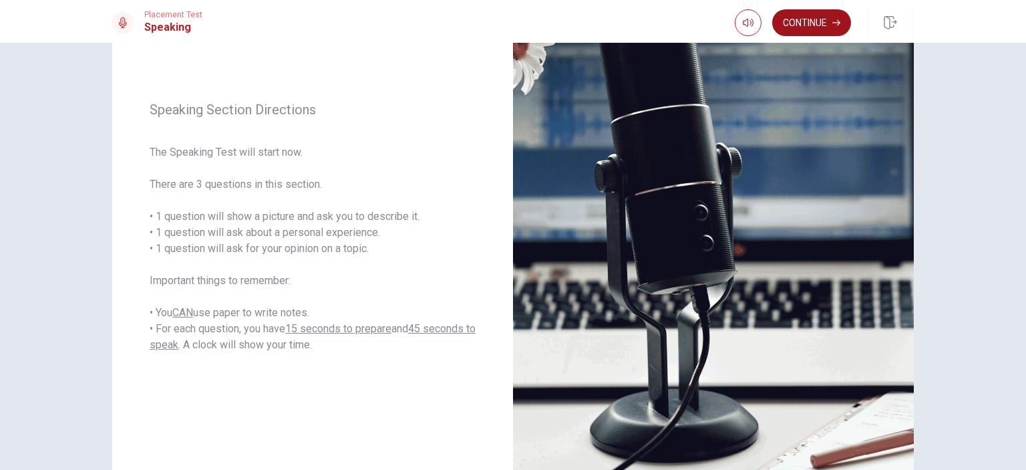
click at [802, 21] on button "Continue" at bounding box center [811, 22] width 79 height 27
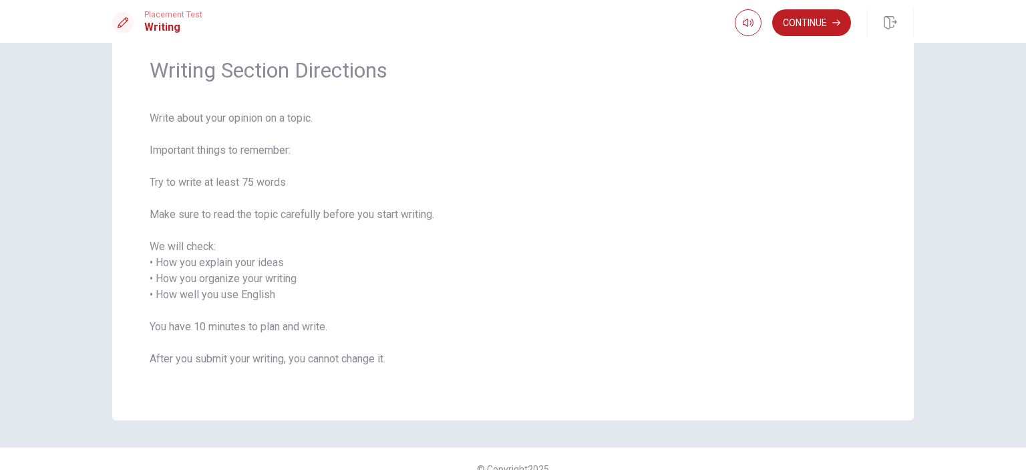
scroll to position [0, 0]
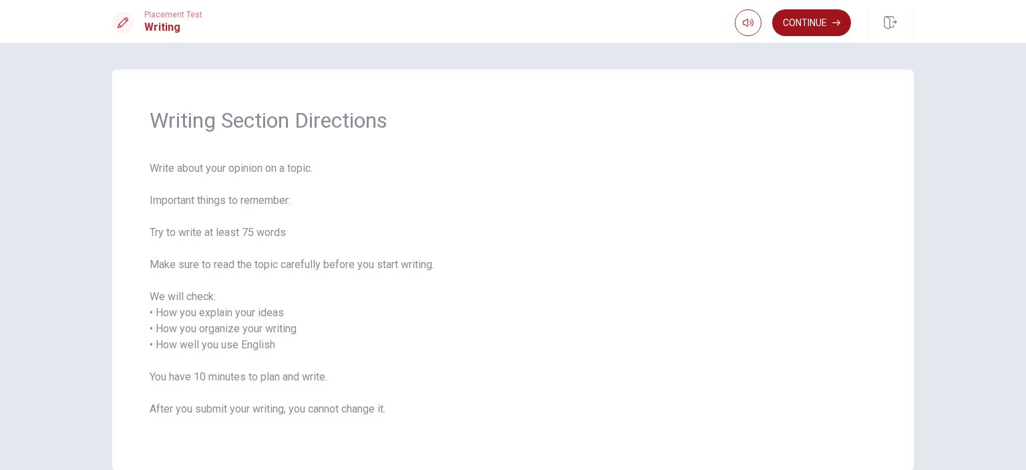
click at [817, 20] on button "Continue" at bounding box center [811, 22] width 79 height 27
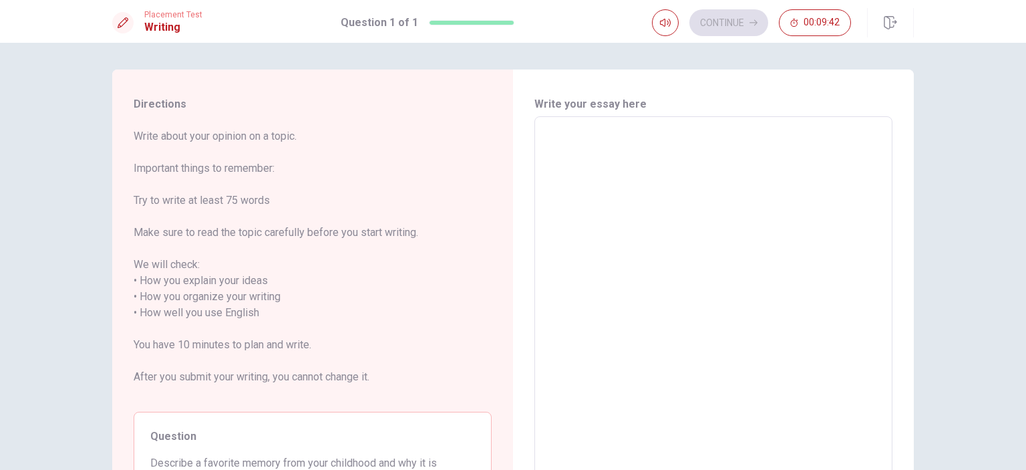
click at [639, 152] on textarea at bounding box center [713, 313] width 339 height 371
type textarea "M"
type textarea "x"
type textarea "My"
type textarea "x"
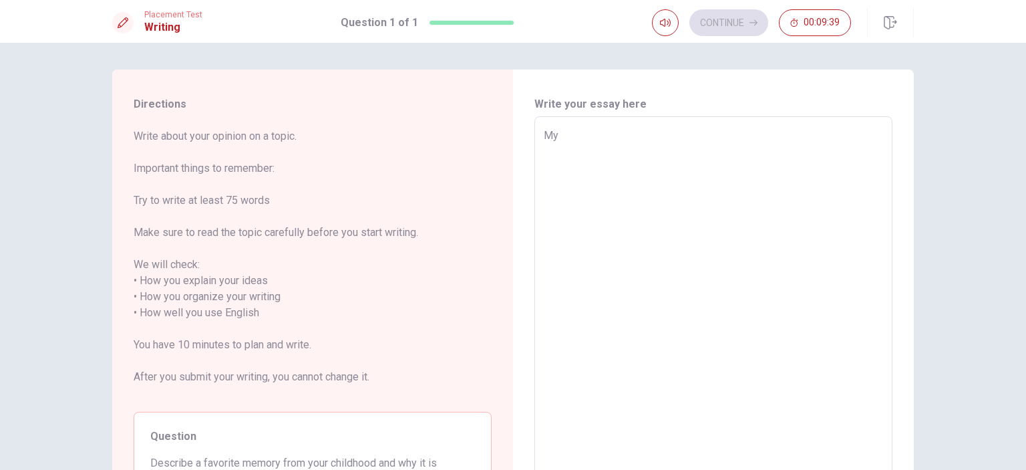
type textarea "My"
type textarea "x"
type textarea "My f"
type textarea "x"
type textarea "My fa"
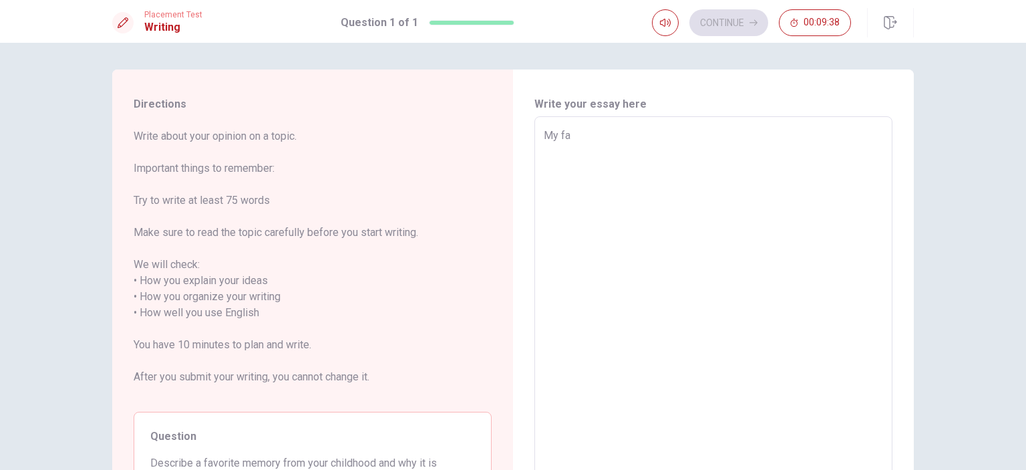
type textarea "x"
type textarea "My fav"
type textarea "x"
type textarea "My favo"
type textarea "x"
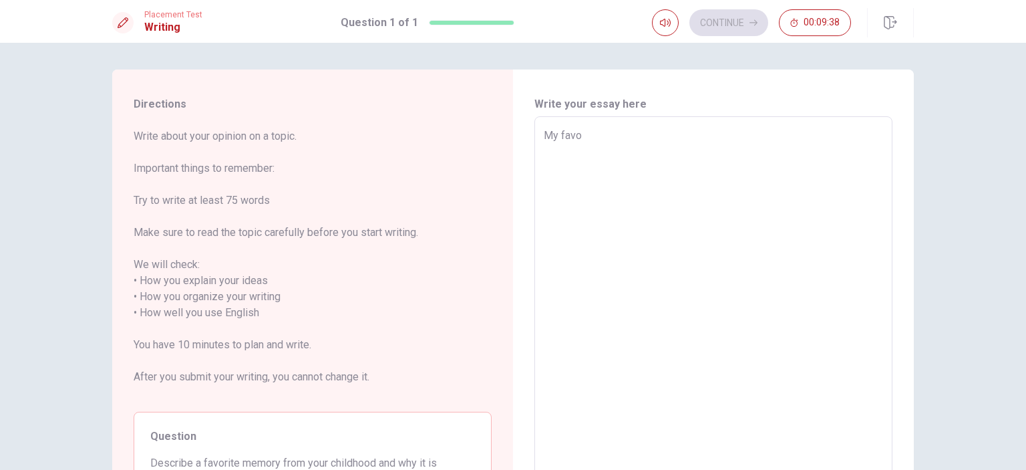
type textarea "My favor"
type textarea "x"
type textarea "My favori"
type textarea "x"
type textarea "My favorit"
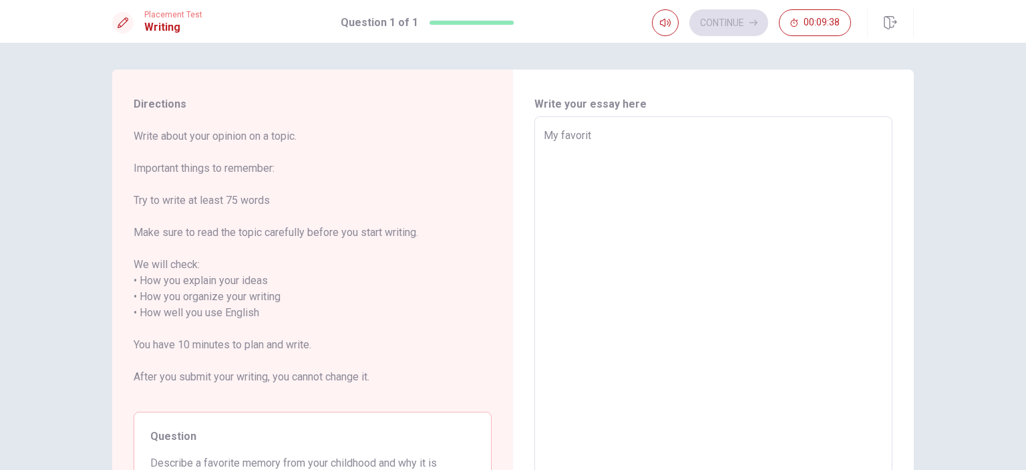
type textarea "x"
type textarea "My favorite"
type textarea "x"
type textarea "My favorite"
type textarea "x"
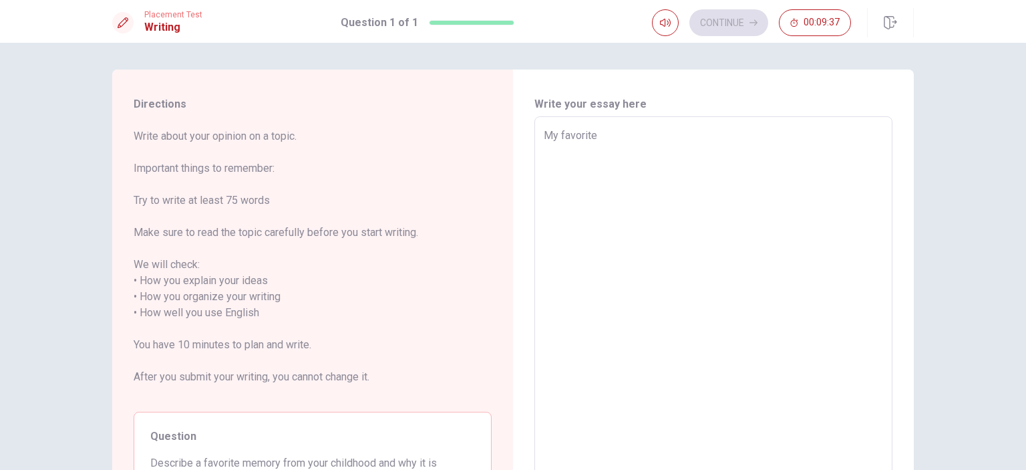
type textarea "My favorite m"
type textarea "x"
type textarea "My favorite me"
type textarea "x"
type textarea "My favorite mem"
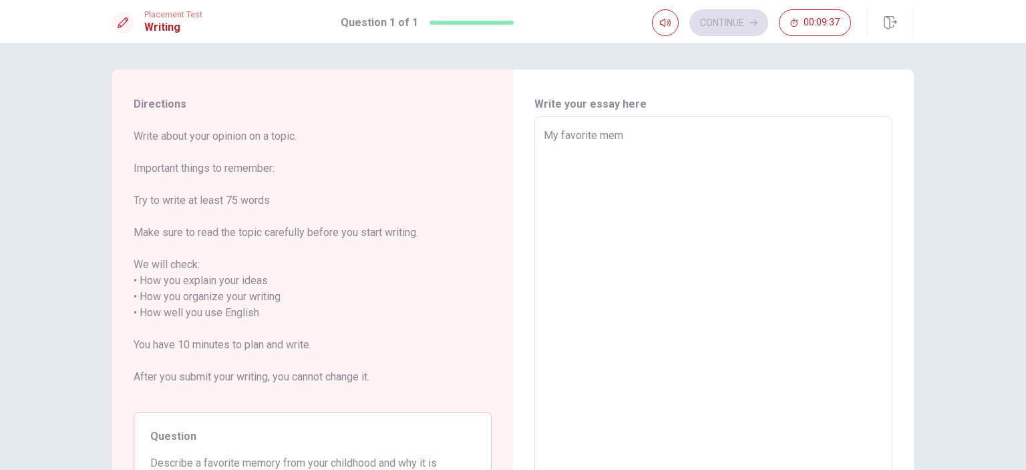
type textarea "x"
type textarea "My favorite memo"
type textarea "x"
type textarea "My favorite memor"
type textarea "x"
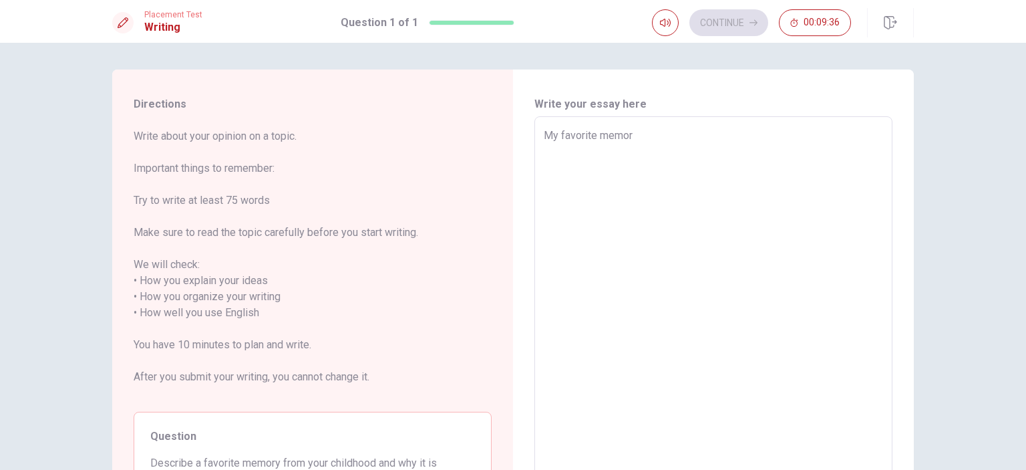
type textarea "My favorite memory"
type textarea "x"
type textarea "My favorite memory"
type textarea "x"
type textarea "My favorite memory f"
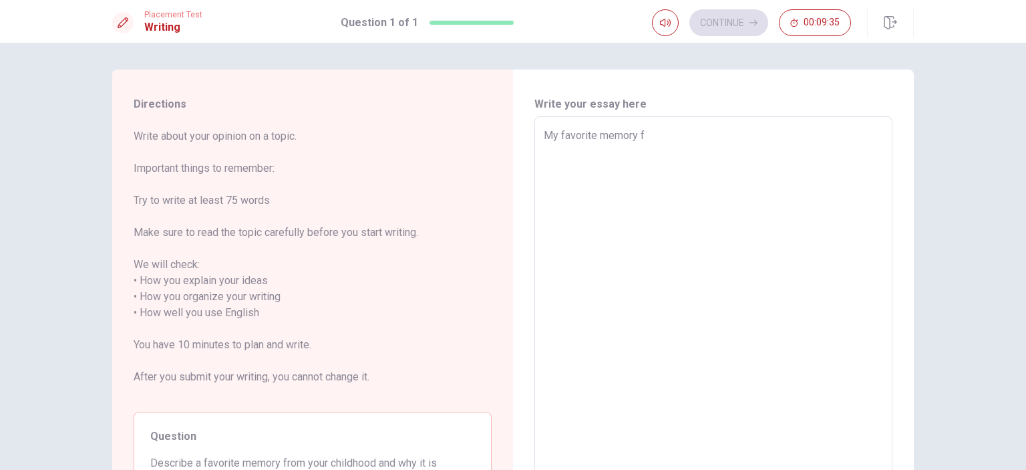
type textarea "x"
type textarea "My favorite memory fr"
type textarea "x"
type textarea "My favorite memory fro"
type textarea "x"
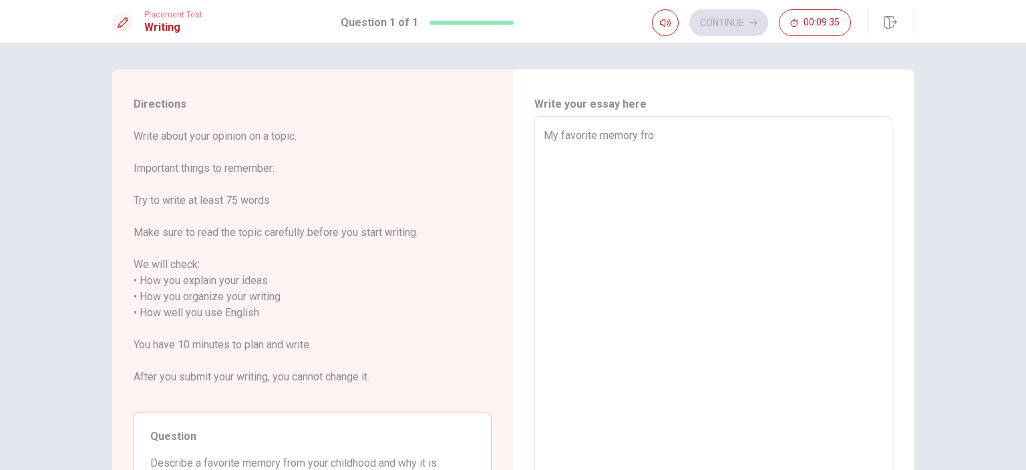
type textarea "My favorite memory from"
type textarea "x"
type textarea "My favorite memory from"
type textarea "x"
type textarea "My favorite memory from m"
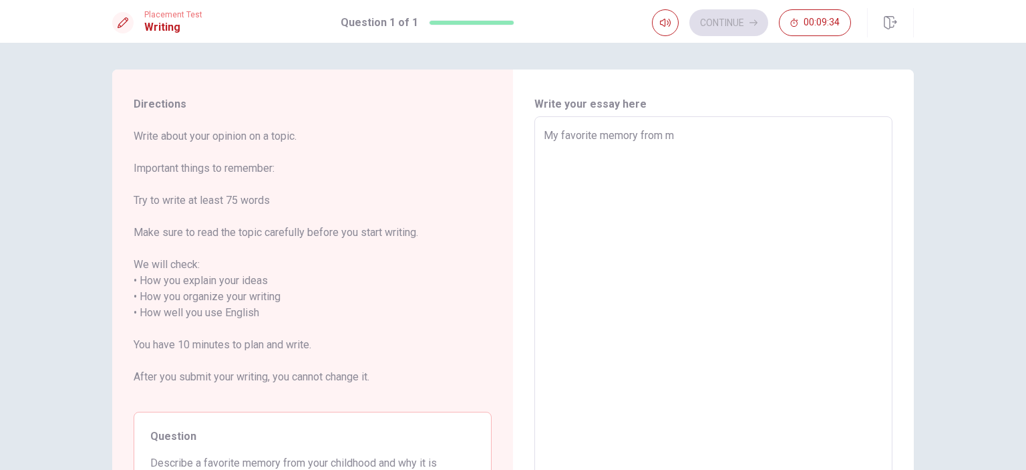
type textarea "x"
type textarea "My favorite memory from my"
type textarea "x"
type textarea "My favorite memory from my"
type textarea "x"
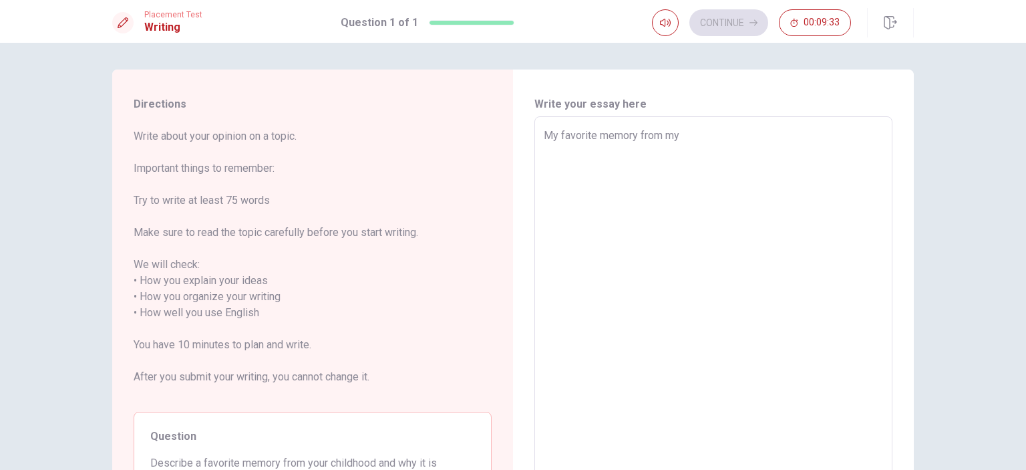
type textarea "My favorite memory from my c"
type textarea "x"
type textarea "My favorite memory from my ch"
type textarea "x"
type textarea "My favorite memory from my chi"
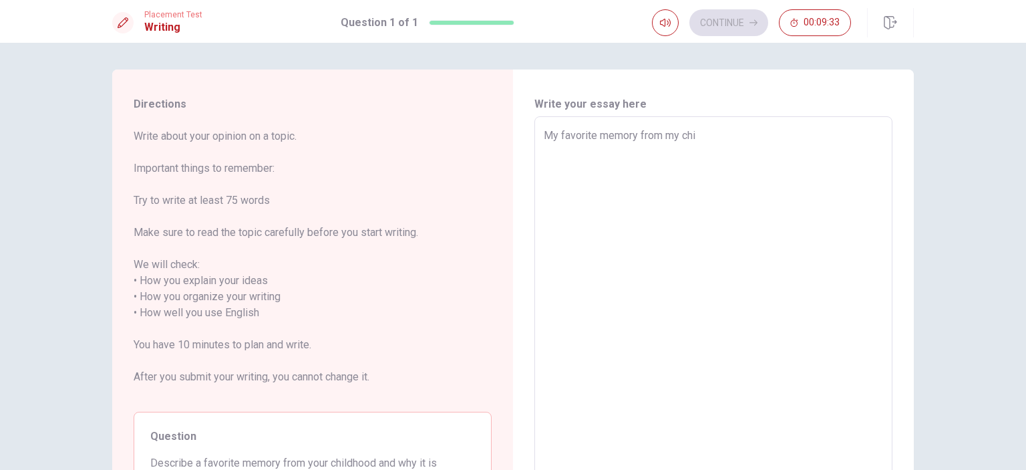
type textarea "x"
type textarea "My favorite memory from my chil"
type textarea "x"
type textarea "My favorite memory from my child"
type textarea "x"
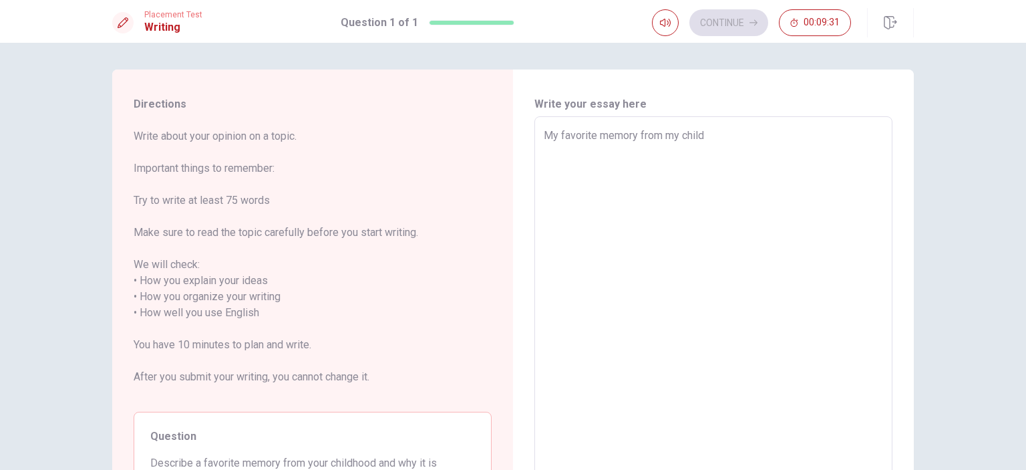
type textarea "My favorite memory from my childh"
type textarea "x"
type textarea "My favorite memory from my childho"
type textarea "x"
type textarea "My favorite memory from my childhoo"
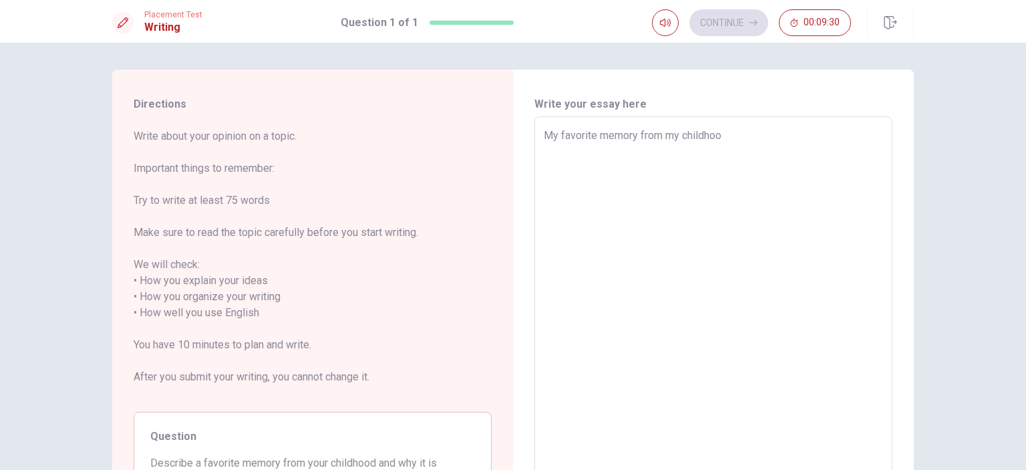
type textarea "x"
type textarea "My favorite memory from my childhood"
type textarea "x"
type textarea "My favorite memory from my childhood"
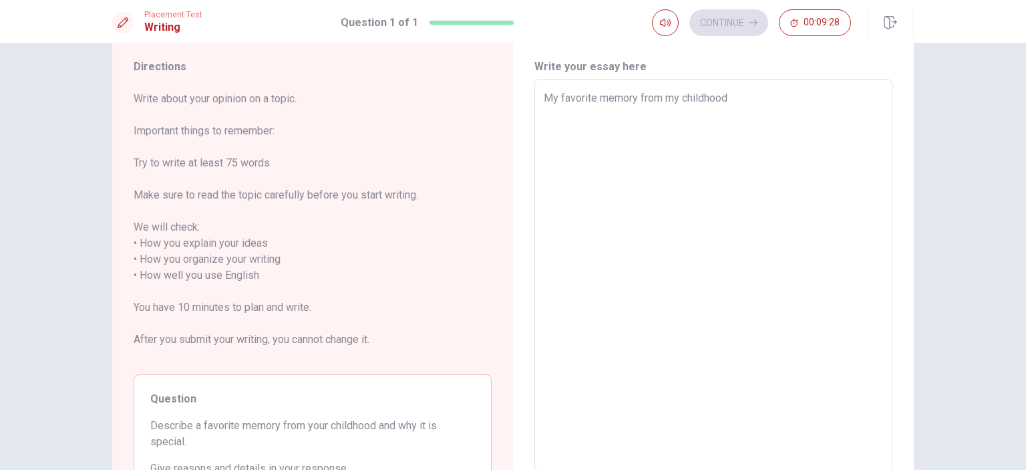
scroll to position [67, 0]
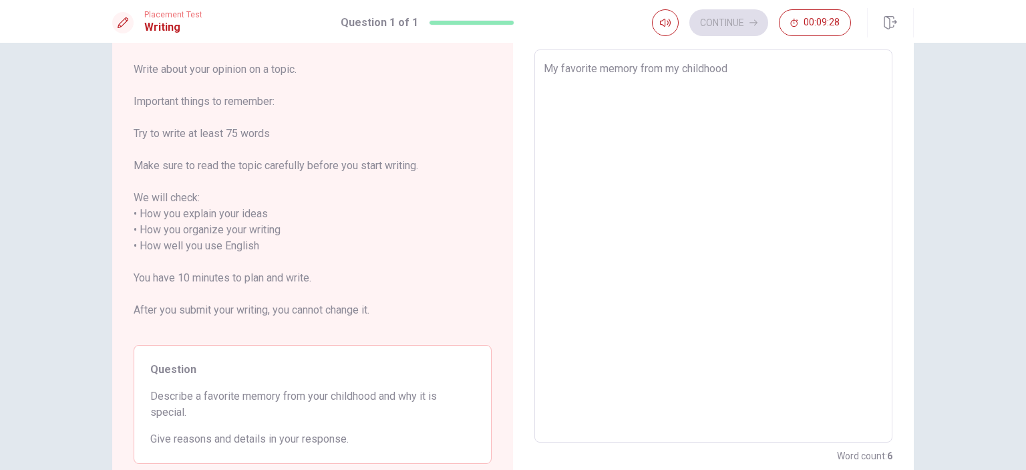
type textarea "x"
type textarea "My favorite memory from my childhood i"
type textarea "x"
type textarea "My favorite memory from my childhood is"
type textarea "x"
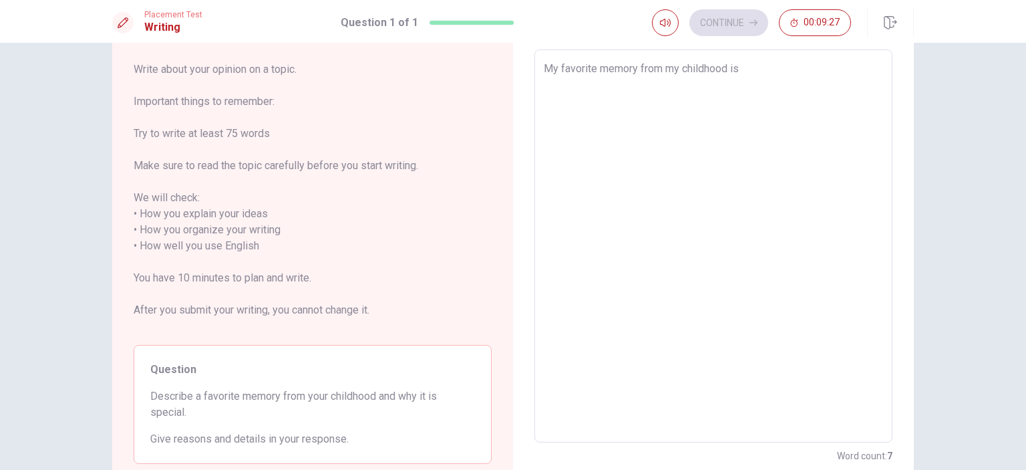
type textarea "My favorite memory from my childhood is"
type textarea "x"
type textarea "My favorite memory from my childhood is m"
type textarea "x"
type textarea "My favorite memory from my childhood is my"
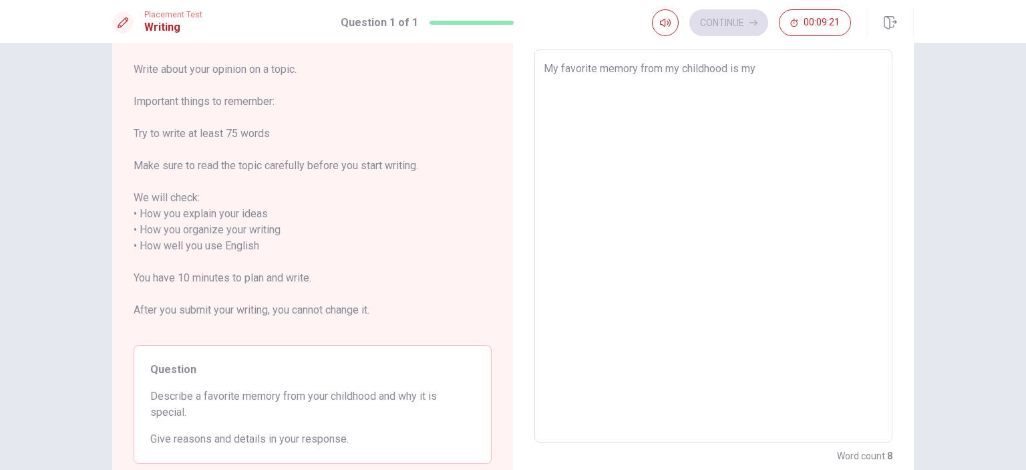
type textarea "x"
type textarea "My favorite memory from my childhood is my"
type textarea "x"
type textarea "My favorite memory from my childhood is my f"
type textarea "x"
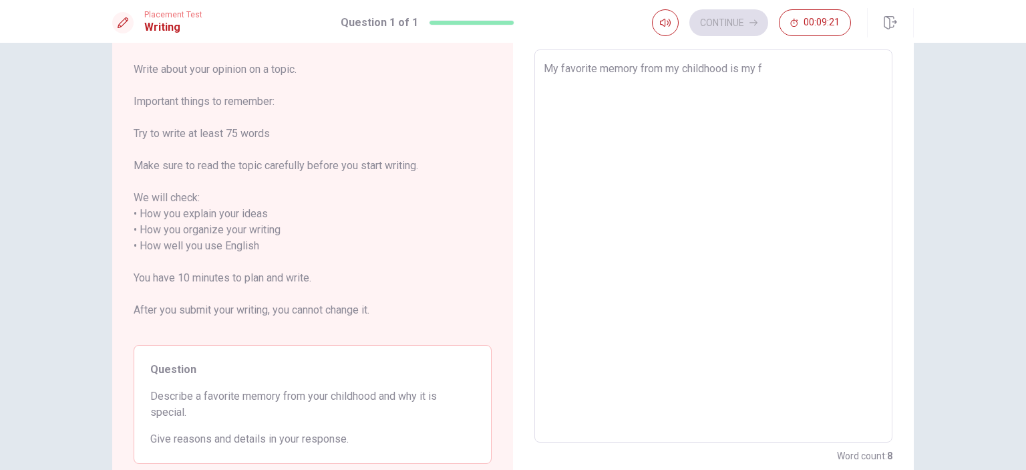
type textarea "My favorite memory from my childhood is my fr"
type textarea "x"
type textarea "My favorite memory from my childhood is my fri"
type textarea "x"
type textarea "My favorite memory from my childhood is my frinds"
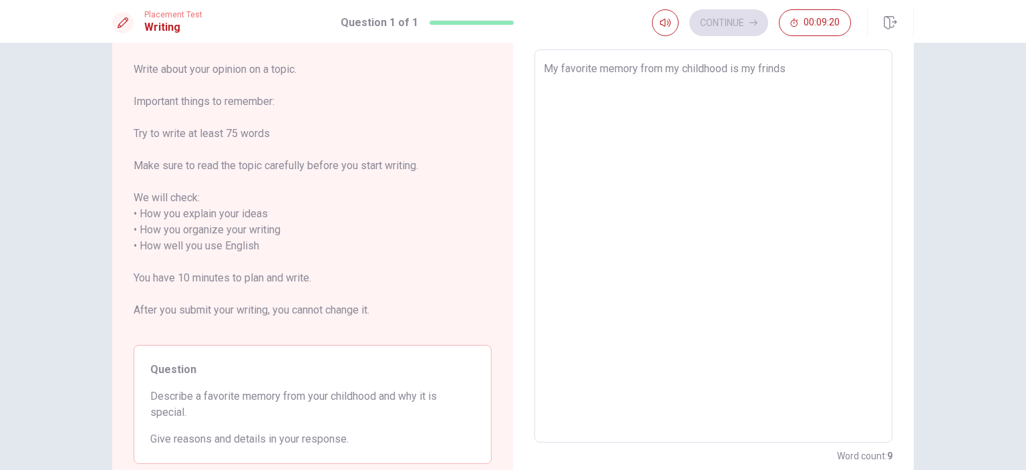
type textarea "x"
type textarea "My favorite memory from my childhood is my frindsh"
type textarea "x"
type textarea "My favorite memory from my childhood is my frindshi"
type textarea "x"
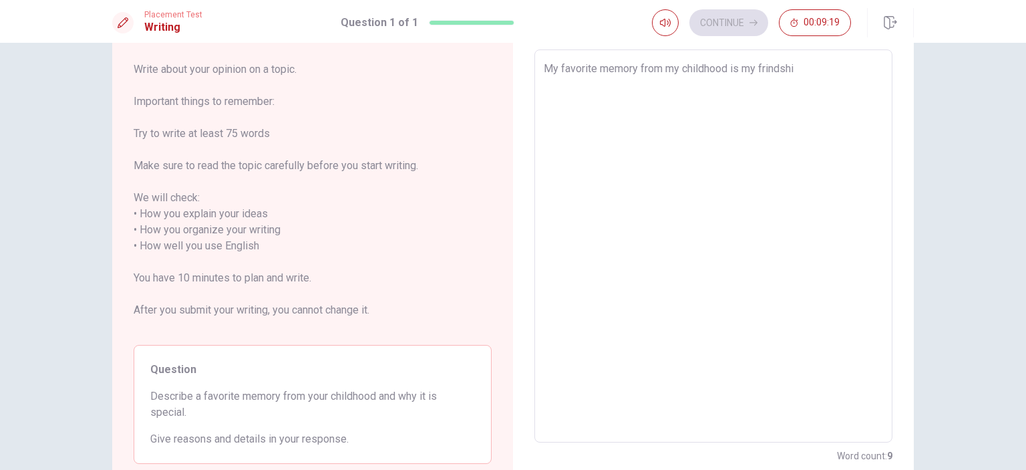
type textarea "My favorite memory from my childhood is my frindshio"
type textarea "x"
type textarea "My favorite memory from my childhood is my frindshio"
type textarea "x"
type textarea "My favorite memory from my childhood is my frindshio w"
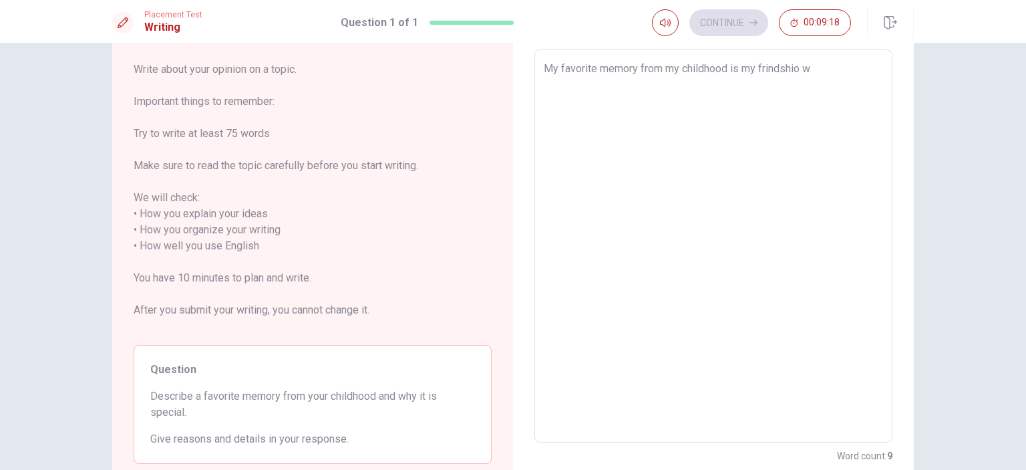
type textarea "x"
type textarea "My favorite memory from my childhood is my frindshio wi"
type textarea "x"
type textarea "My favorite memory from my childhood is my frindshio wit"
type textarea "x"
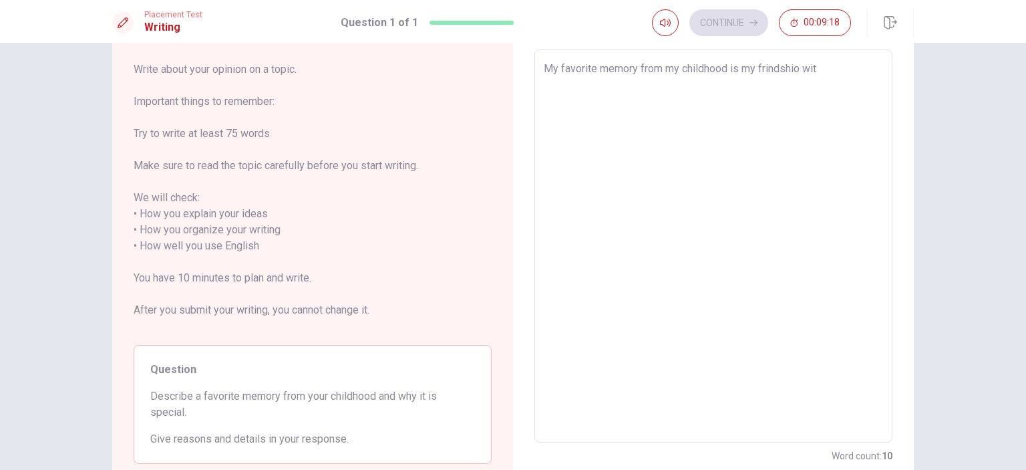
type textarea "My favorite memory from my childhood is my frindshio with"
type textarea "x"
type textarea "My favorite memory from my childhood is my frindshio with"
type textarea "x"
type textarea "My favorite memory from my childhood is my frindshio with D"
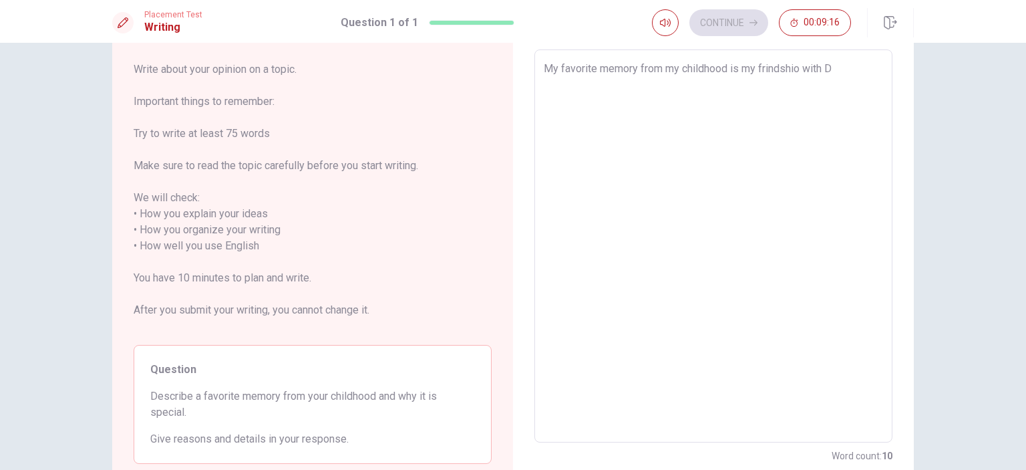
type textarea "x"
type textarea "My favorite memory from my childhood is my frindshio with [PERSON_NAME]"
type textarea "x"
type textarea "My favorite memory from my childhood is my frindshio with [PERSON_NAME]"
type textarea "x"
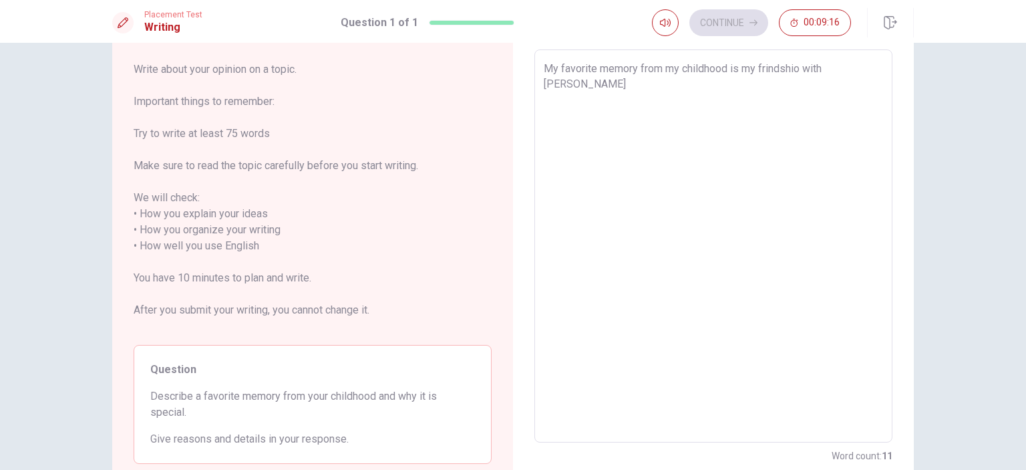
type textarea "My favorite memory from my childhood is my frindshio with [PERSON_NAME]"
type textarea "x"
type textarea "My favorite memory from my childhood is my frindshio with [PERSON_NAME],"
type textarea "x"
type textarea "My favorite memory from my childhood is my frindshio with [PERSON_NAME],"
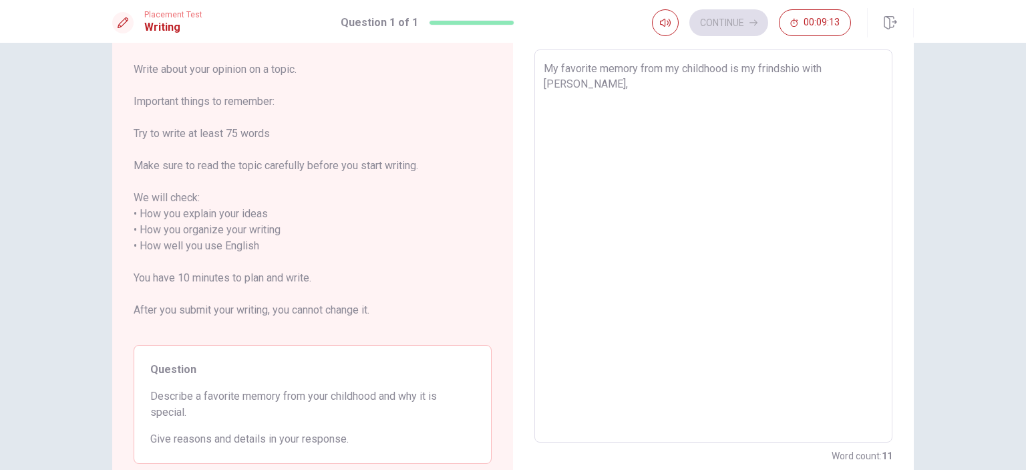
type textarea "x"
type textarea "My favorite memory from my childhood is my frindshio with [PERSON_NAME], t"
type textarea "x"
type textarea "My favorite memory from my childhood is my frindshio with [PERSON_NAME], th"
type textarea "x"
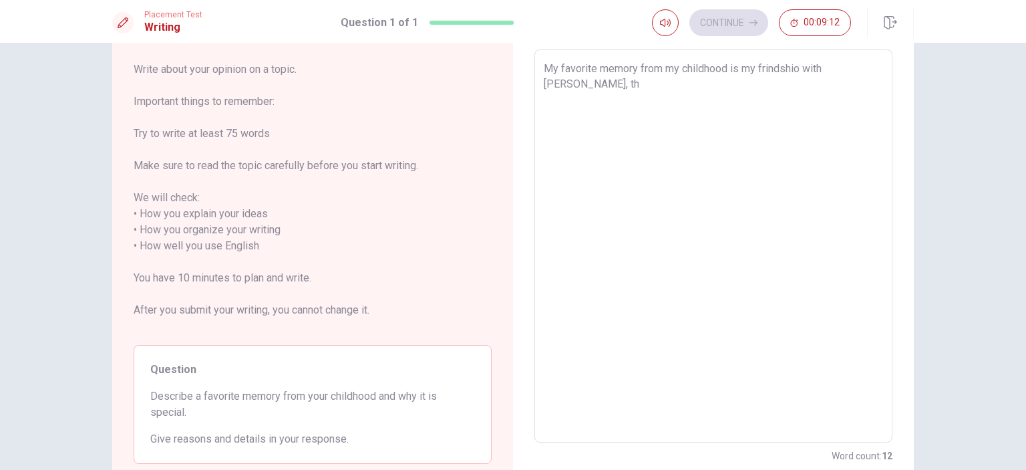
type textarea "My favorite memory from my childhood is my frindshio with [PERSON_NAME], the"
type textarea "x"
type textarea "My favorite memory from my childhood is my frindshio with [PERSON_NAME], th"
type textarea "x"
type textarea "My favorite memory from my childhood is my frindshio with [PERSON_NAME], tha"
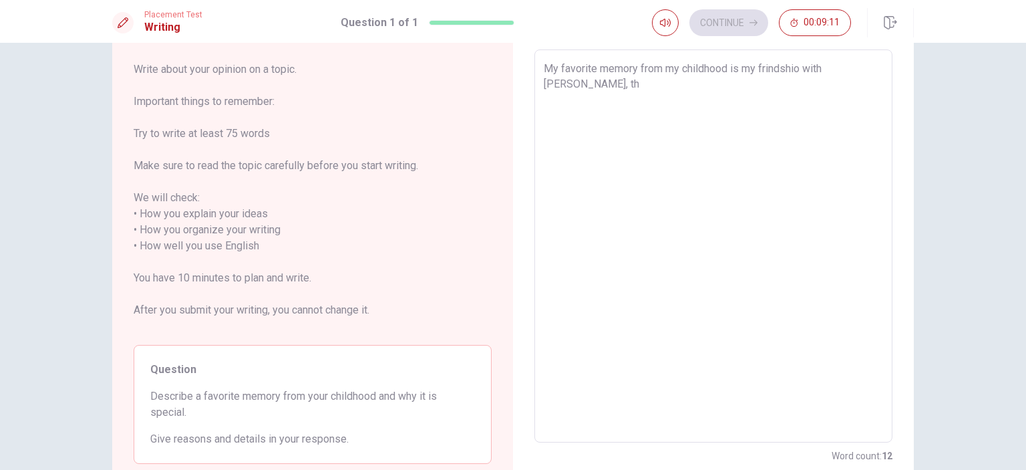
type textarea "x"
type textarea "My favorite memory from my childhood is my frindshio with [PERSON_NAME], that"
type textarea "x"
type textarea "My favorite memory from my childhood is my frindshio with [PERSON_NAME], that"
type textarea "x"
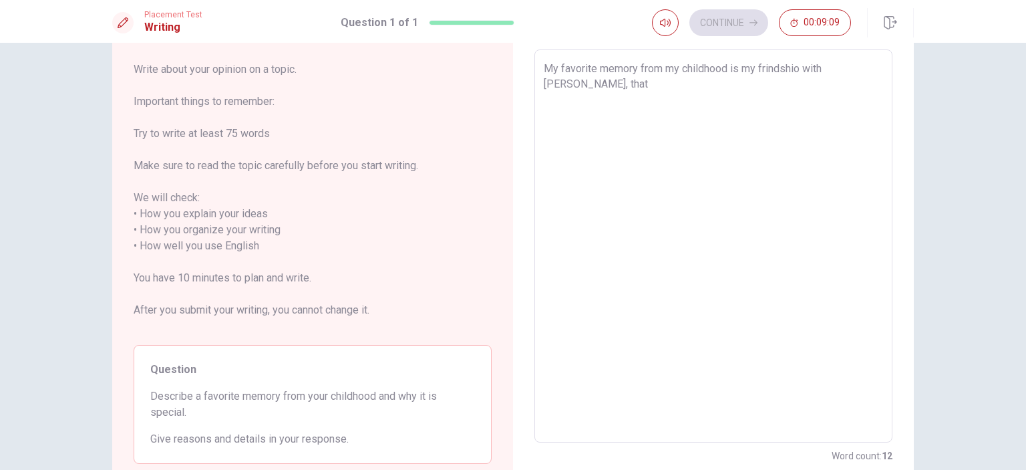
type textarea "My favorite memory from my childhood is my frindshio with [PERSON_NAME], that i"
type textarea "x"
type textarea "My favorite memory from my childhood is my frindshio with [PERSON_NAME], that i"
type textarea "x"
type textarea "My favorite memory from my childhood is my frindshio with [PERSON_NAME], that i…"
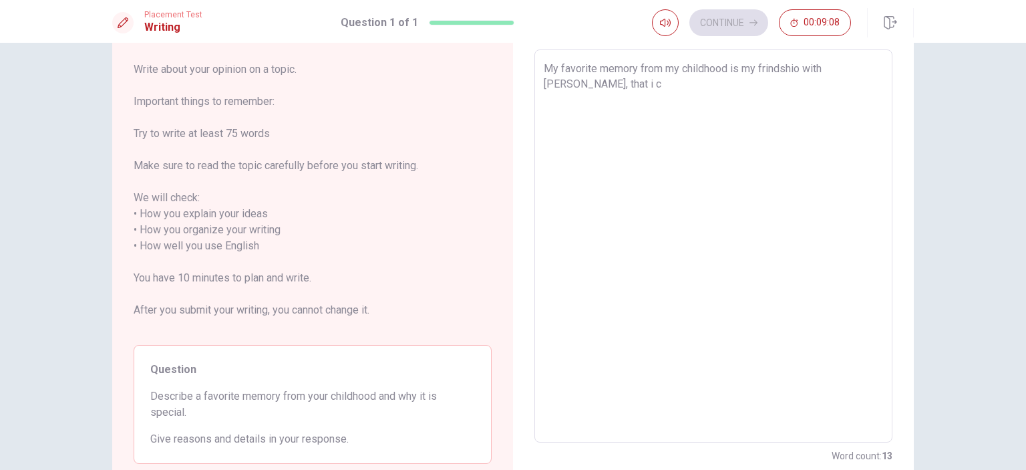
type textarea "x"
type textarea "My favorite memory from my childhood is my frindshio with [PERSON_NAME], that i…"
type textarea "x"
type textarea "My favorite memory from my childhood is my frindshio with [PERSON_NAME], that i…"
type textarea "x"
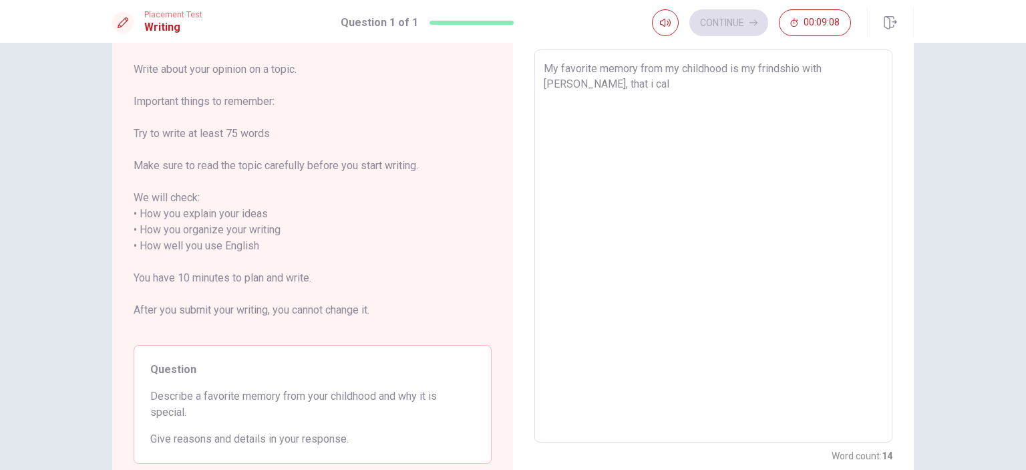
type textarea "My favorite memory from my childhood is my frindshio with [PERSON_NAME], that i…"
type textarea "x"
type textarea "My favorite memory from my childhood is my frindshio with [PERSON_NAME], that i…"
type textarea "x"
type textarea "My favorite memory from my childhood is my frindshio with [PERSON_NAME], that i…"
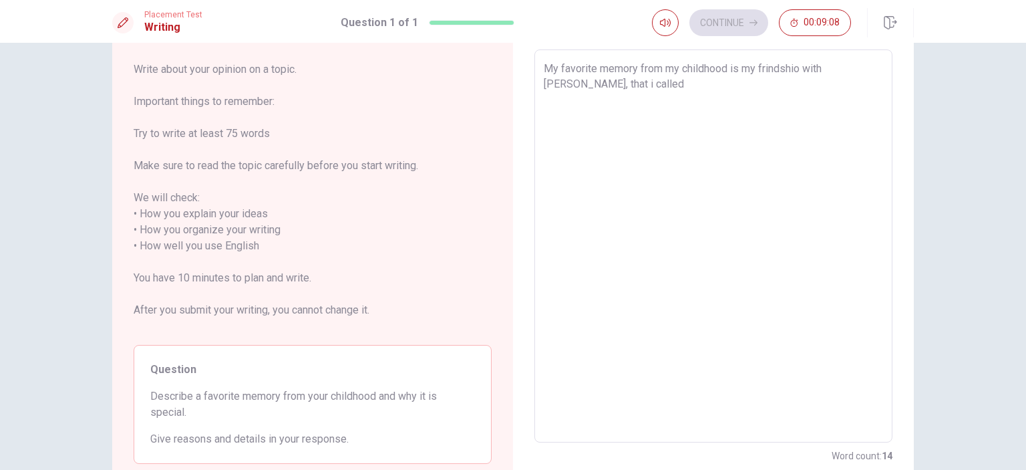
type textarea "x"
type textarea "My favorite memory from my childhood is my frindshio with [PERSON_NAME], that i…"
type textarea "x"
type textarea "My favorite memory from my childhood is my frindshio with [PERSON_NAME], that i…"
type textarea "x"
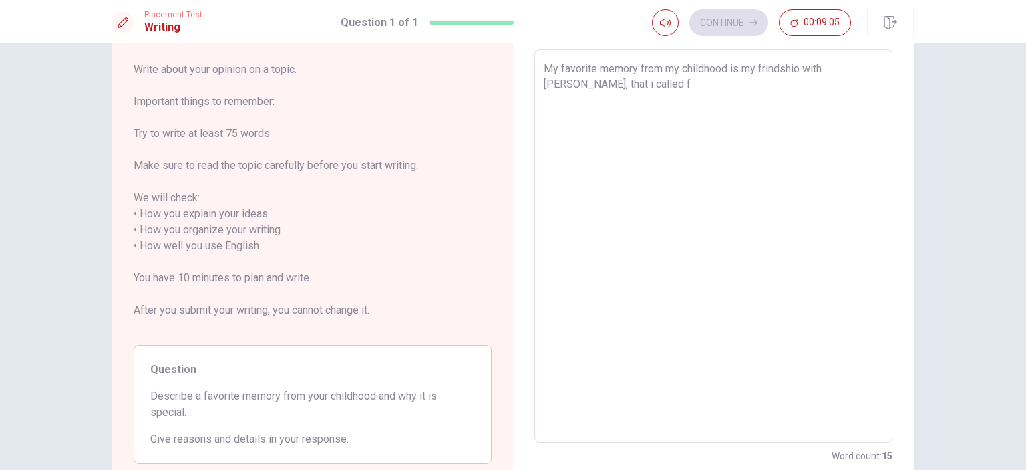
type textarea "My favorite memory from my childhood is my frindshio with [PERSON_NAME], that i…"
type textarea "x"
type textarea "My favorite memory from my childhood is my frindshio with [PERSON_NAME], that i…"
type textarea "x"
type textarea "My favorite memory from my childhood is my frindshio with [PERSON_NAME], that i…"
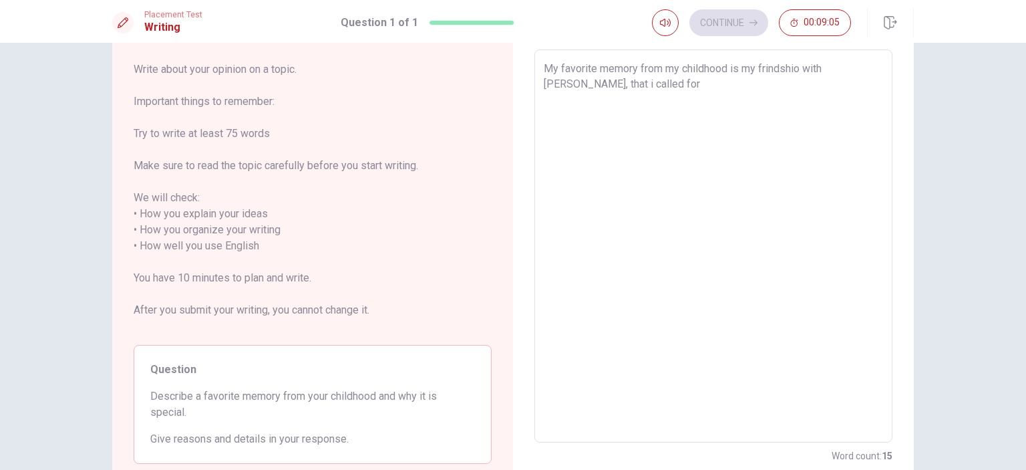
type textarea "x"
type textarea "My favorite memory from my childhood is my frindshio with [PERSON_NAME], that i…"
type textarea "x"
type textarea "My favorite memory from my childhood is my frindshio with [PERSON_NAME], that i…"
type textarea "x"
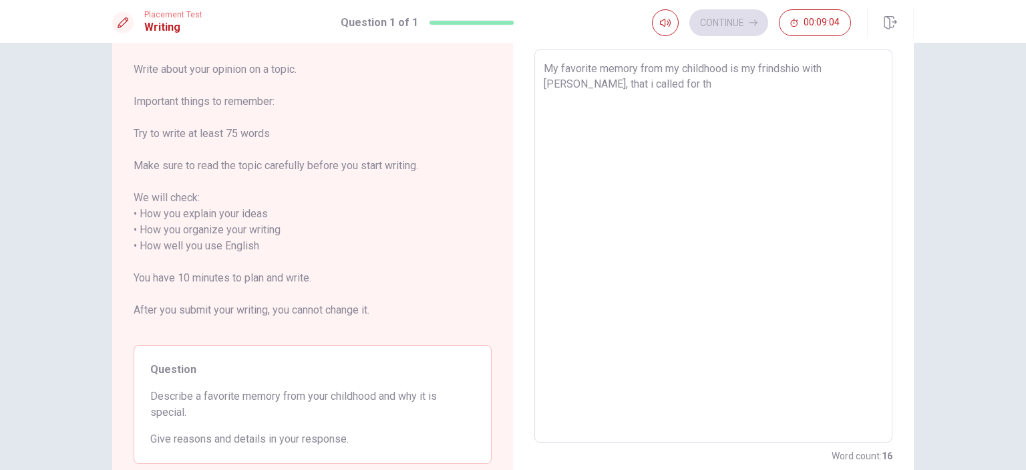
type textarea "My favorite memory from my childhood is my frindshio with [PERSON_NAME], that i…"
type textarea "x"
type textarea "My favorite memory from my childhood is my frindshio with [PERSON_NAME], that i…"
type textarea "x"
type textarea "My favorite memory from my childhood is my frindshio with [PERSON_NAME], that i…"
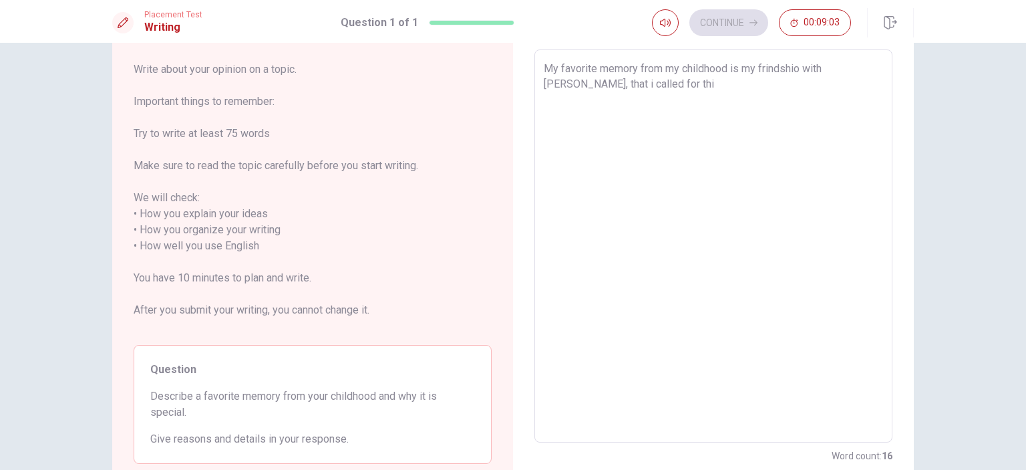
type textarea "x"
type textarea "My favorite memory from my childhood is my frindshio with [PERSON_NAME], that i…"
type textarea "x"
type textarea "My favorite memory from my childhood is my frindshio with [PERSON_NAME], that i…"
type textarea "x"
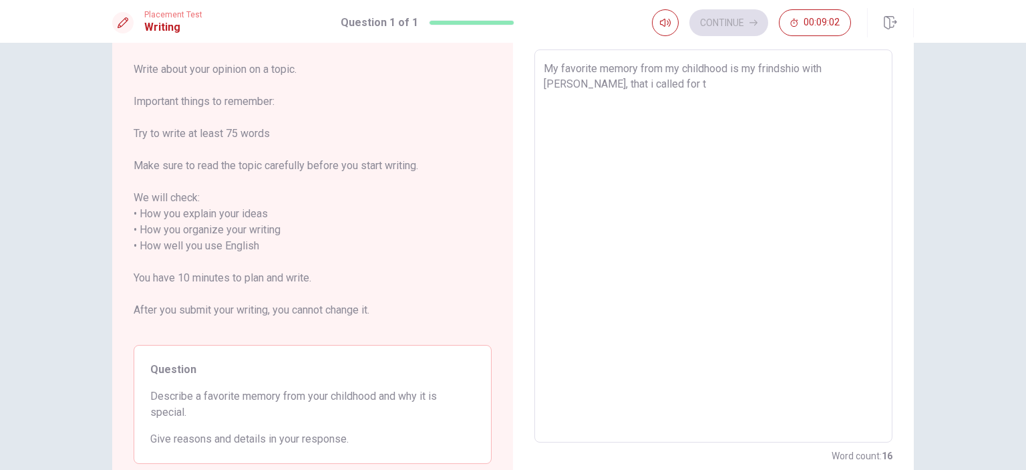
type textarea "My favorite memory from my childhood is my frindshio with [PERSON_NAME], that i…"
type textarea "x"
type textarea "My favorite memory from my childhood is my frindshio with [PERSON_NAME], that i…"
type textarea "x"
type textarea "My favorite memory from my childhood is my frindshio with [PERSON_NAME], that i…"
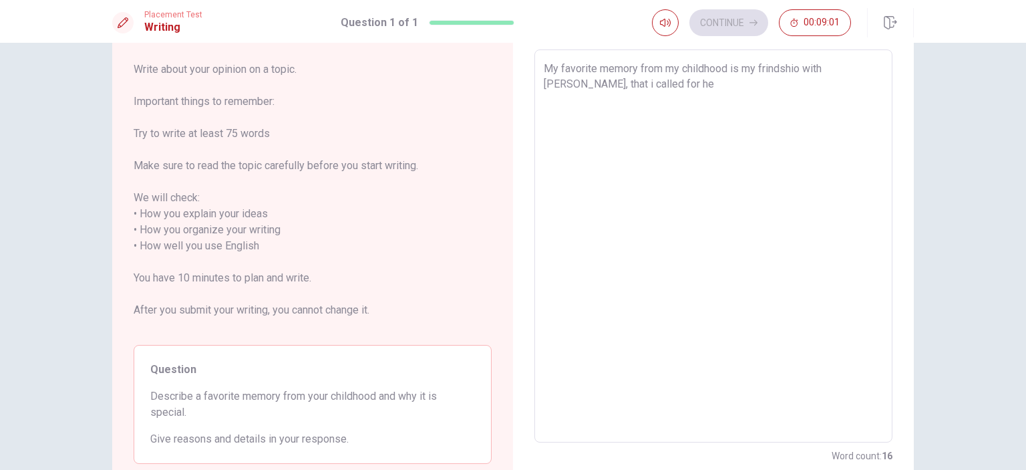
type textarea "x"
type textarea "My favorite memory from my childhood is my frindshio with [PERSON_NAME], that i…"
type textarea "x"
type textarea "My favorite memory from my childhood is my frindshio with [PERSON_NAME], that i…"
type textarea "x"
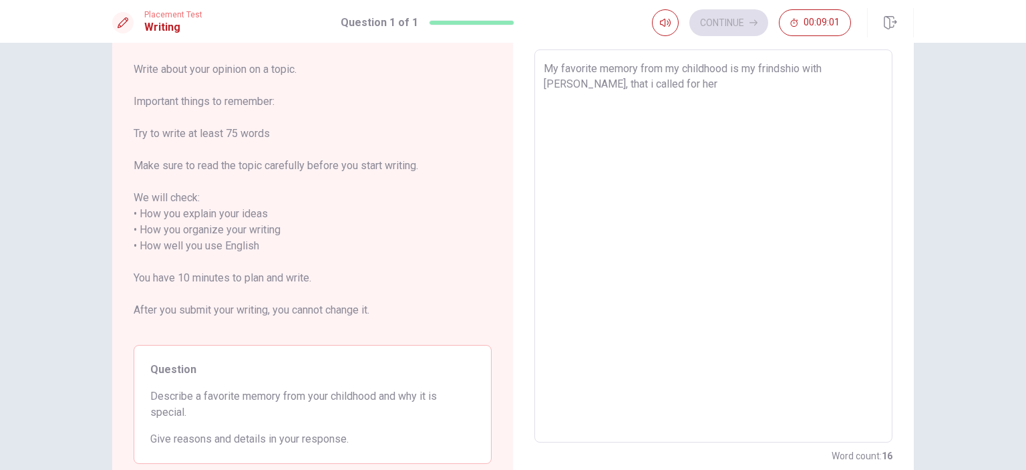
type textarea "My favorite memory from my childhood is my frindshio with [PERSON_NAME], that i…"
type textarea "x"
type textarea "My favorite memory from my childhood is my frindshio with [PERSON_NAME], that i…"
type textarea "x"
type textarea "My favorite memory from my childhood is my frindshio with [PERSON_NAME], that i…"
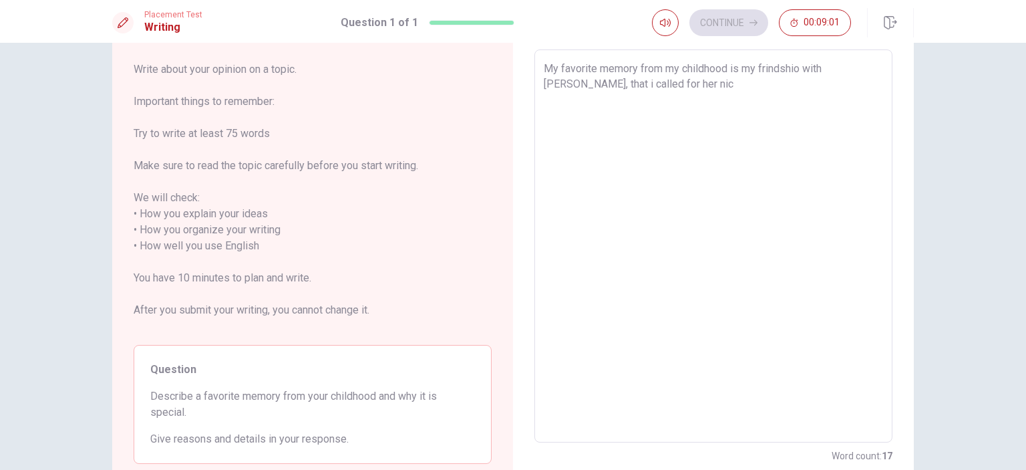
type textarea "x"
type textarea "My favorite memory from my childhood is my frindshio with [PERSON_NAME], that i…"
type textarea "x"
type textarea "My favorite memory from my childhood is my frindshio with [PERSON_NAME], that i…"
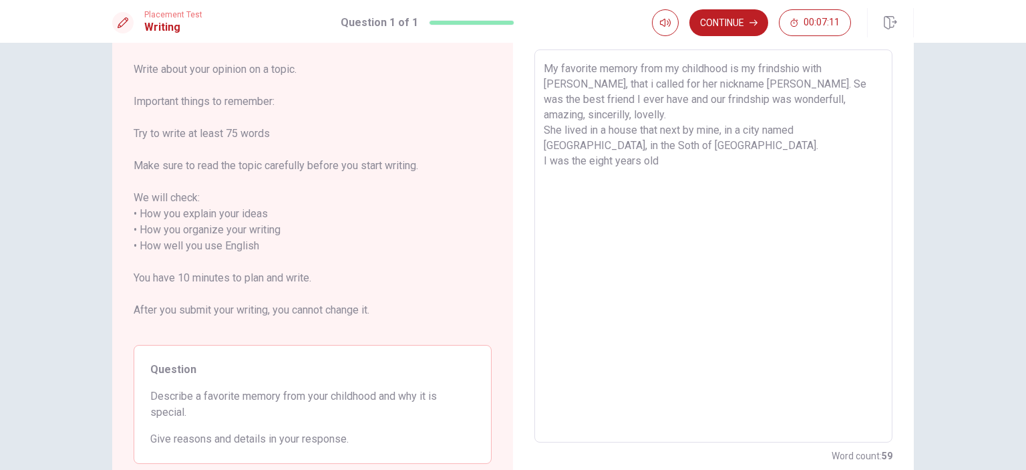
click at [585, 143] on textarea "My favorite memory from my childhood is my frindshio with [PERSON_NAME], that i…" at bounding box center [713, 246] width 339 height 371
click at [653, 141] on textarea "My favorite memory from my childhood is my frindshio with [PERSON_NAME], that i…" at bounding box center [713, 246] width 339 height 371
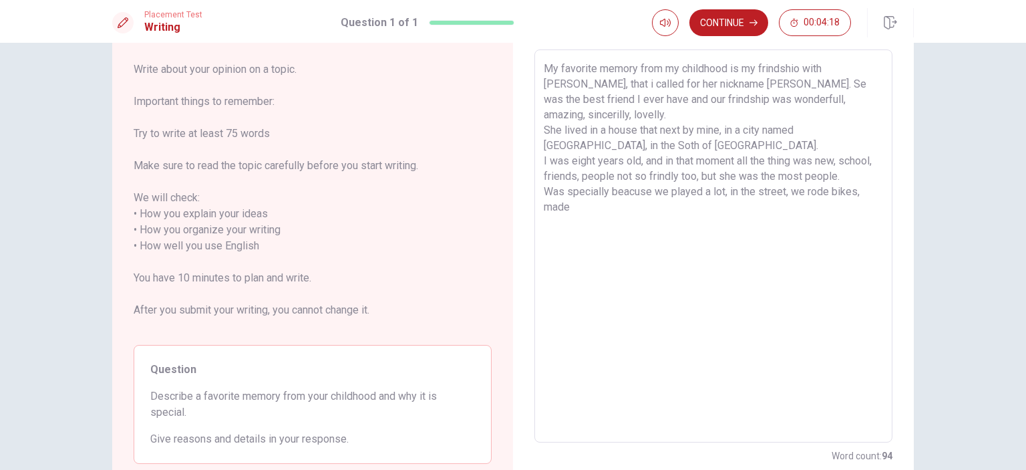
click at [795, 69] on textarea "My favorite memory from my childhood is my frindshio with [PERSON_NAME], that i…" at bounding box center [713, 246] width 339 height 371
click at [553, 131] on textarea "My favorite memory from my childhood is my frindship with [PERSON_NAME], that i…" at bounding box center [713, 246] width 339 height 371
click at [622, 198] on textarea "My favorite memory from my childhood is my frindship with [PERSON_NAME], that i…" at bounding box center [713, 246] width 339 height 371
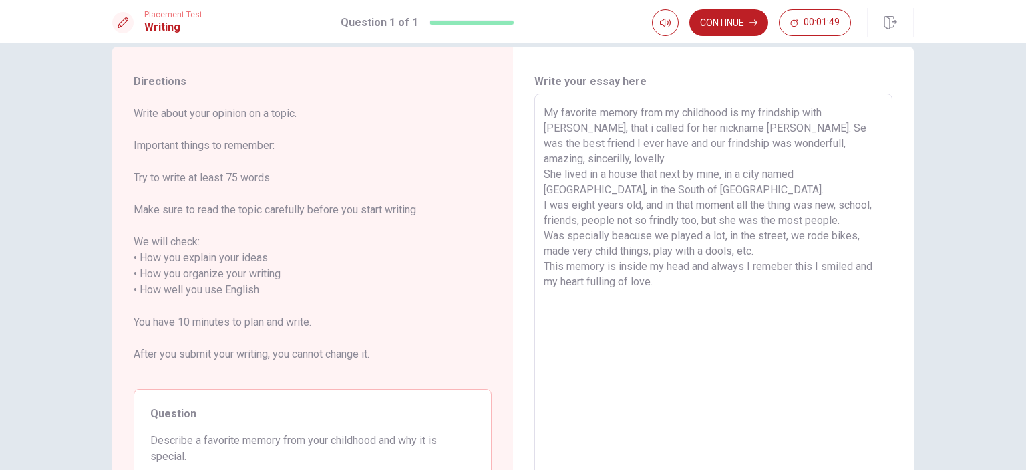
scroll to position [0, 0]
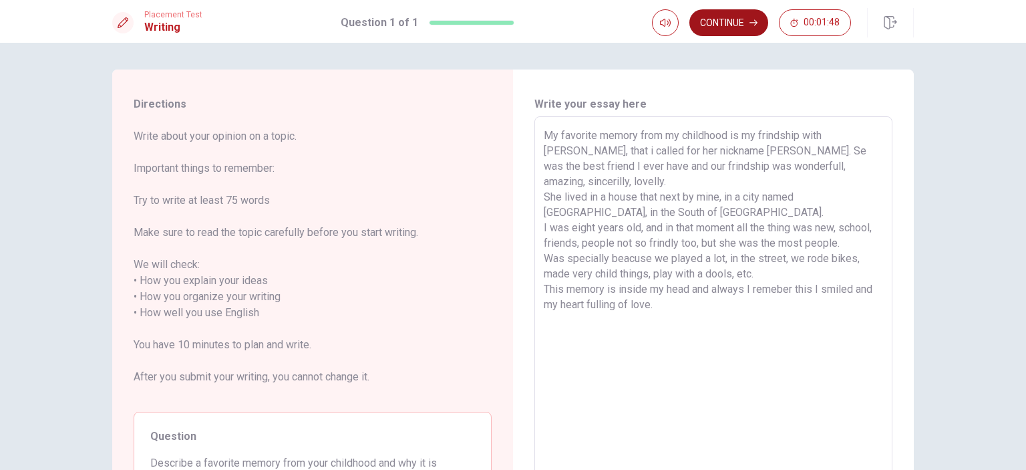
click at [729, 23] on button "Continue" at bounding box center [729, 22] width 79 height 27
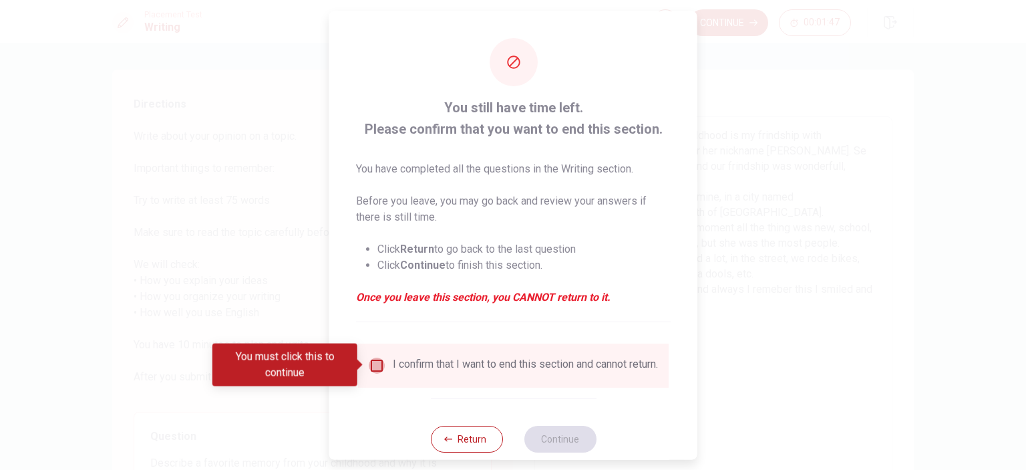
click at [375, 365] on input "You must click this to continue" at bounding box center [377, 365] width 16 height 16
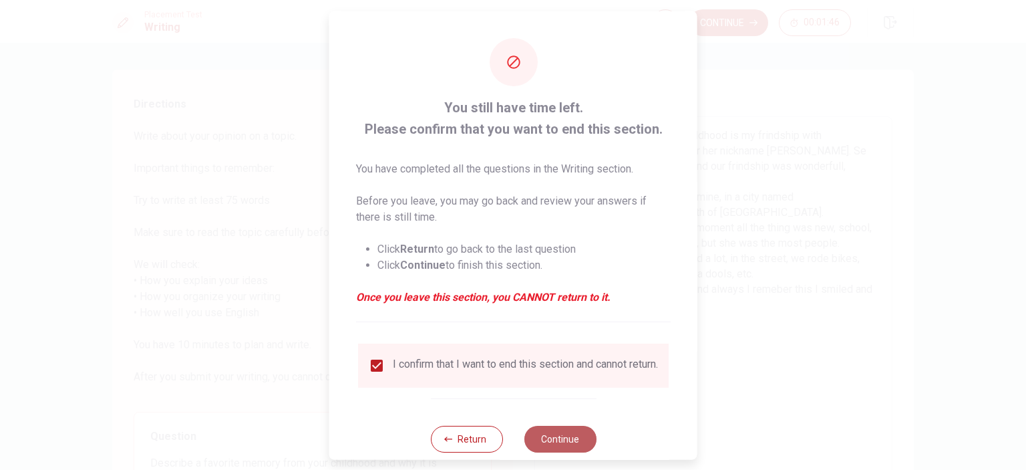
click at [541, 441] on button "Continue" at bounding box center [560, 438] width 72 height 27
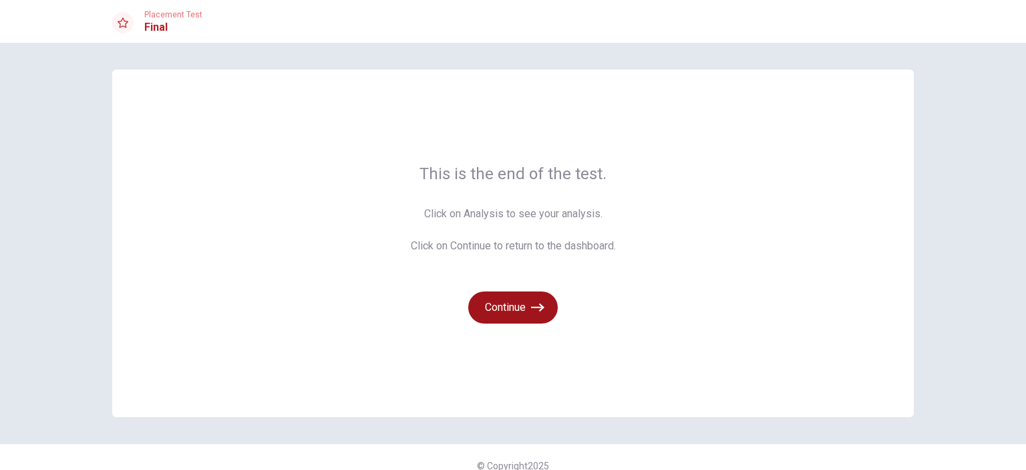
click at [500, 304] on button "Continue" at bounding box center [513, 307] width 90 height 32
